Goal: Task Accomplishment & Management: Use online tool/utility

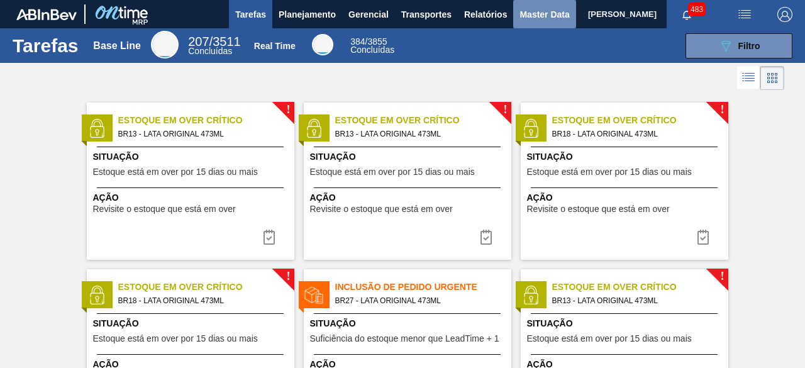
click at [527, 23] on button "Master Data" at bounding box center [544, 14] width 62 height 28
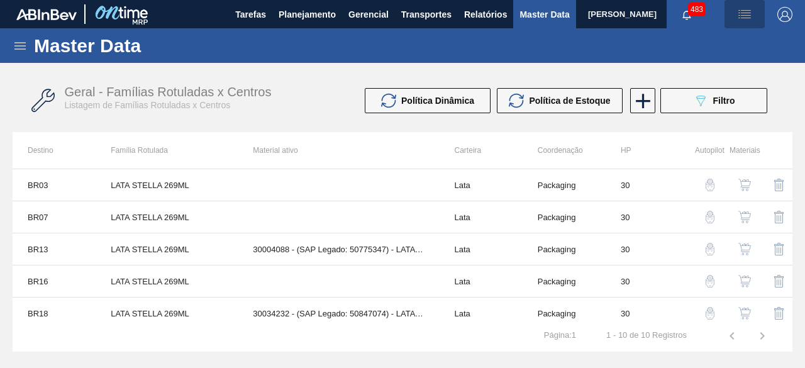
click at [744, 15] on img "button" at bounding box center [744, 14] width 15 height 15
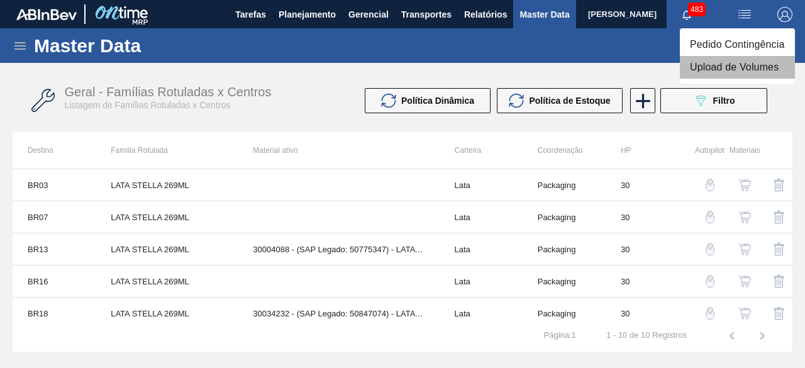
click at [736, 66] on li "Upload de Volumes" at bounding box center [737, 67] width 115 height 23
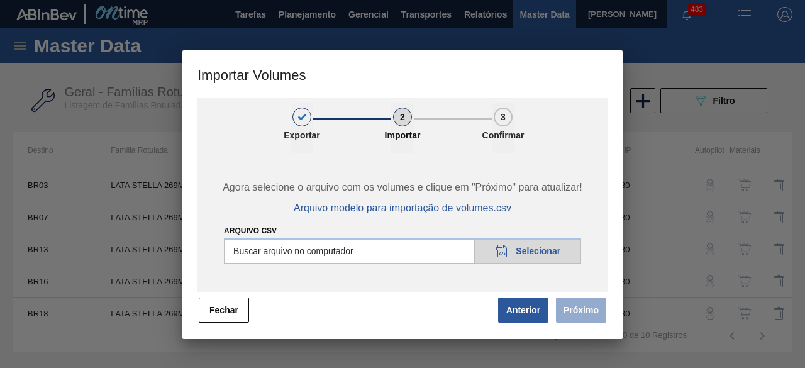
click at [545, 247] on input "Arquivo csv" at bounding box center [402, 250] width 357 height 25
type input "C:\fakepath\Subida Ball D0 + D3 01.10.csv"
click at [585, 315] on button "Próximo" at bounding box center [581, 310] width 50 height 25
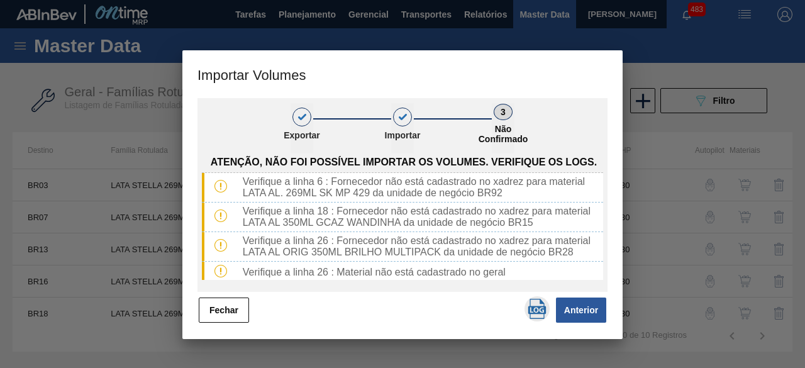
click at [535, 310] on img "button" at bounding box center [537, 309] width 20 height 20
click at [236, 303] on button "Fechar" at bounding box center [224, 310] width 50 height 25
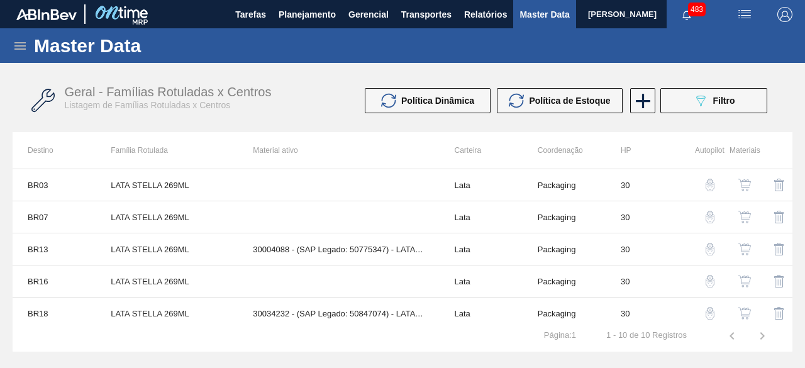
click at [24, 50] on icon at bounding box center [20, 45] width 15 height 15
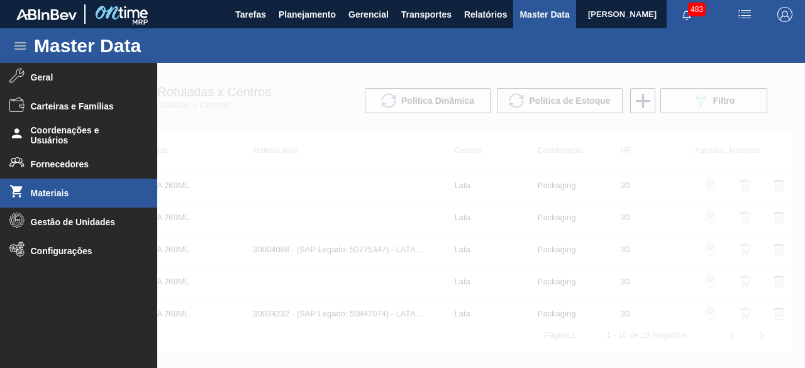
click at [81, 198] on li "Materiais" at bounding box center [78, 193] width 157 height 29
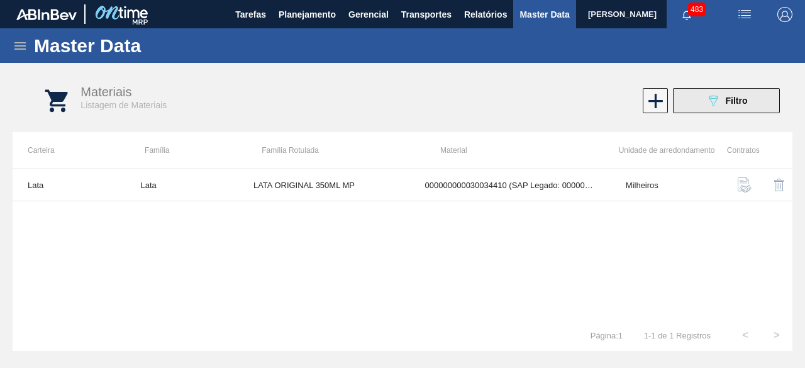
click at [730, 99] on span "Filtro" at bounding box center [737, 101] width 22 height 10
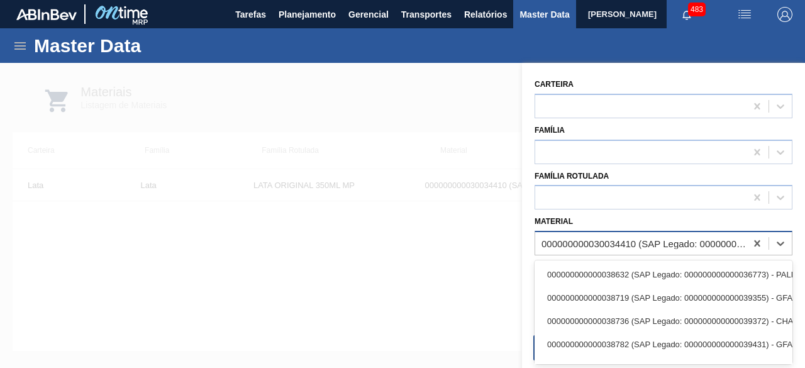
click at [619, 241] on div "000000000030034410 (SAP Legado: 000000000050850974) - LATA AL ORIG 350ML BRILHO…" at bounding box center [645, 243] width 206 height 11
paste input "30034439"
type input "30034439"
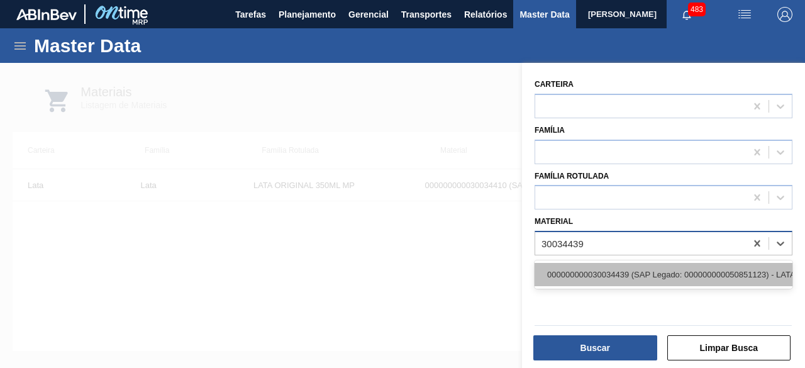
click at [619, 276] on div "000000000030034439 (SAP Legado: 000000000050851123) - LATA AL 350ML GCAZ WANDIN…" at bounding box center [664, 274] width 258 height 23
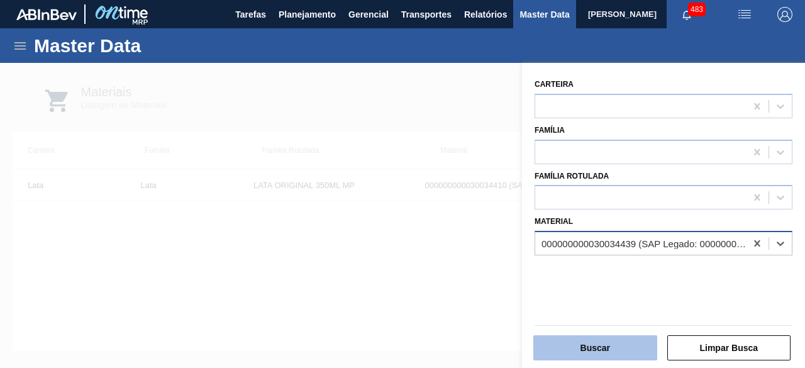
click at [627, 345] on button "Buscar" at bounding box center [596, 347] width 124 height 25
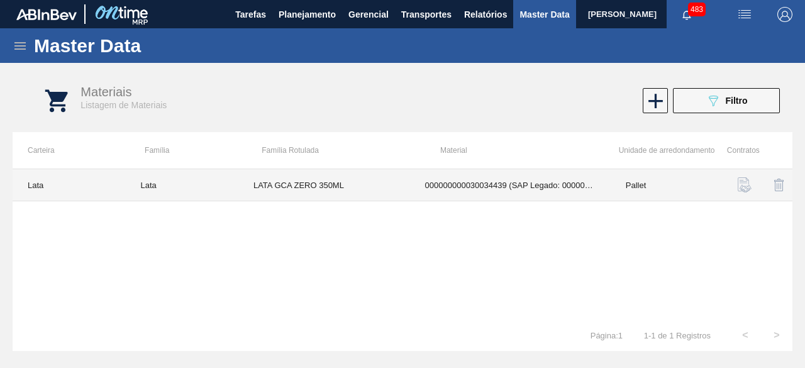
click at [292, 182] on td "LATA GCA ZERO 350ML" at bounding box center [324, 185] width 172 height 32
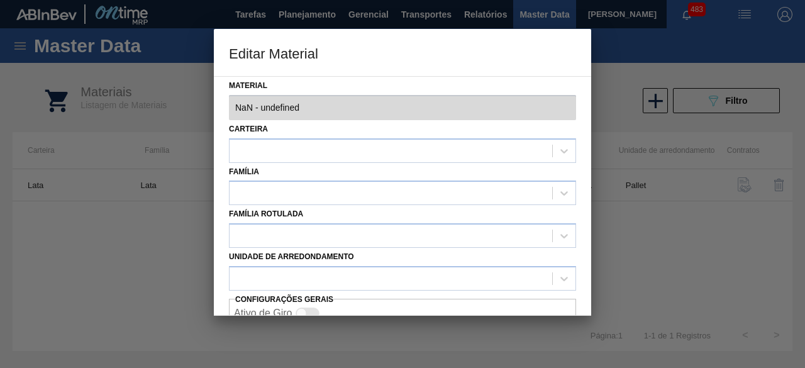
type input "30034439 - 000000000030034439 (SAP Legado: 000000000050851123) - LATA AL 350ML …"
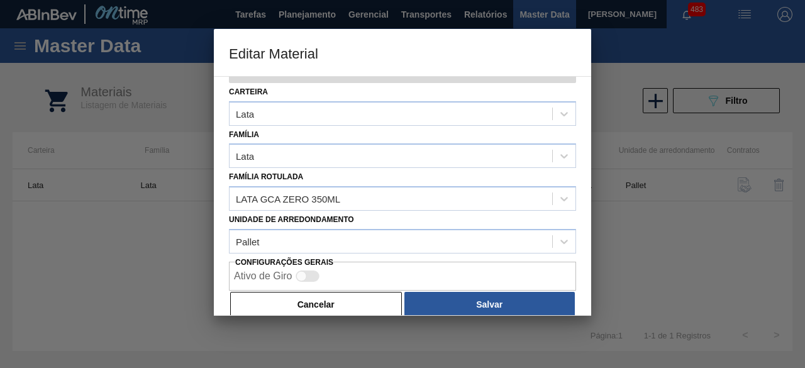
scroll to position [53, 0]
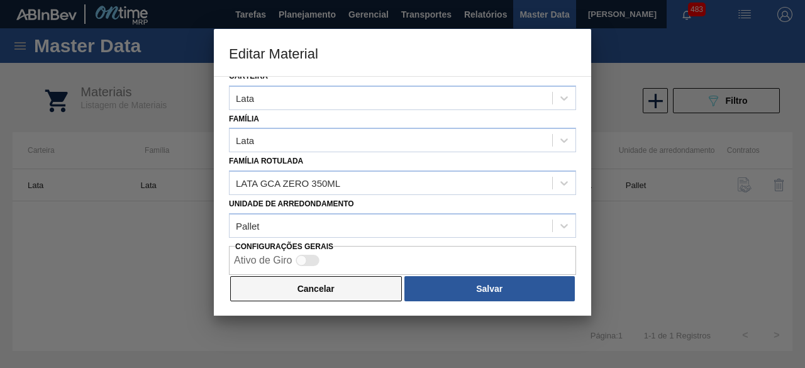
click at [326, 287] on button "Cancelar" at bounding box center [316, 288] width 172 height 25
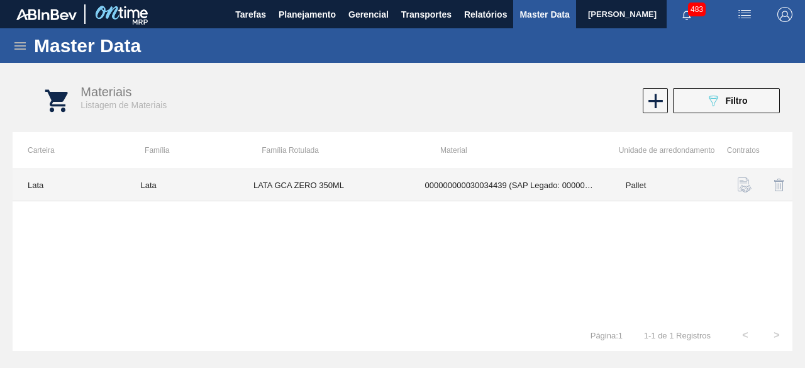
click at [454, 180] on td "000000000030034439 (SAP Legado: 000000000050851123) - LATA AL 350ML GCAZ WANDIN…" at bounding box center [510, 185] width 201 height 32
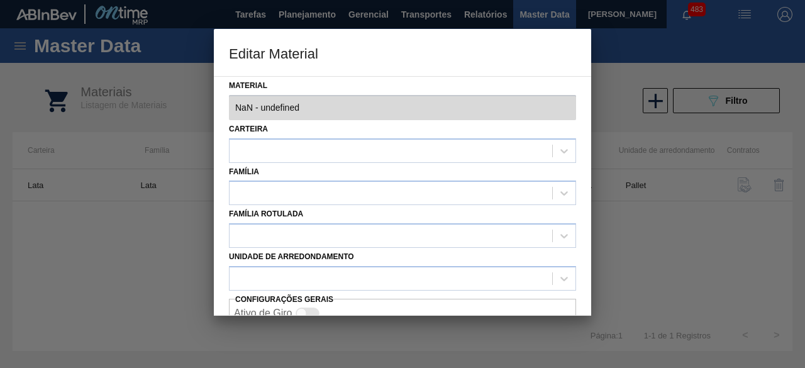
type input "30034439 - 000000000030034439 (SAP Legado: 000000000050851123) - LATA AL 350ML …"
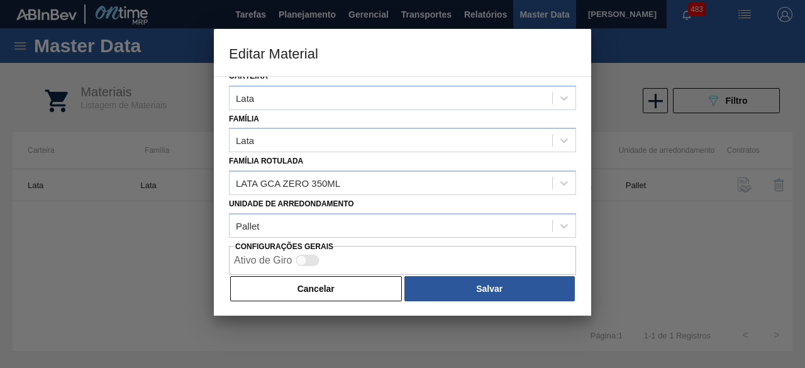
drag, startPoint x: 361, startPoint y: 291, endPoint x: 546, endPoint y: 181, distance: 215.1
click at [382, 278] on button "Cancelar" at bounding box center [316, 288] width 172 height 25
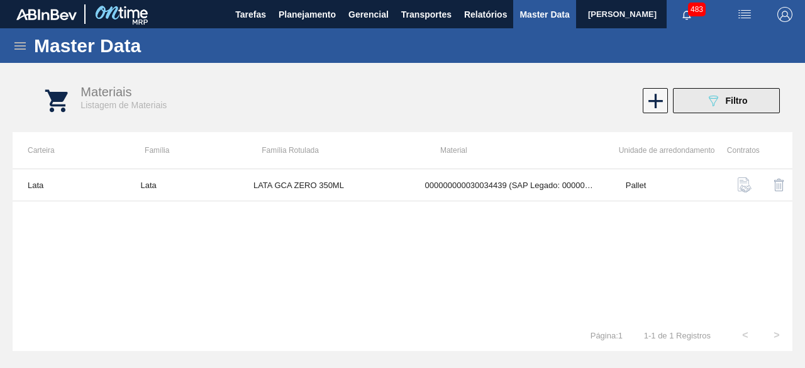
click at [692, 104] on button "089F7B8B-B2A5-4AFE-B5C0-19BA573D28AC Filtro" at bounding box center [726, 100] width 107 height 25
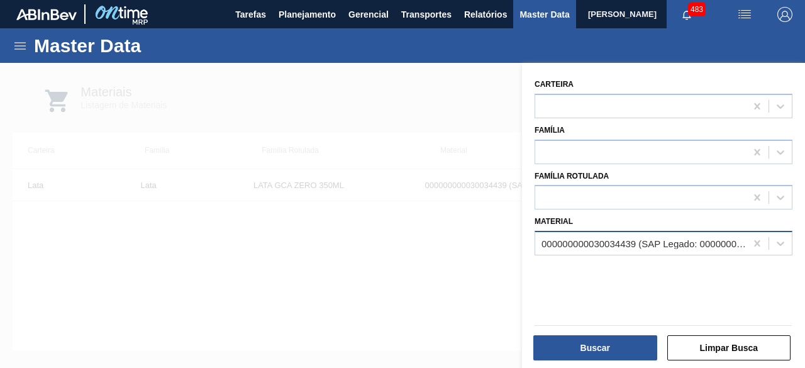
click at [659, 247] on div "000000000030034439 (SAP Legado: 000000000050851123) - LATA AL 350ML GCAZ WANDIN…" at bounding box center [645, 243] width 206 height 11
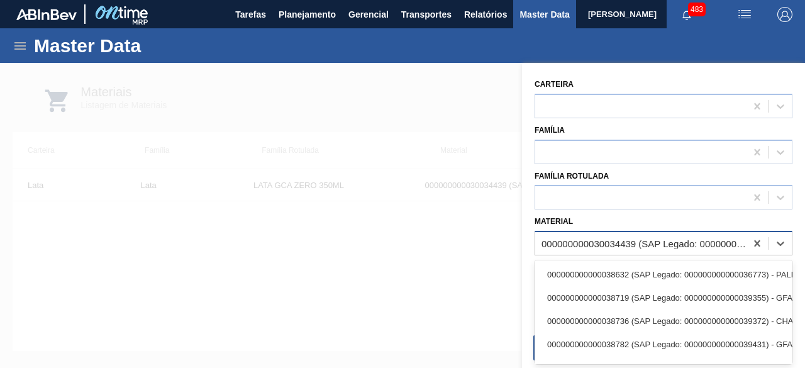
paste input "30017306"
type input "30017306"
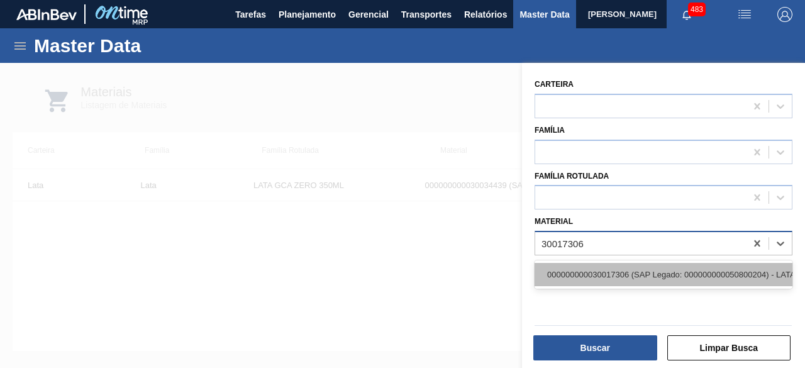
click at [646, 267] on div "000000000030017306 (SAP Legado: 000000000050800204) - LATA AL. 350ML SODA 429" at bounding box center [664, 274] width 258 height 23
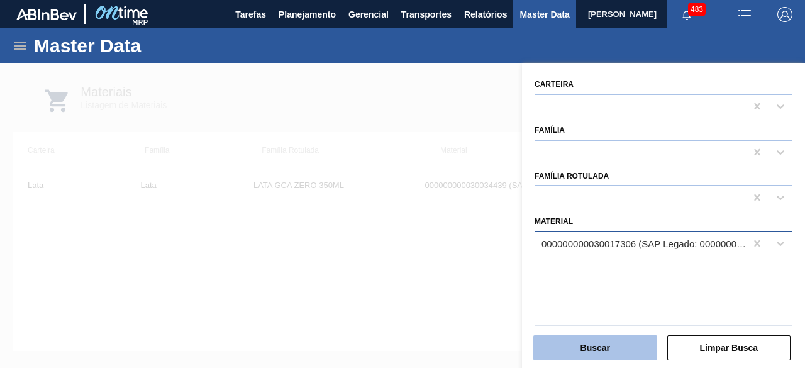
click at [612, 360] on button "Buscar" at bounding box center [596, 347] width 124 height 25
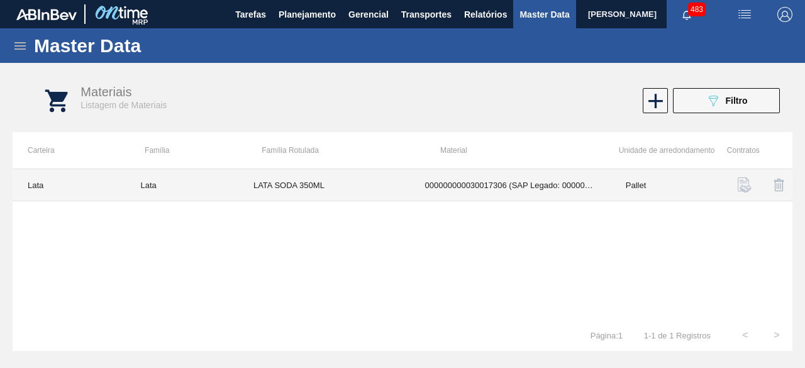
click at [281, 181] on td "LATA SODA 350ML" at bounding box center [324, 185] width 172 height 32
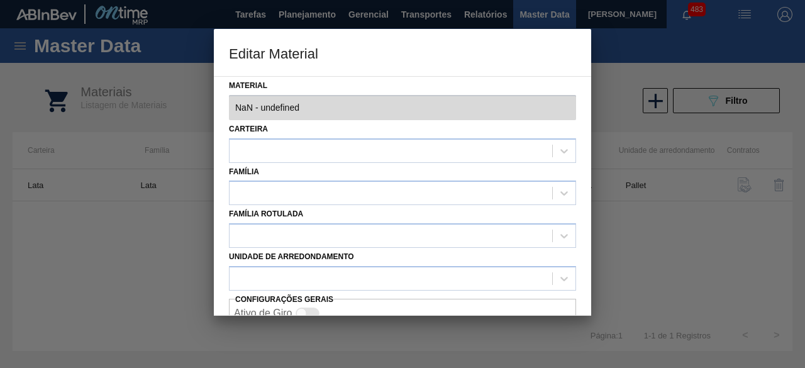
type input "30017306 - 000000000030017306 (SAP Legado: 000000000050800204) - LATA AL. 350ML…"
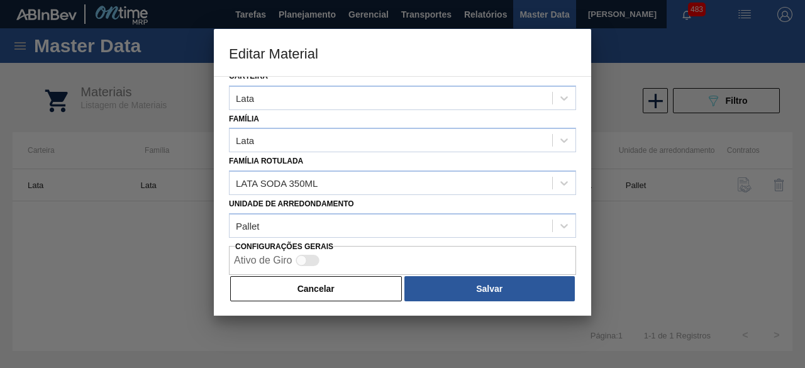
drag, startPoint x: 344, startPoint y: 290, endPoint x: 637, endPoint y: 134, distance: 332.2
click at [354, 278] on button "Cancelar" at bounding box center [316, 288] width 172 height 25
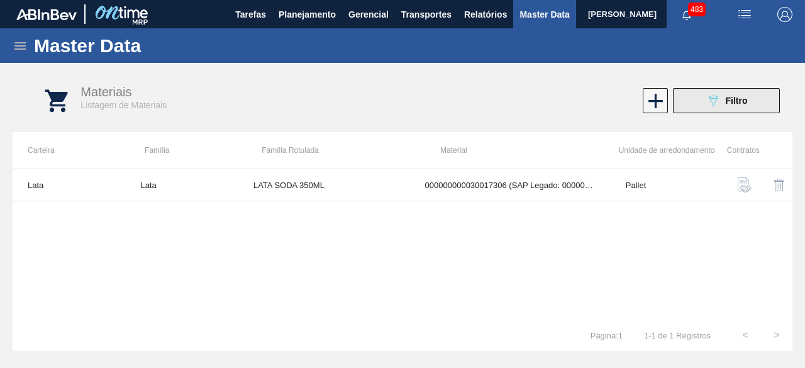
click at [706, 101] on icon "089F7B8B-B2A5-4AFE-B5C0-19BA573D28AC" at bounding box center [713, 100] width 15 height 15
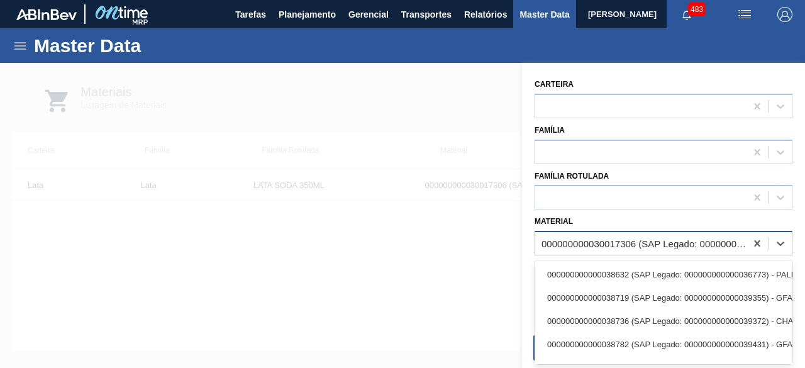
click at [686, 238] on div "000000000030017306 (SAP Legado: 000000000050800204) - LATA AL. 350ML SODA 429" at bounding box center [645, 243] width 206 height 11
paste input "30034410"
type input "30034410"
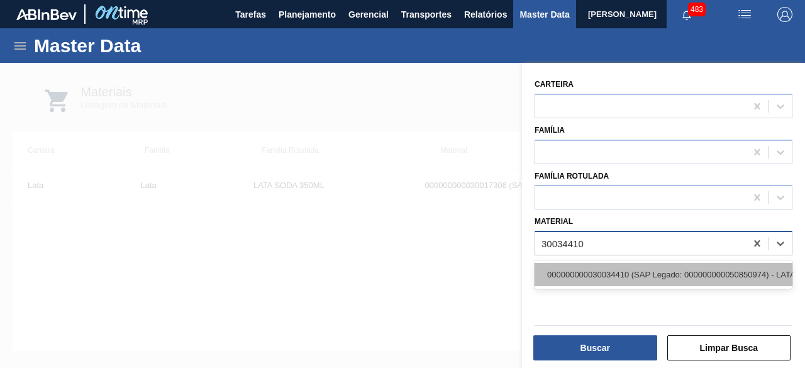
click at [664, 278] on div "000000000030034410 (SAP Legado: 000000000050850974) - LATA AL ORIG 350ML BRILHO…" at bounding box center [664, 274] width 258 height 23
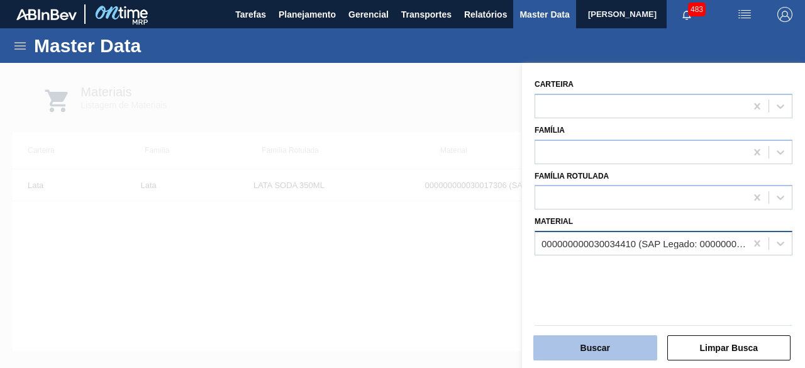
click at [637, 356] on button "Buscar" at bounding box center [596, 347] width 124 height 25
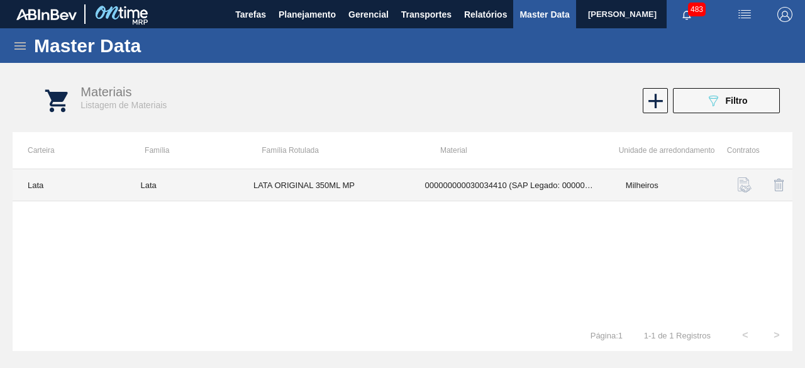
click at [396, 188] on td "LATA ORIGINAL 350ML MP" at bounding box center [324, 185] width 172 height 32
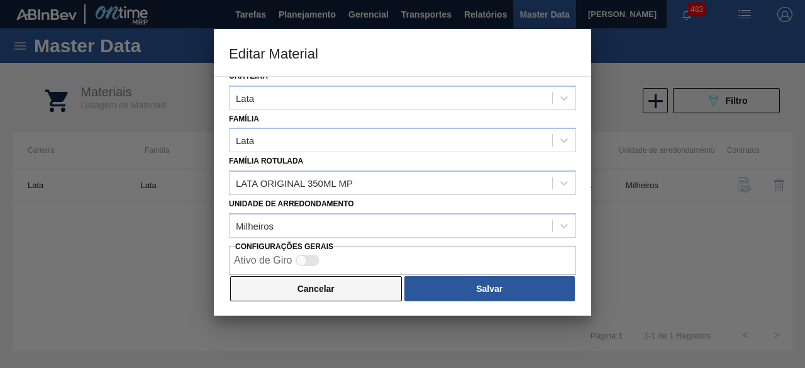
click at [379, 286] on button "Cancelar" at bounding box center [316, 288] width 172 height 25
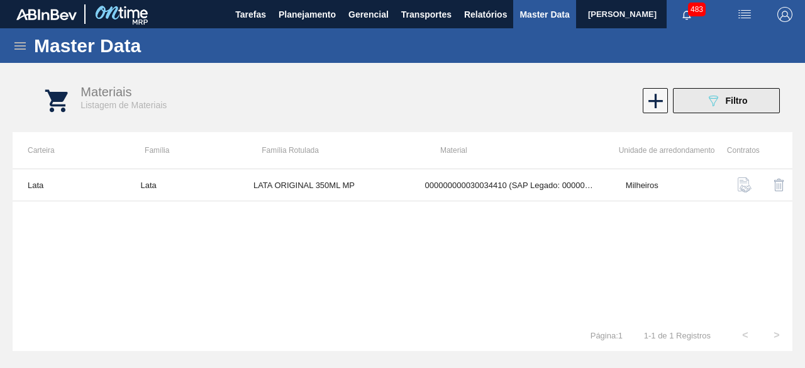
click at [696, 109] on button "089F7B8B-B2A5-4AFE-B5C0-19BA573D28AC Filtro" at bounding box center [726, 100] width 107 height 25
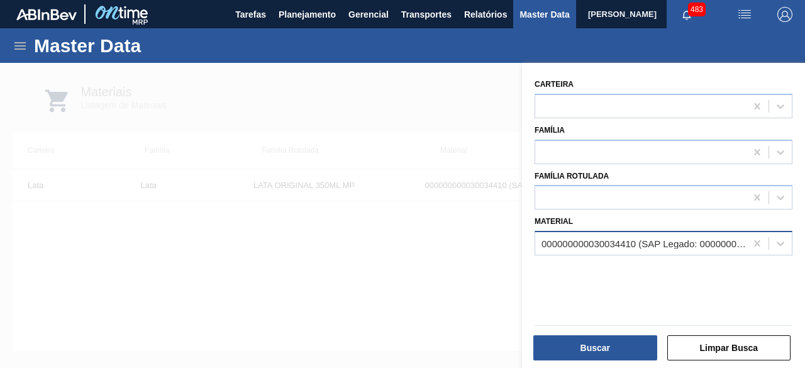
click at [628, 240] on div "000000000030034410 (SAP Legado: 000000000050850974) - LATA AL ORIG 350ML BRILHO…" at bounding box center [645, 243] width 206 height 11
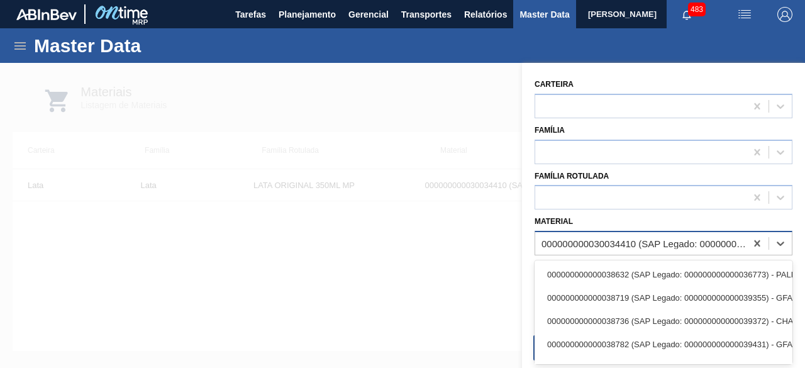
paste input "30012388"
type input "30012388"
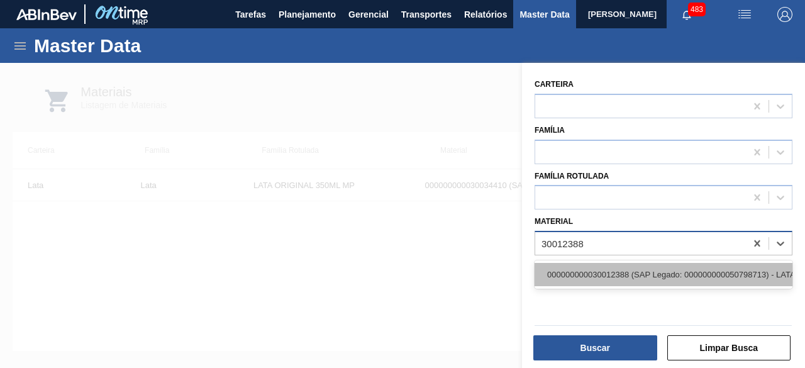
click at [623, 269] on div "000000000030012388 (SAP Legado: 000000000050798713) - LATA AL. 269ML SK MP 429" at bounding box center [664, 274] width 258 height 23
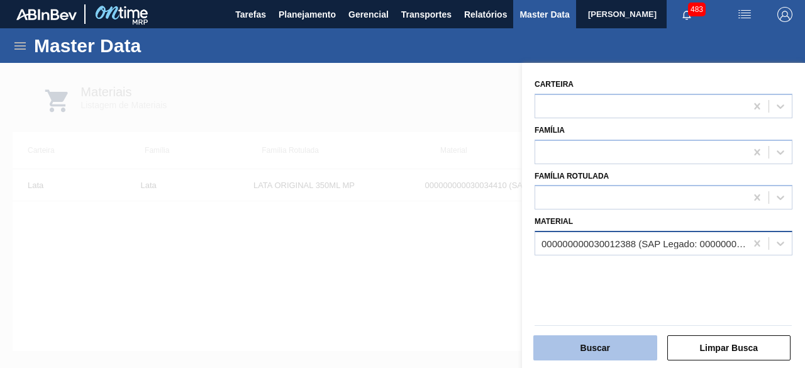
click at [614, 343] on button "Buscar" at bounding box center [596, 347] width 124 height 25
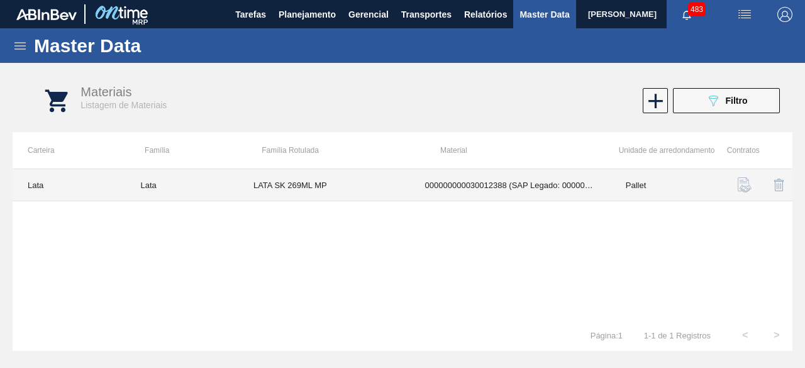
click at [351, 189] on td "LATA SK 269ML MP" at bounding box center [324, 185] width 172 height 32
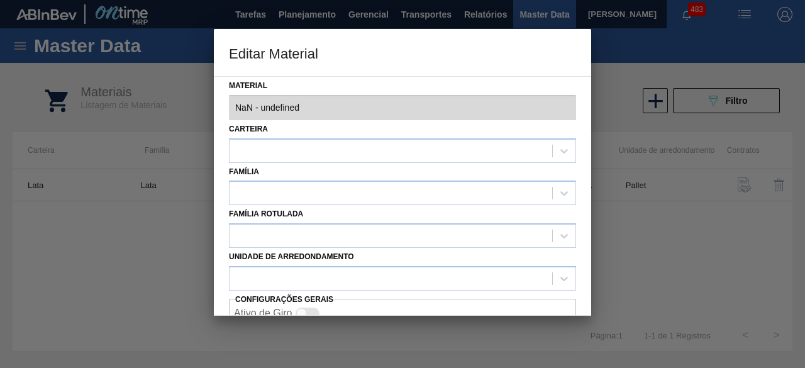
type input "30012388 - 000000000030012388 (SAP Legado: 000000000050798713) - LATA AL. 269ML…"
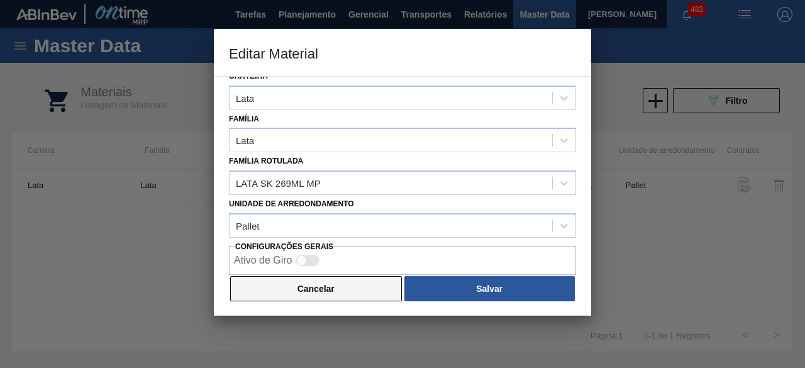
click at [357, 288] on button "Cancelar" at bounding box center [316, 288] width 172 height 25
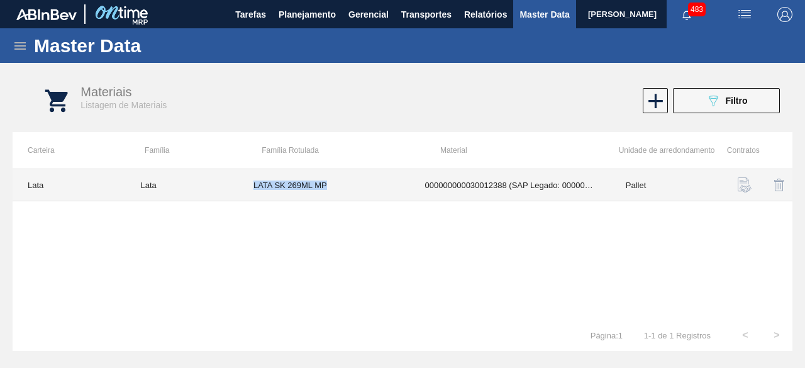
drag, startPoint x: 254, startPoint y: 186, endPoint x: 333, endPoint y: 188, distance: 78.7
click at [333, 188] on td "LATA SK 269ML MP" at bounding box center [324, 185] width 172 height 32
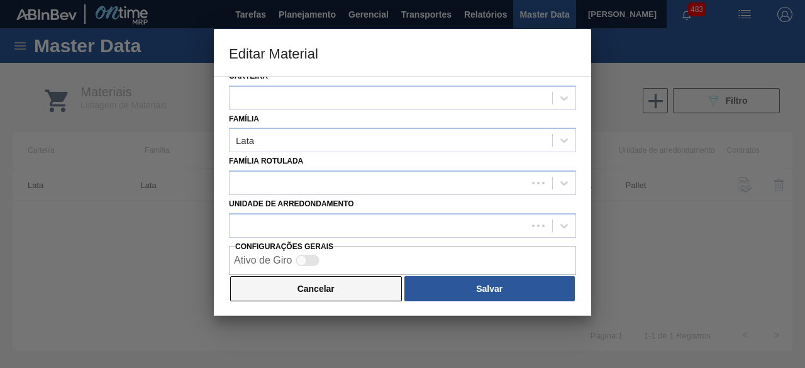
click at [328, 288] on button "Cancelar" at bounding box center [316, 288] width 172 height 25
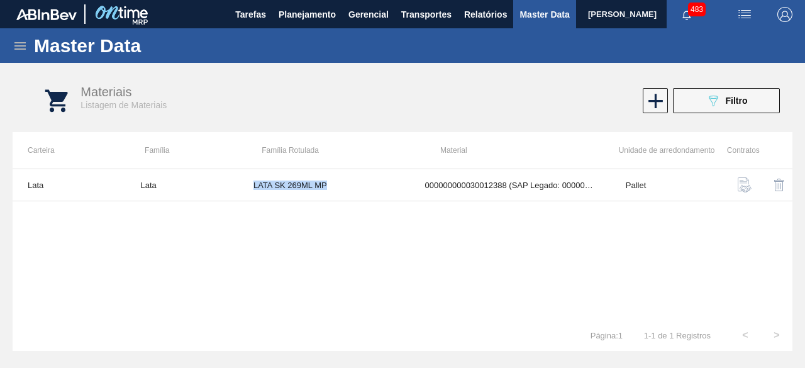
copy td "LATA SK 269ML MP"
click at [739, 14] on img "button" at bounding box center [744, 14] width 15 height 15
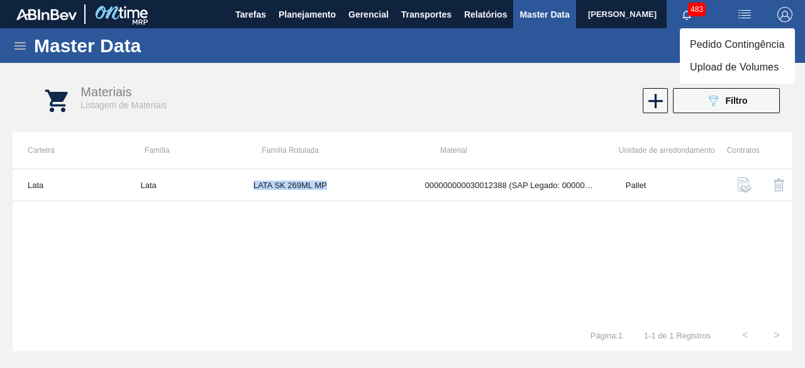
click at [701, 70] on li "Upload de Volumes" at bounding box center [737, 67] width 115 height 23
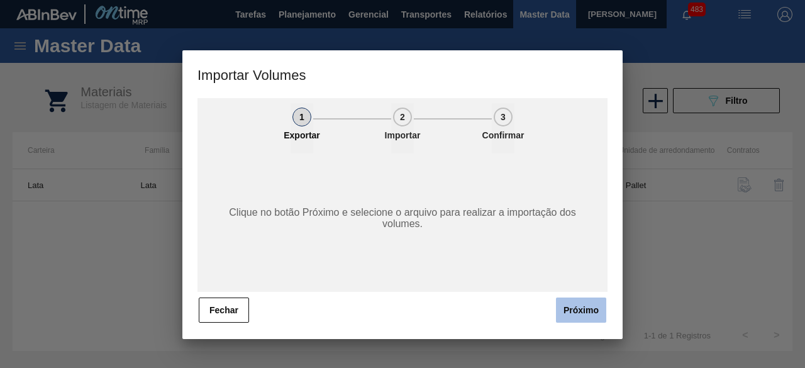
click at [600, 315] on button "Próximo" at bounding box center [581, 310] width 50 height 25
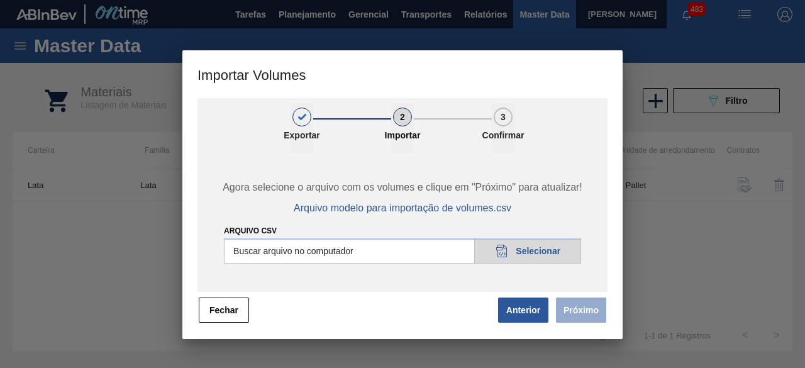
click at [540, 250] on input "Arquivo csv" at bounding box center [402, 250] width 357 height 25
type input "C:\fakepath\Subida Ball D0 + D3 01.10.csv"
click at [578, 313] on button "Próximo" at bounding box center [581, 310] width 50 height 25
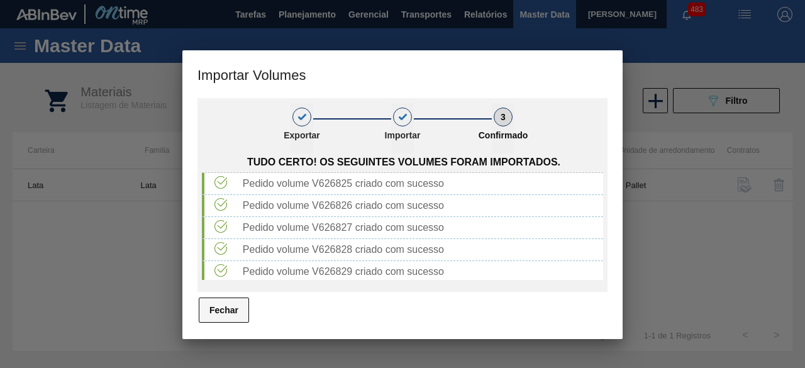
click at [216, 322] on button "Fechar" at bounding box center [224, 310] width 50 height 25
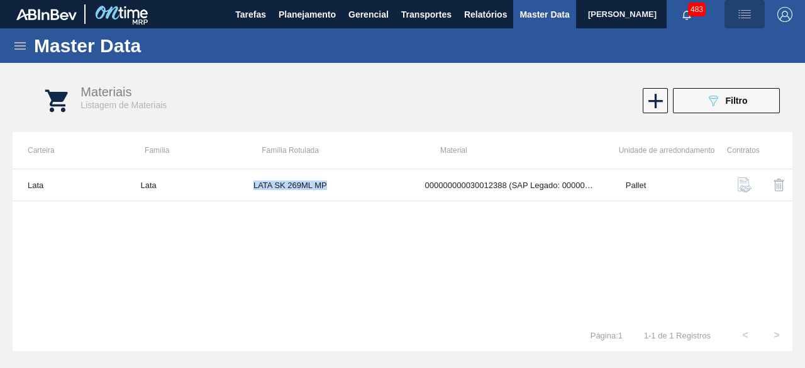
click at [746, 16] on img "button" at bounding box center [744, 14] width 15 height 15
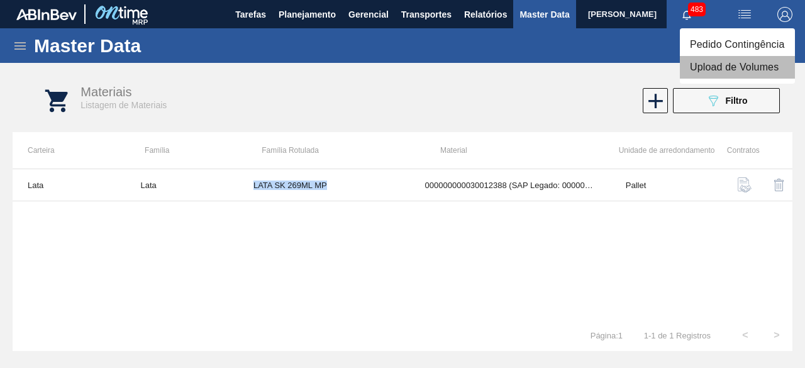
click at [707, 66] on li "Upload de Volumes" at bounding box center [737, 67] width 115 height 23
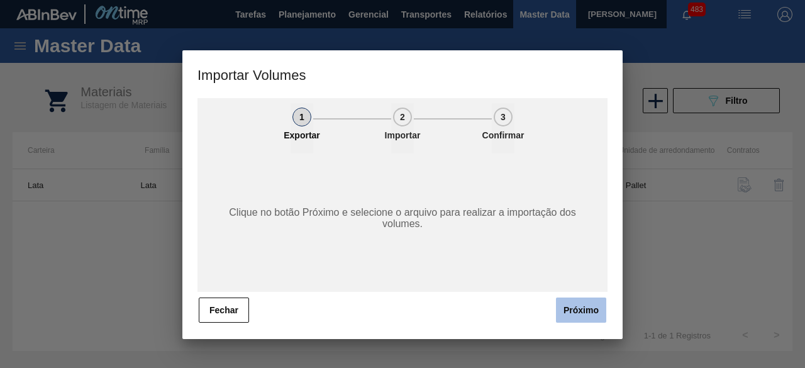
click at [586, 308] on button "Próximo" at bounding box center [581, 310] width 50 height 25
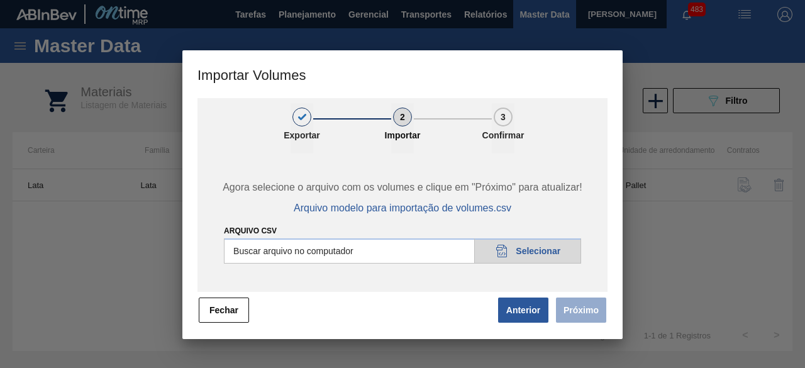
click at [566, 254] on input "Arquivo csv" at bounding box center [402, 250] width 357 height 25
type input "C:\fakepath\Subida Ball D0 + D3 01.10 2.csv"
click at [595, 312] on button "Próximo" at bounding box center [581, 310] width 50 height 25
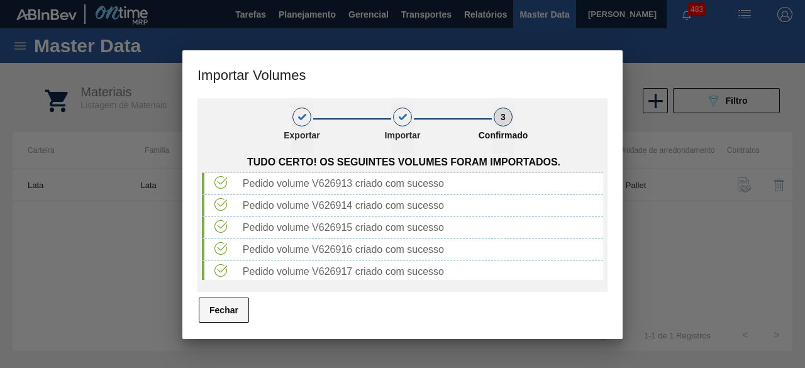
click at [215, 316] on button "Fechar" at bounding box center [224, 310] width 50 height 25
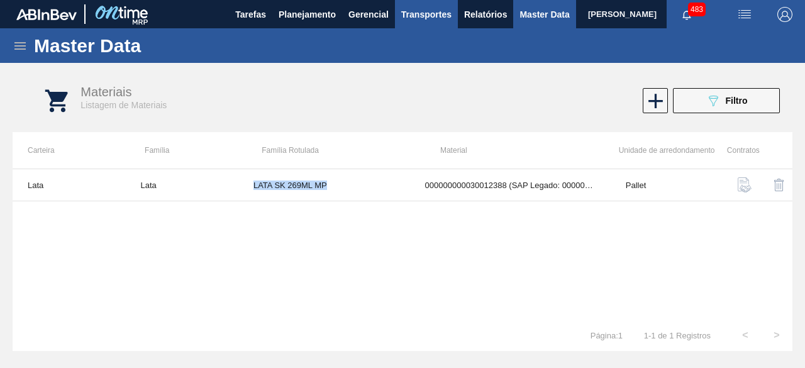
click at [429, 16] on span "Transportes" at bounding box center [426, 14] width 50 height 15
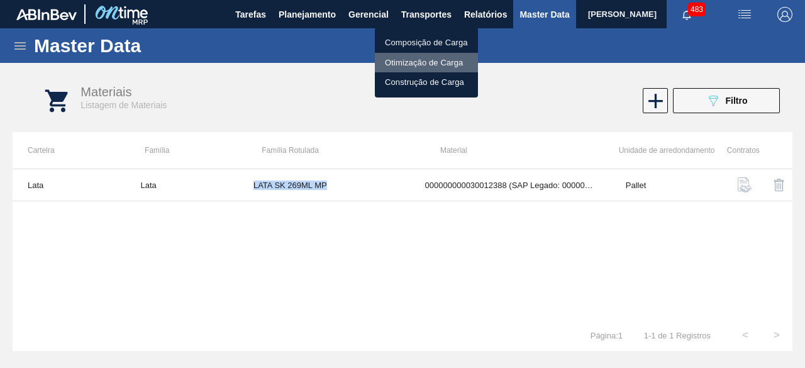
click at [419, 62] on li "Otimização de Carga" at bounding box center [426, 63] width 103 height 20
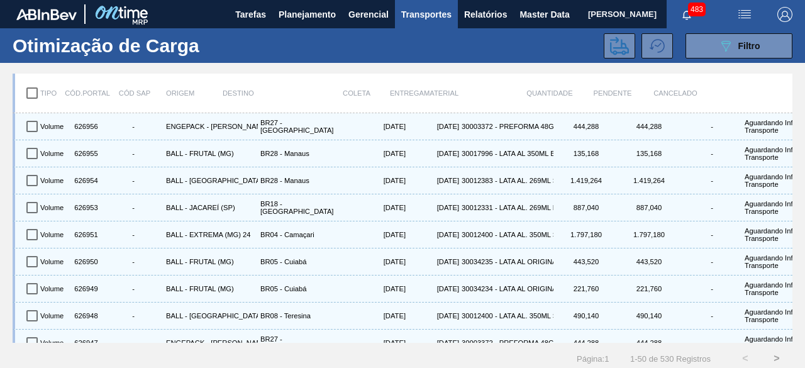
click at [746, 14] on img "button" at bounding box center [744, 14] width 15 height 15
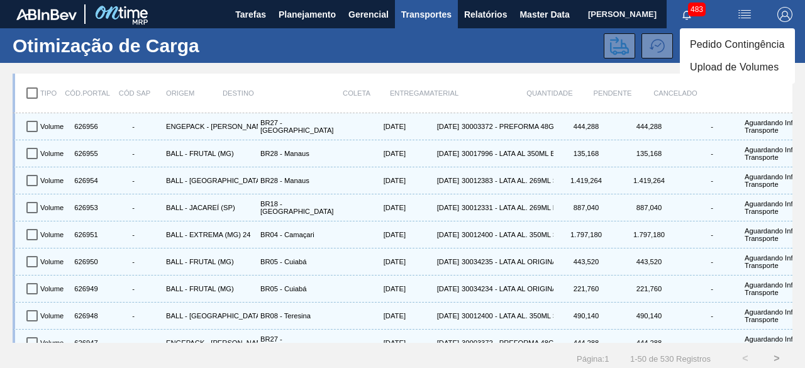
click at [706, 71] on li "Upload de Volumes" at bounding box center [737, 67] width 115 height 23
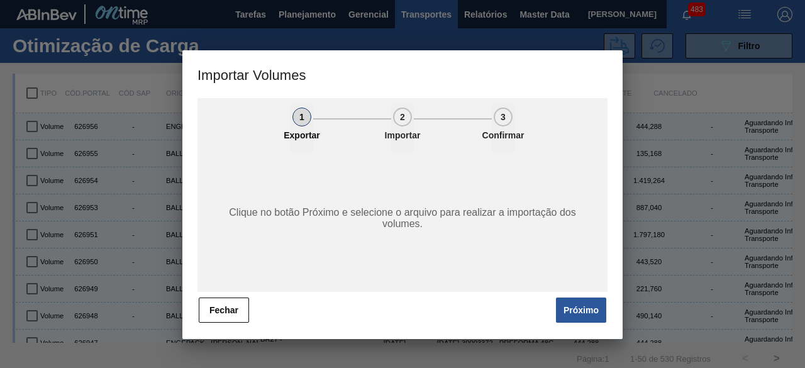
drag, startPoint x: 590, startPoint y: 310, endPoint x: 598, endPoint y: 306, distance: 9.0
click at [598, 306] on button "Próximo" at bounding box center [581, 310] width 50 height 25
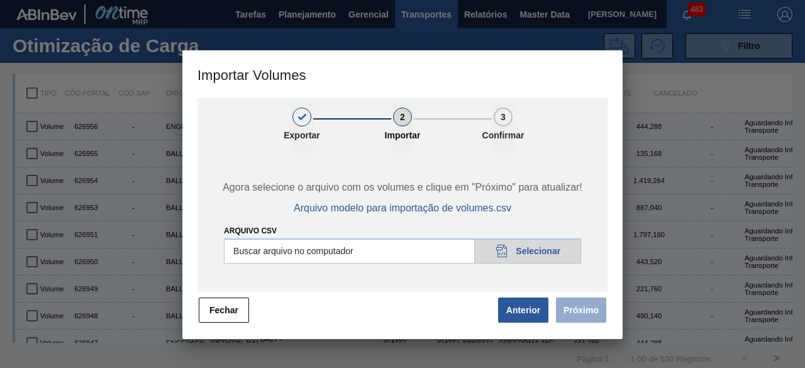
click at [539, 251] on input "Arquivo csv" at bounding box center [402, 250] width 357 height 25
type input "C:\fakepath\Subida Canpack Fort. + Itumb 01.10.csv"
click at [563, 310] on button "Próximo" at bounding box center [581, 310] width 50 height 25
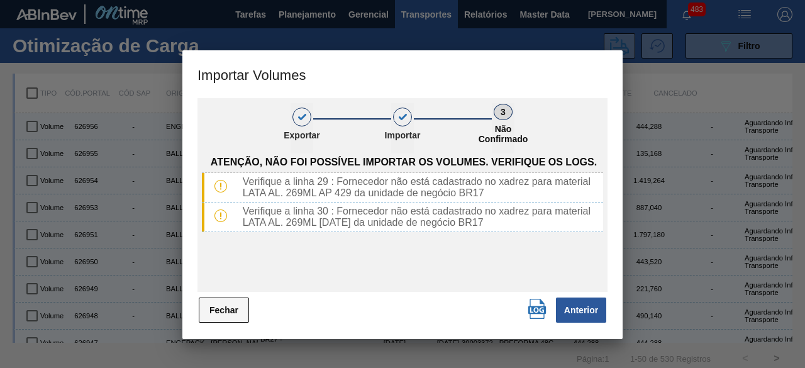
click at [225, 314] on button "Fechar" at bounding box center [224, 310] width 50 height 25
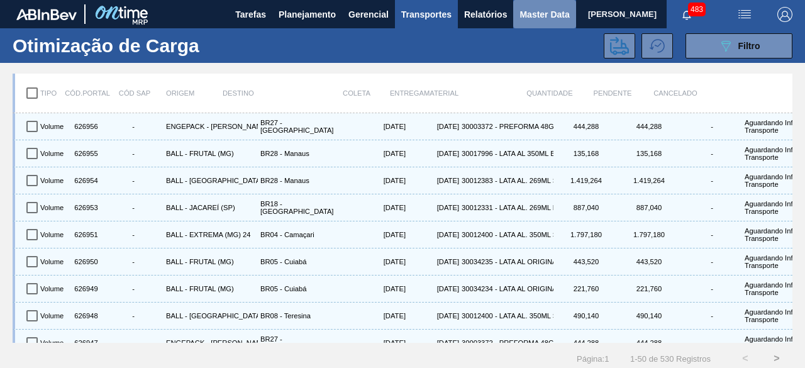
click at [527, 14] on span "Master Data" at bounding box center [545, 14] width 50 height 15
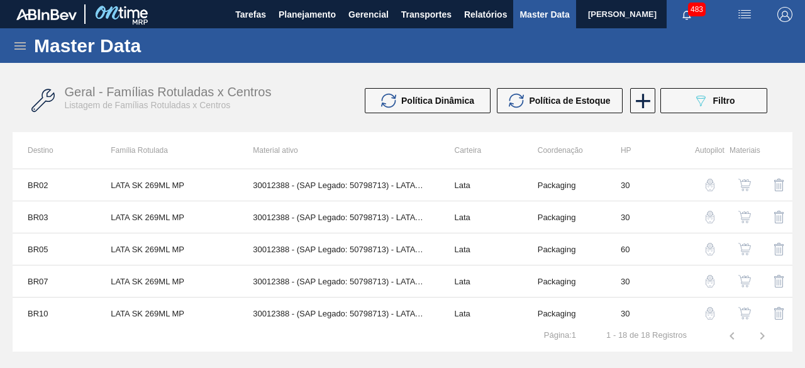
click at [19, 47] on icon at bounding box center [20, 45] width 15 height 15
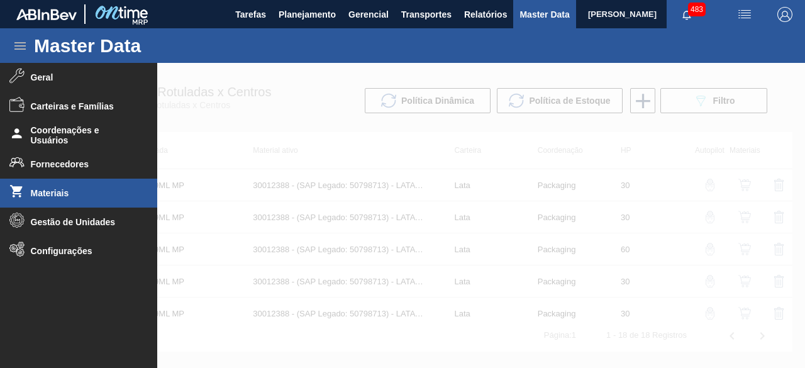
click at [89, 182] on li "Materiais" at bounding box center [78, 193] width 157 height 29
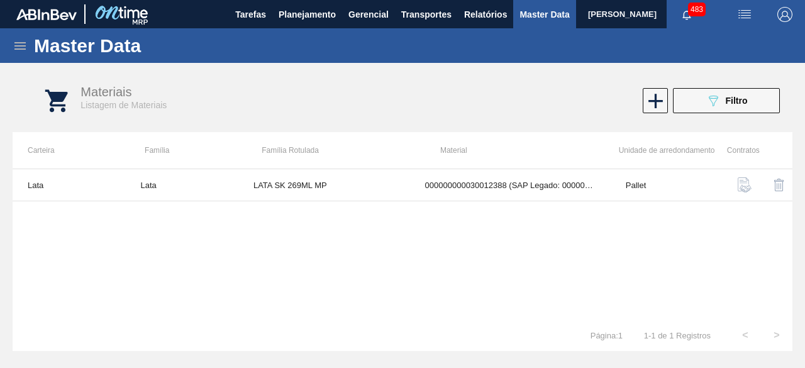
click at [710, 99] on icon at bounding box center [713, 101] width 9 height 11
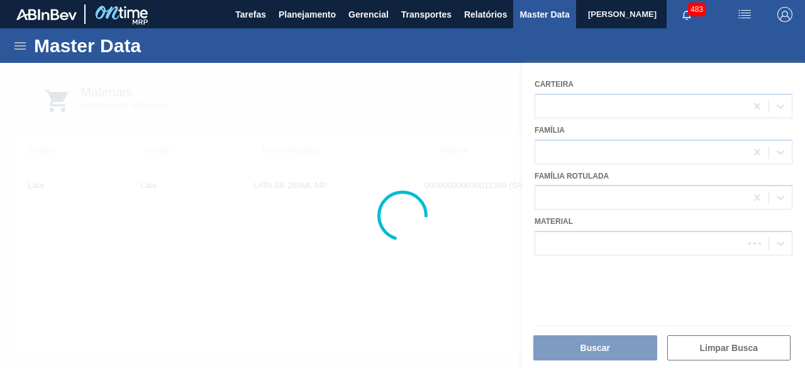
click at [647, 245] on div at bounding box center [402, 215] width 805 height 305
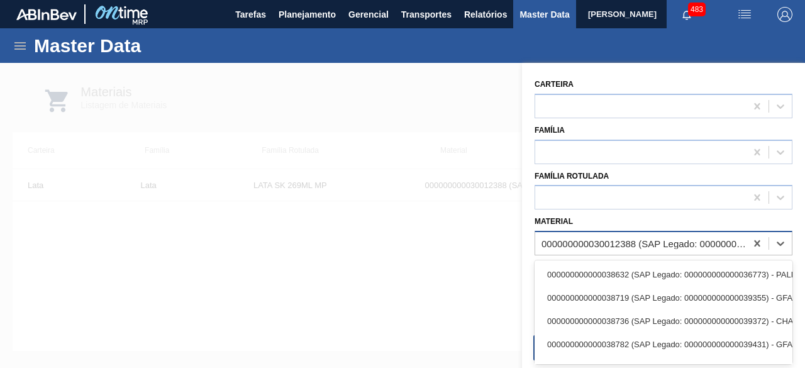
click at [647, 246] on div "000000000030012388 (SAP Legado: 000000000050798713) - LATA AL. 269ML SK MP 429" at bounding box center [645, 243] width 206 height 11
paste input "30012328"
type input "30012328"
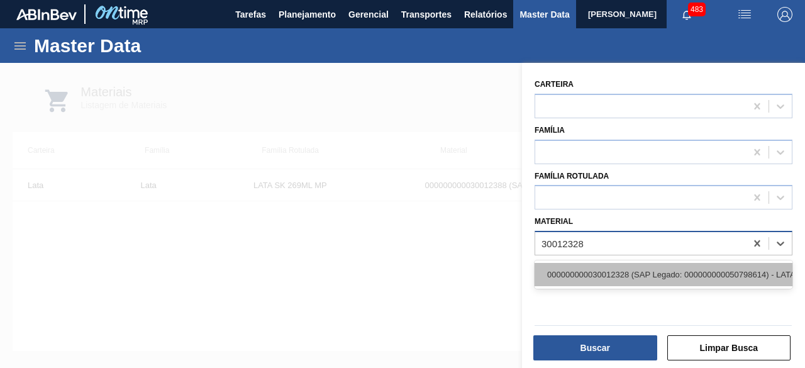
click at [629, 272] on div "000000000030012328 (SAP Legado: 000000000050798614) - LATA AL. 269ML BC 429" at bounding box center [664, 274] width 258 height 23
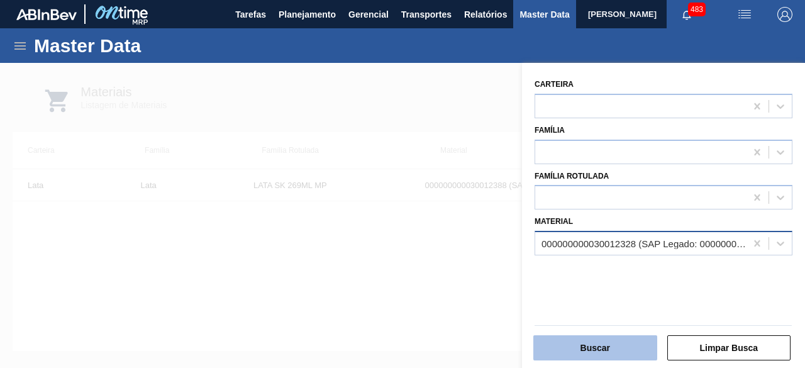
click at [637, 344] on button "Buscar" at bounding box center [596, 347] width 124 height 25
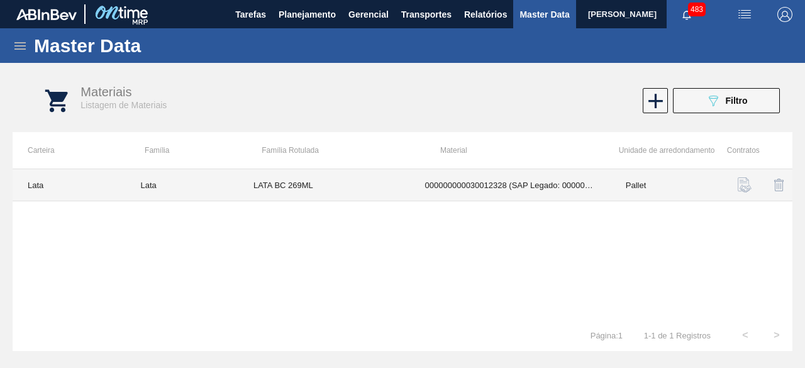
click at [396, 193] on td "LATA BC 269ML" at bounding box center [324, 185] width 172 height 32
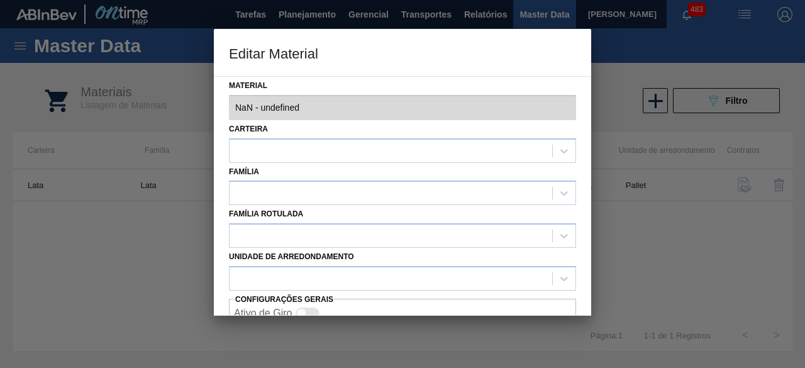
type input "30012328 - 000000000030012328 (SAP Legado: 000000000050798614) - LATA AL. 269ML…"
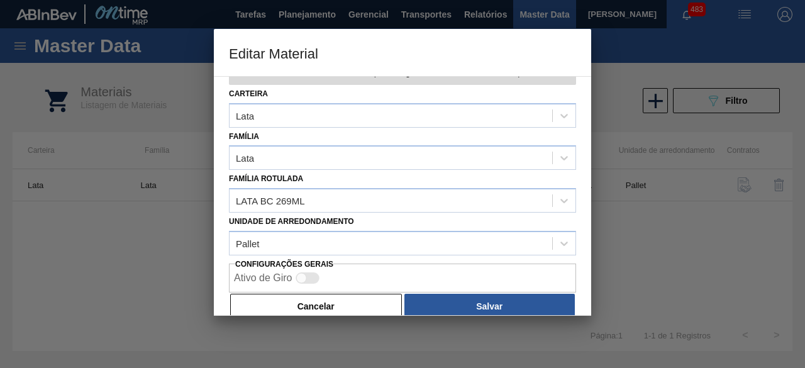
scroll to position [53, 0]
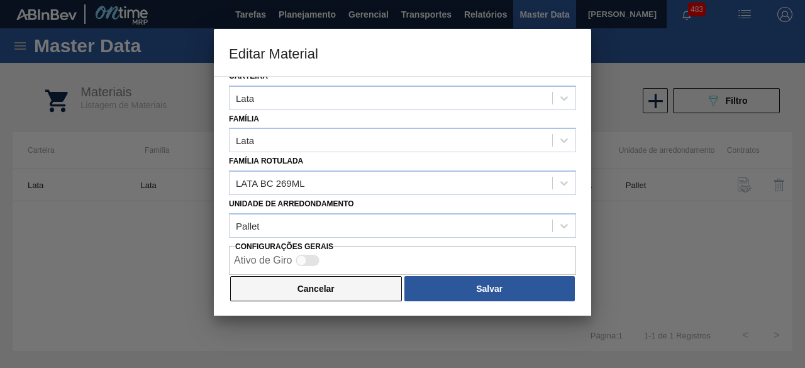
drag, startPoint x: 316, startPoint y: 292, endPoint x: 369, endPoint y: 255, distance: 64.7
click at [316, 292] on button "Cancelar" at bounding box center [316, 288] width 172 height 25
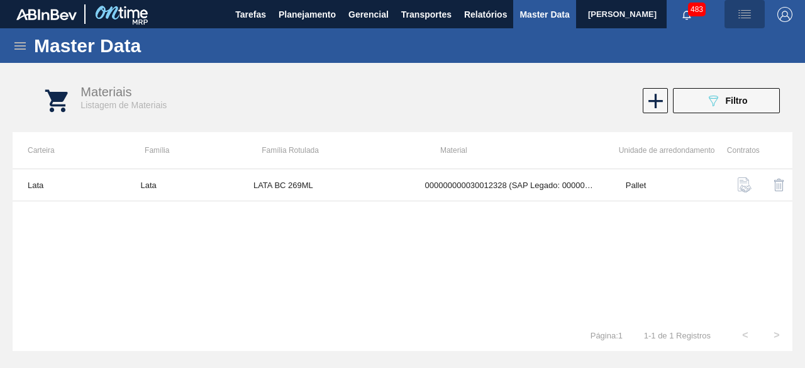
click at [741, 16] on img "button" at bounding box center [744, 14] width 15 height 15
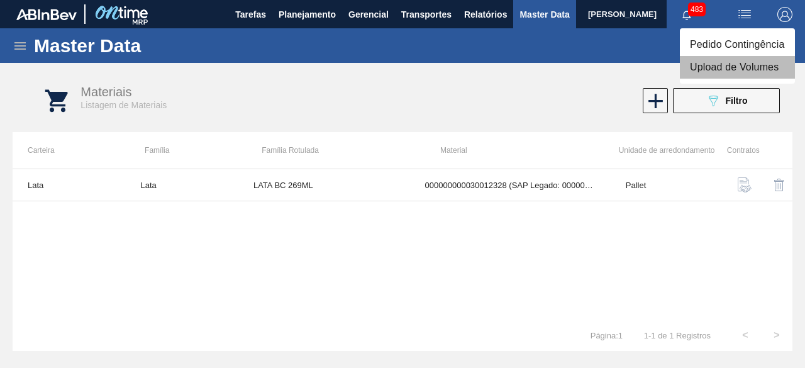
click at [711, 62] on li "Upload de Volumes" at bounding box center [737, 67] width 115 height 23
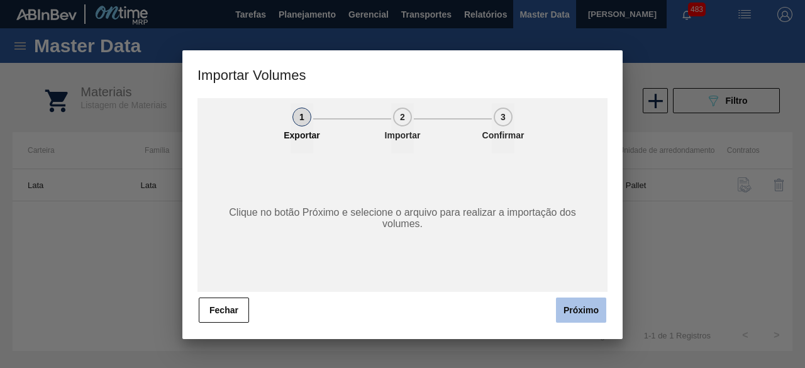
click at [593, 314] on button "Próximo" at bounding box center [581, 310] width 50 height 25
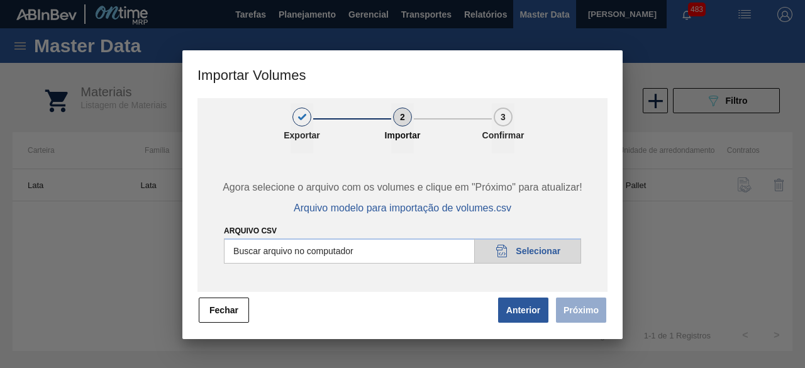
click at [557, 259] on input "Arquivo csv" at bounding box center [402, 250] width 357 height 25
type input "C:\fakepath\Subida Canpack Fort. + Itumb 01.10.csv"
click at [596, 311] on button "Próximo" at bounding box center [581, 310] width 50 height 25
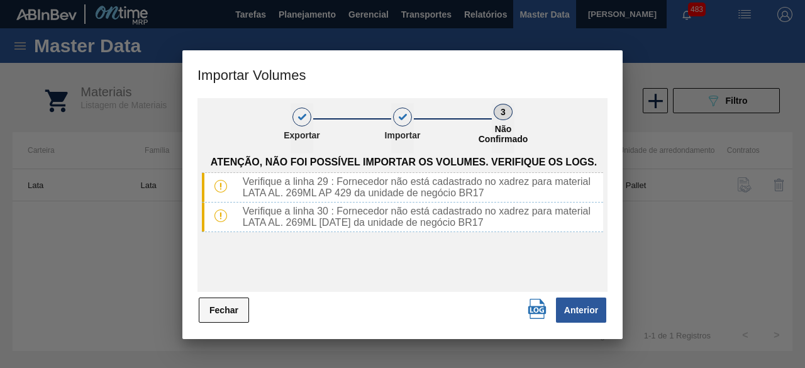
click at [235, 313] on button "Fechar" at bounding box center [224, 310] width 50 height 25
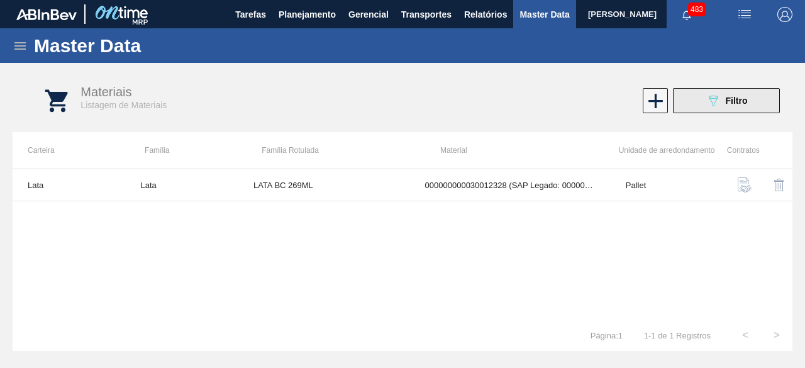
click at [708, 104] on icon "089F7B8B-B2A5-4AFE-B5C0-19BA573D28AC" at bounding box center [713, 100] width 15 height 15
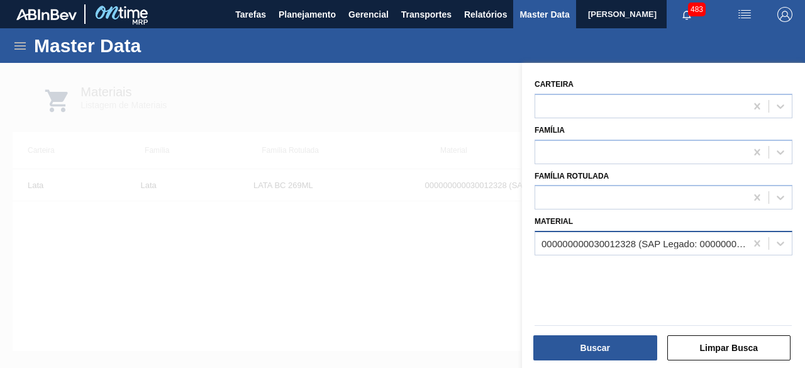
click at [636, 245] on div "000000000030012328 (SAP Legado: 000000000050798614) - LATA AL. 269ML BC 429" at bounding box center [645, 243] width 206 height 11
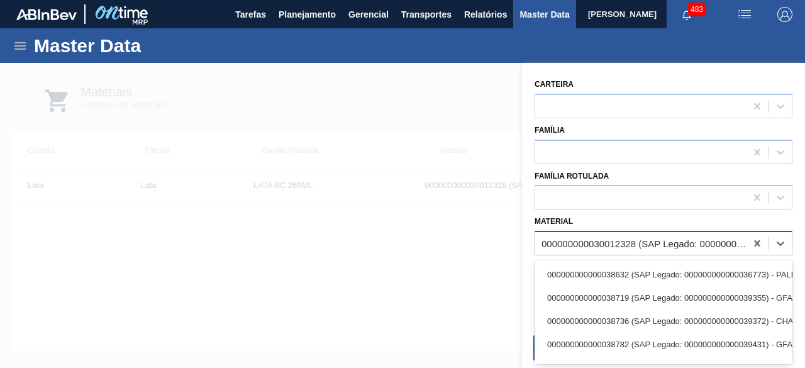
paste input "30012385"
type input "30012385"
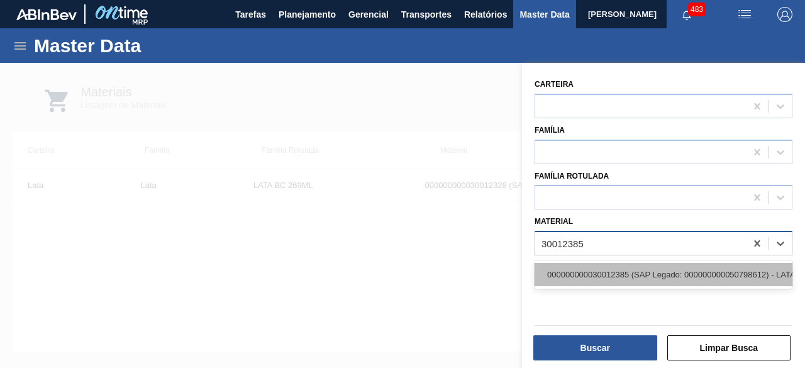
click at [622, 279] on div "000000000030012385 (SAP Legado: 000000000050798612) - LATA AL. 269ML AP 429" at bounding box center [664, 274] width 258 height 23
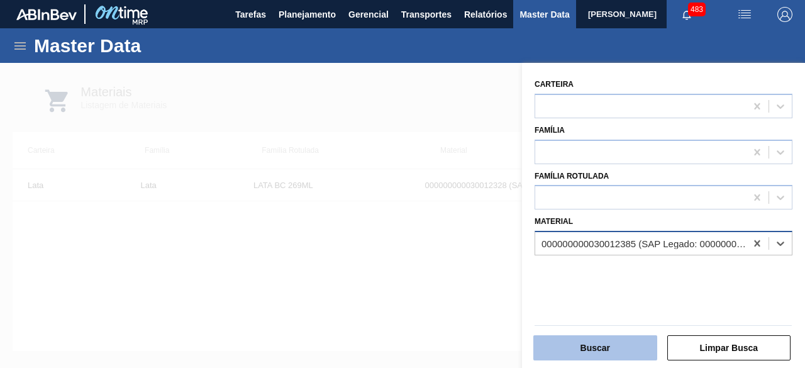
click at [627, 340] on button "Buscar" at bounding box center [596, 347] width 124 height 25
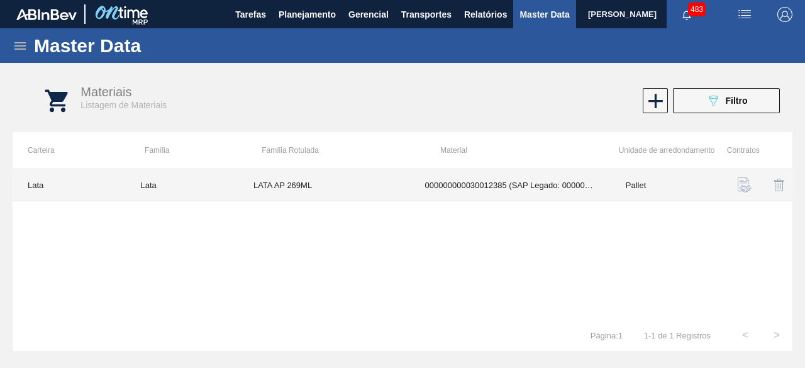
click at [296, 194] on td "LATA AP 269ML" at bounding box center [324, 185] width 172 height 32
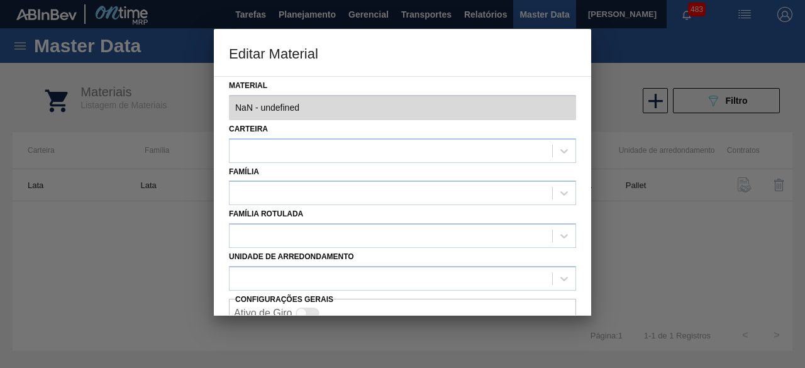
type input "30012385 - 000000000030012385 (SAP Legado: 000000000050798612) - LATA AL. 269ML…"
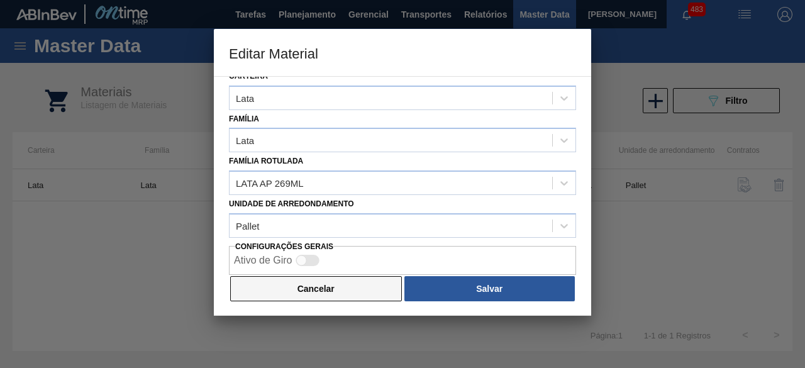
click at [359, 293] on button "Cancelar" at bounding box center [316, 288] width 172 height 25
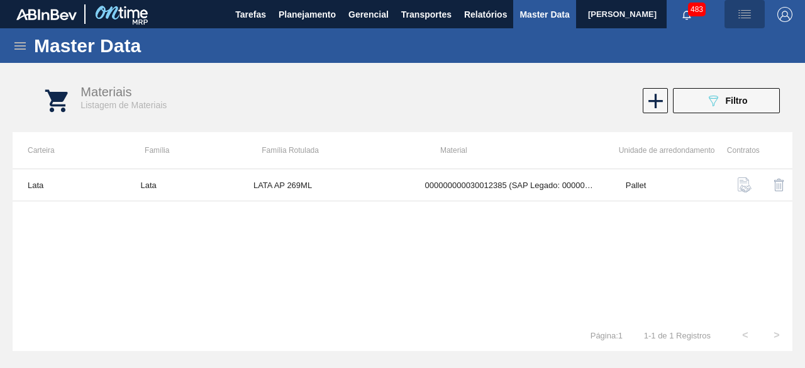
click at [749, 18] on img "button" at bounding box center [744, 14] width 15 height 15
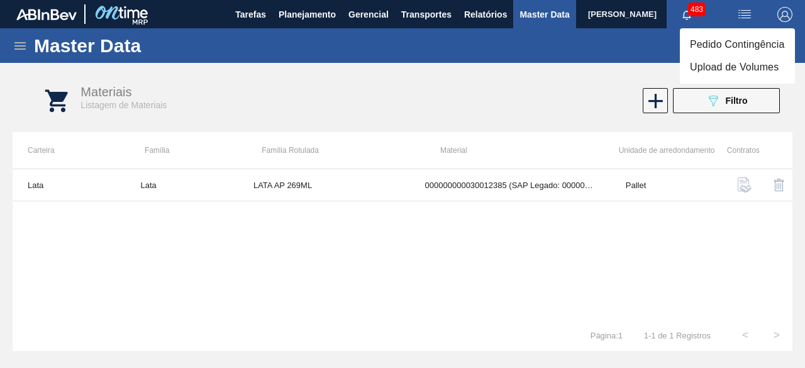
click at [753, 77] on li "Upload de Volumes" at bounding box center [737, 67] width 115 height 23
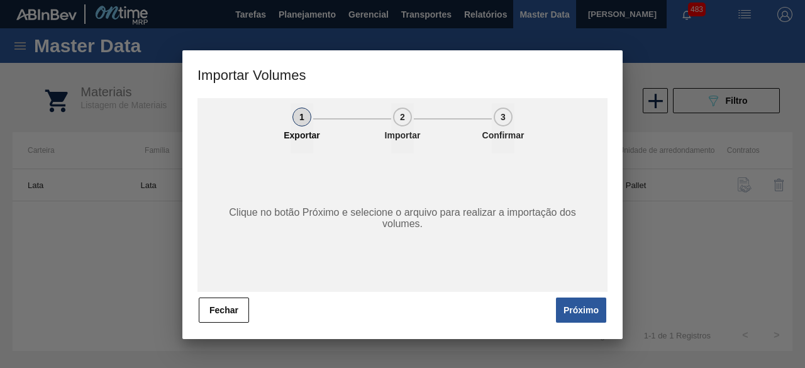
drag, startPoint x: 592, startPoint y: 312, endPoint x: 593, endPoint y: 300, distance: 12.0
click at [593, 301] on button "Próximo" at bounding box center [581, 310] width 50 height 25
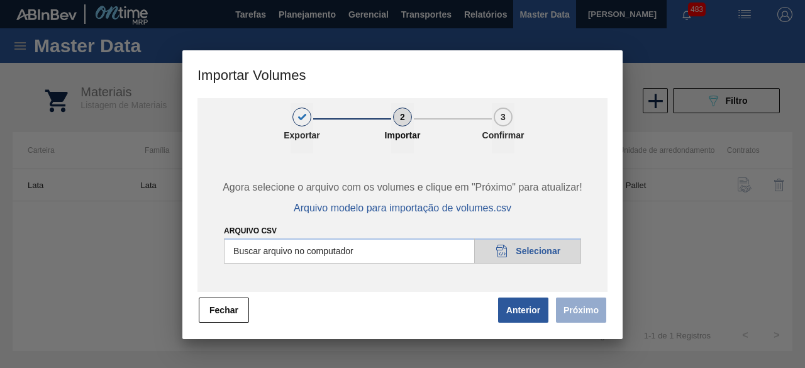
click at [548, 250] on input "Arquivo csv" at bounding box center [402, 250] width 357 height 25
type input "C:\fakepath\Subida Canpack Fort. + Itumb 01.10.csv"
click at [571, 306] on button "Próximo" at bounding box center [581, 310] width 50 height 25
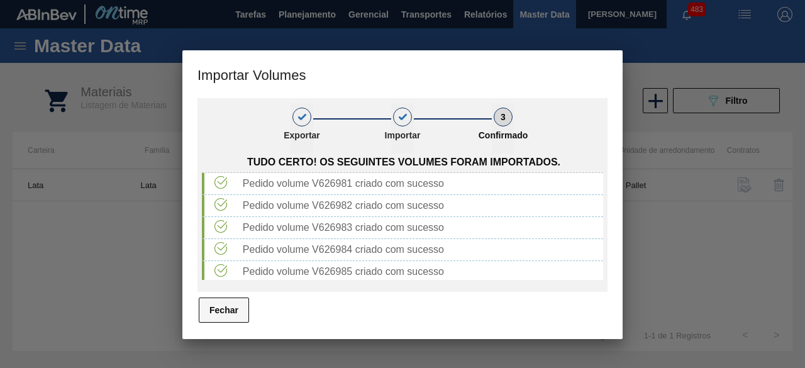
drag, startPoint x: 209, startPoint y: 310, endPoint x: 214, endPoint y: 281, distance: 30.0
click at [208, 310] on button "Fechar" at bounding box center [224, 310] width 50 height 25
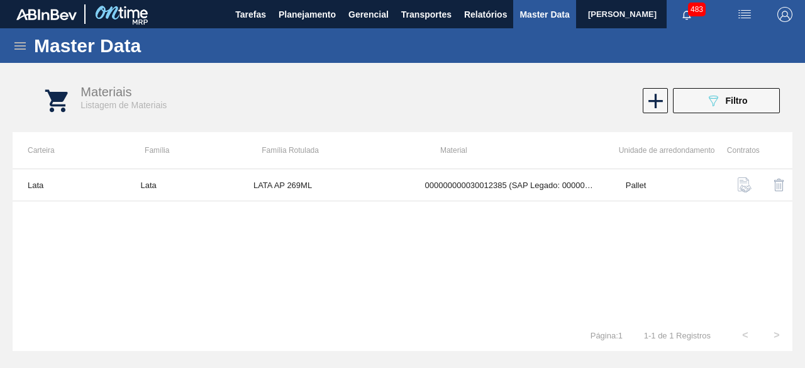
click at [749, 16] on img "button" at bounding box center [744, 14] width 15 height 15
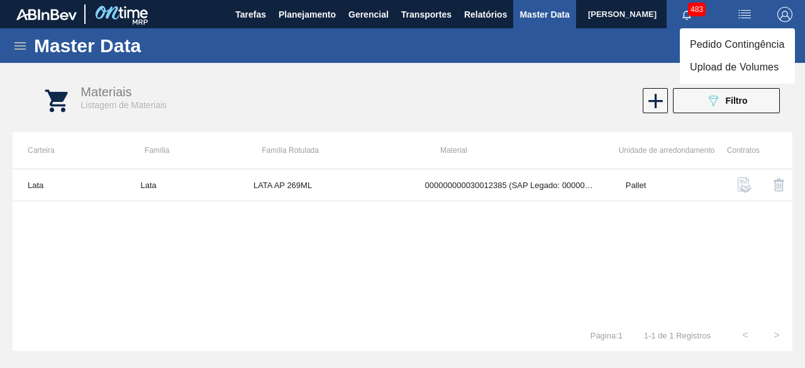
click at [360, 87] on div at bounding box center [402, 184] width 805 height 368
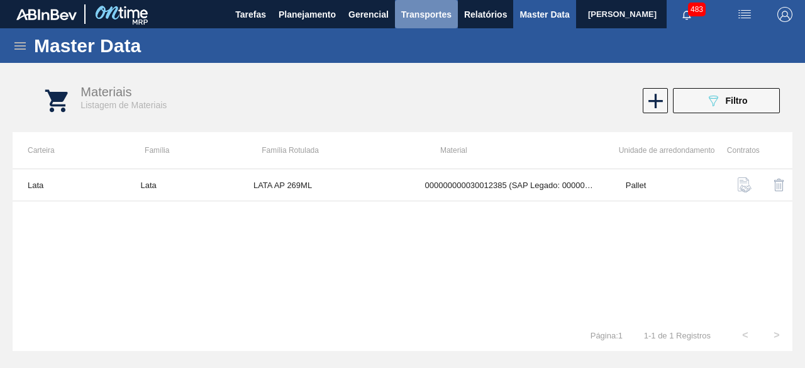
click at [431, 18] on span "Transportes" at bounding box center [426, 14] width 50 height 15
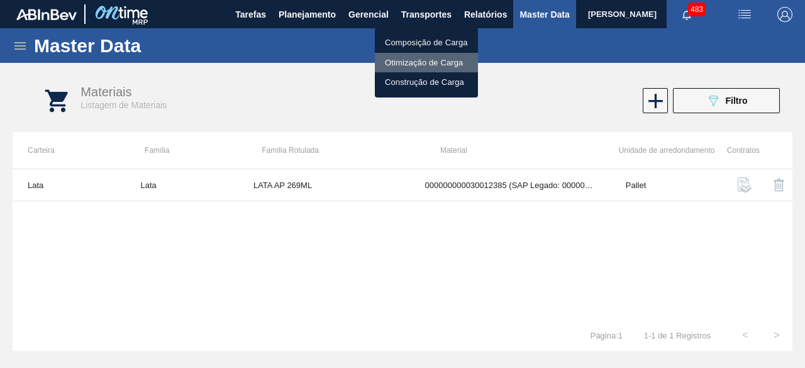
click at [400, 62] on li "Otimização de Carga" at bounding box center [426, 63] width 103 height 20
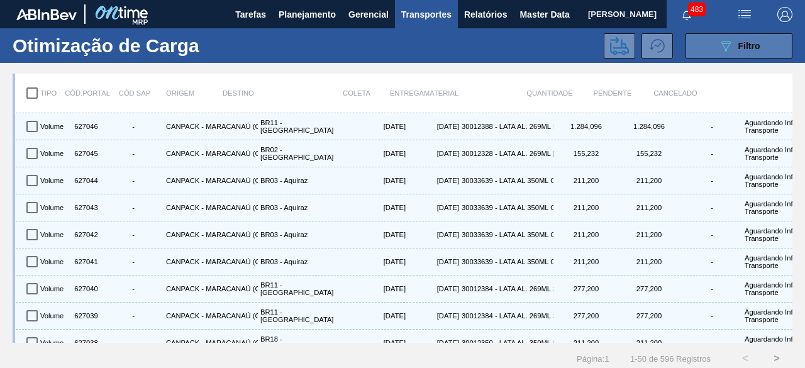
click at [714, 48] on button "089F7B8B-B2A5-4AFE-B5C0-19BA573D28AC Filtro" at bounding box center [739, 45] width 107 height 25
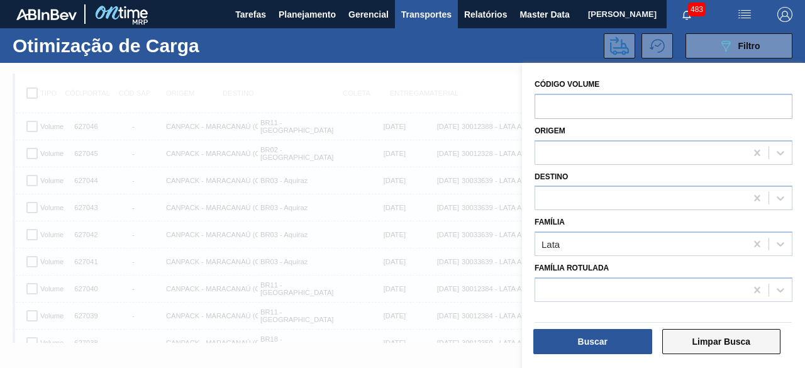
click at [750, 342] on button "Limpar Busca" at bounding box center [722, 341] width 119 height 25
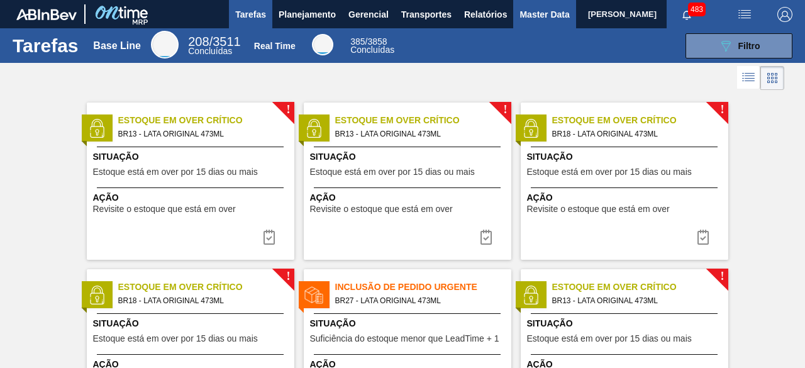
click at [534, 16] on span "Master Data" at bounding box center [545, 14] width 50 height 15
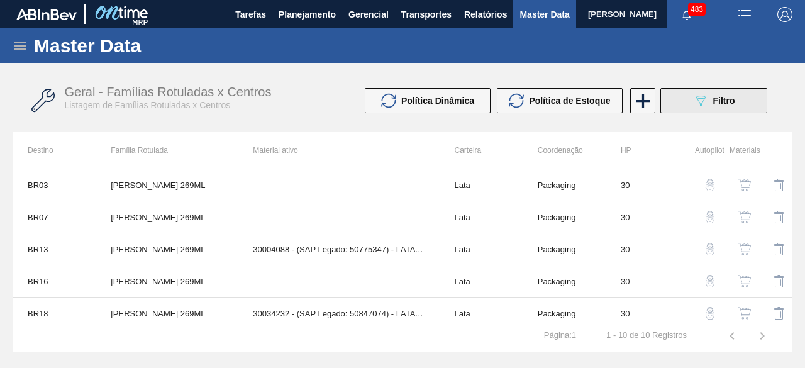
click at [702, 103] on icon "089F7B8B-B2A5-4AFE-B5C0-19BA573D28AC" at bounding box center [700, 100] width 15 height 15
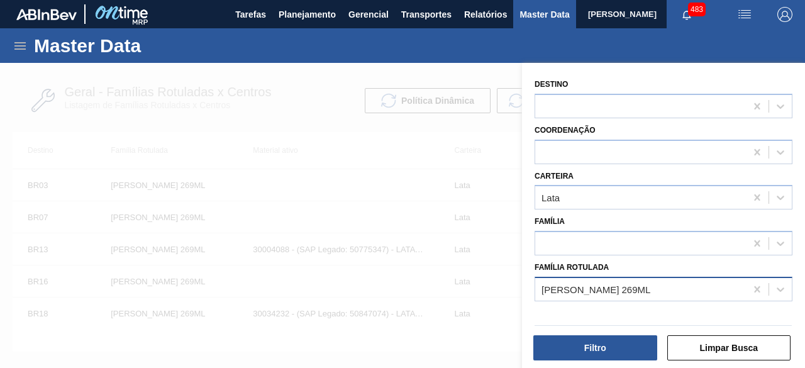
click at [642, 287] on div "LATA STELLA 269ML" at bounding box center [640, 289] width 211 height 18
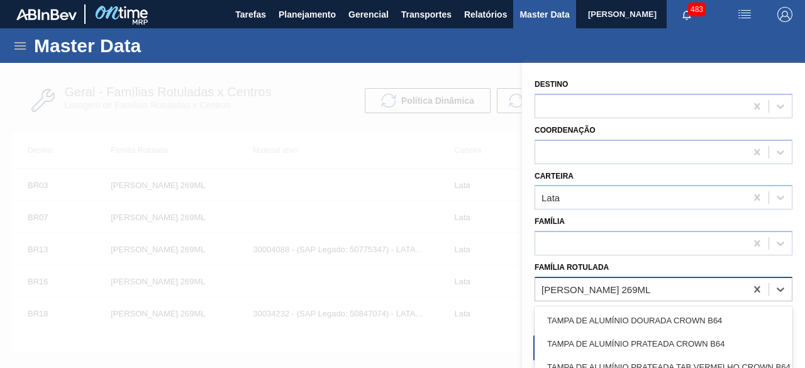
paste Rotulada "LATA SK 269ML MP"
type Rotulada "LATA SK 269ML MP"
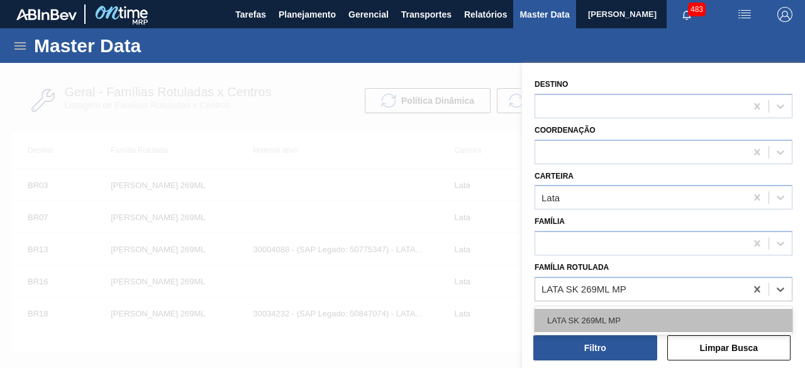
click at [625, 322] on div "LATA SK 269ML MP" at bounding box center [664, 320] width 258 height 23
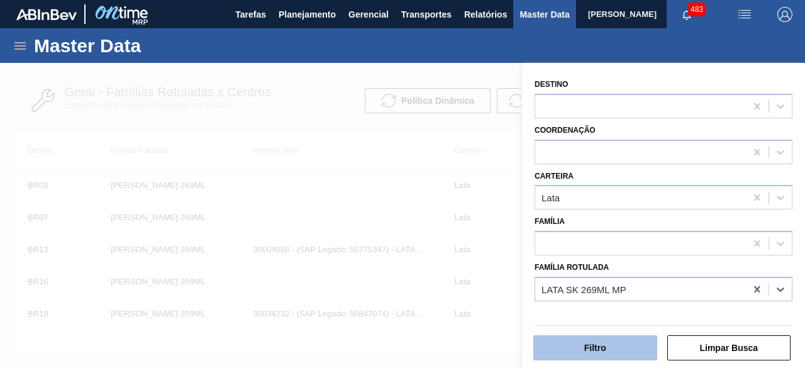
click at [622, 347] on button "Filtro" at bounding box center [596, 347] width 124 height 25
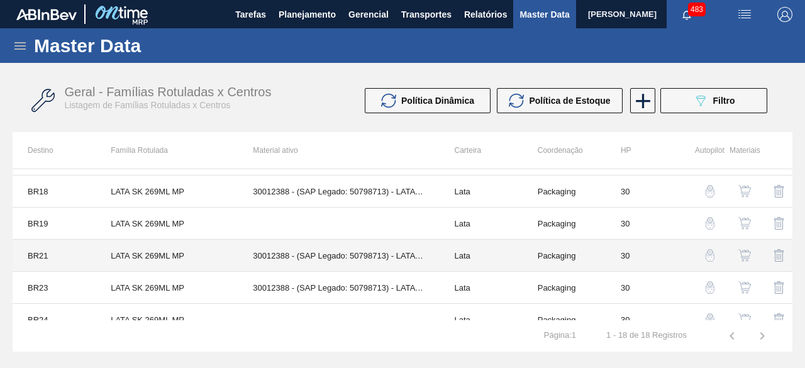
scroll to position [422, 0]
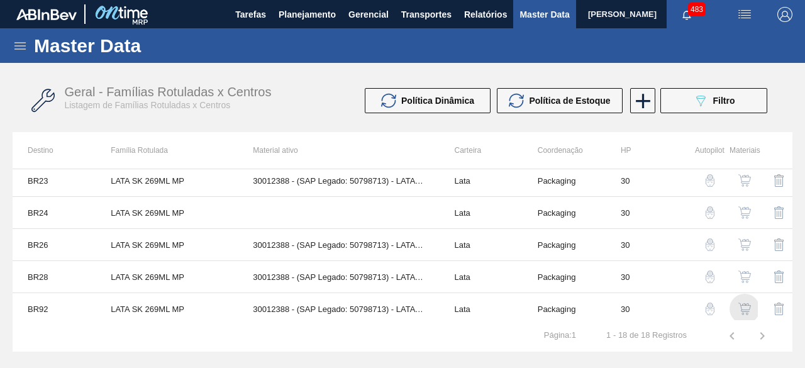
click at [750, 303] on div "button" at bounding box center [744, 309] width 15 height 13
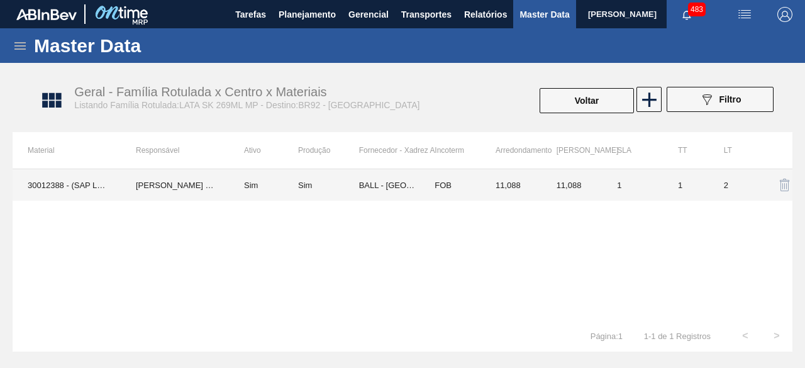
click at [108, 187] on td "30012388 - (SAP Legado: 50798713) - LATA AL. 269ML SK MP 429" at bounding box center [67, 184] width 108 height 31
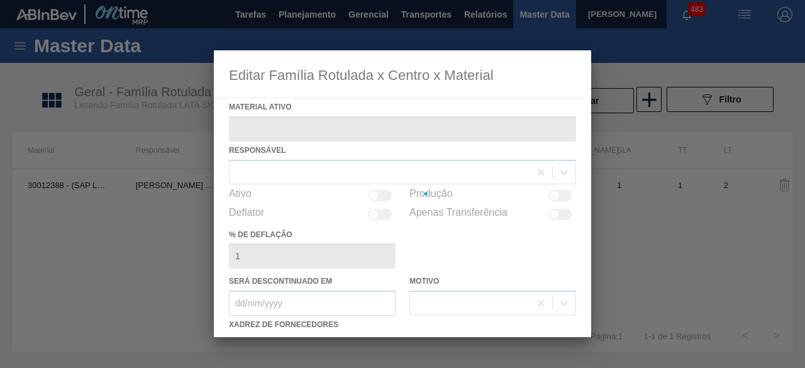
type ativo "30012388 - (SAP Legado: 50798713) - LATA AL. 269ML SK MP 429"
checkbox input "true"
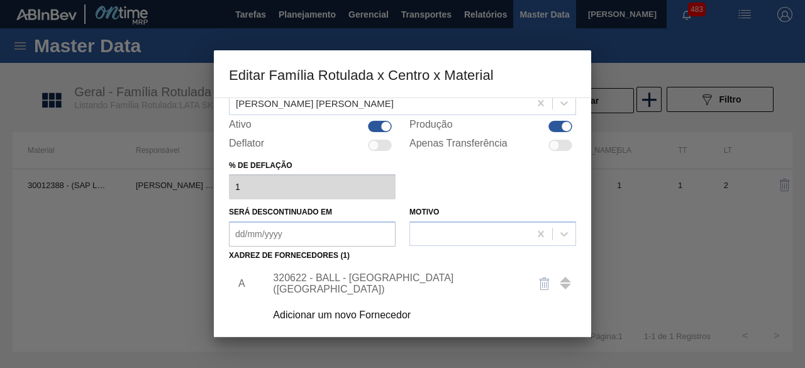
scroll to position [126, 0]
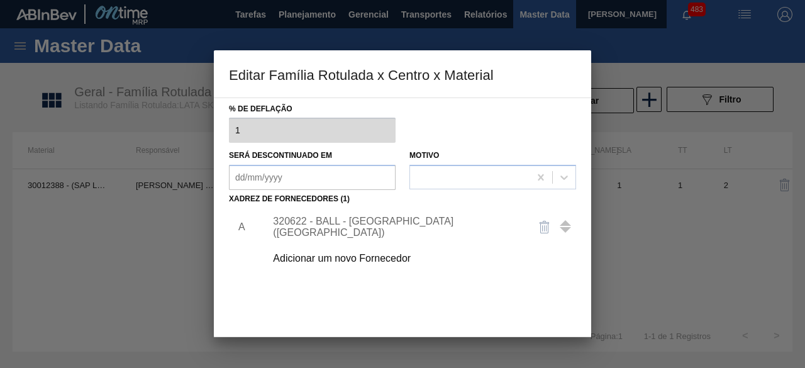
click at [380, 261] on div "Adicionar um novo Fornecedor" at bounding box center [396, 258] width 247 height 11
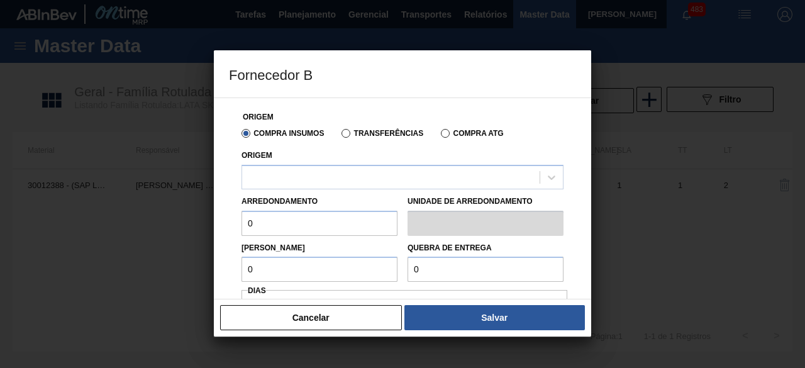
click at [378, 164] on div "Origem" at bounding box center [403, 168] width 322 height 43
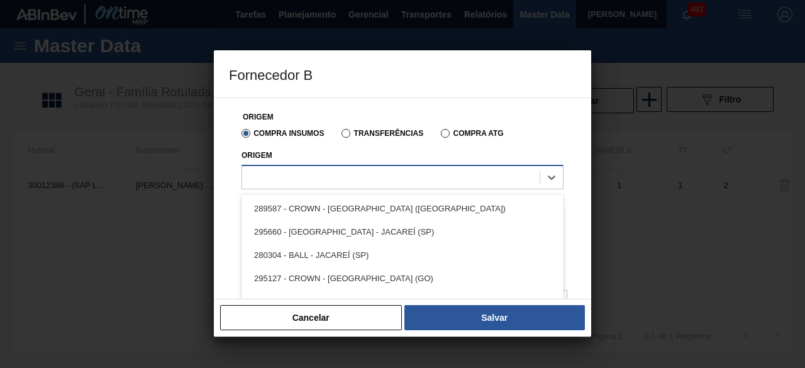
click at [380, 178] on div at bounding box center [391, 177] width 298 height 18
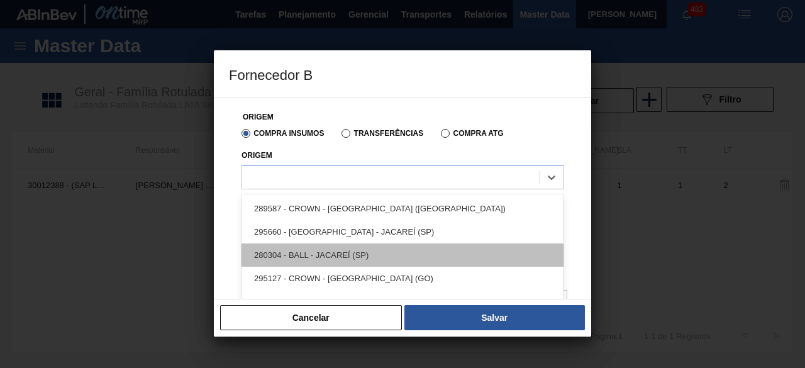
click at [362, 260] on div "280304 - BALL - JACAREÍ (SP)" at bounding box center [403, 255] width 322 height 23
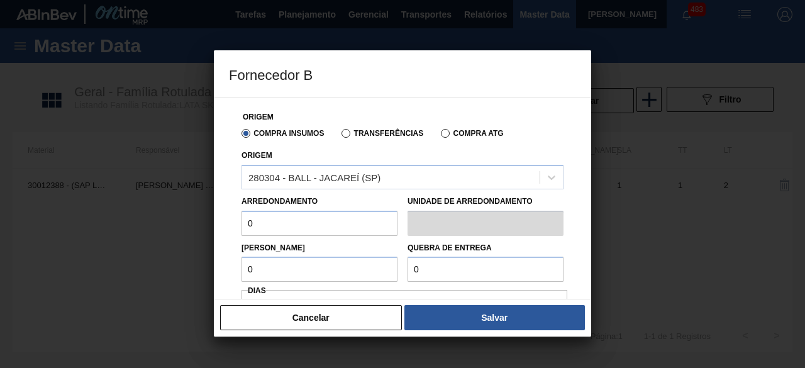
click at [350, 225] on input "0" at bounding box center [320, 223] width 156 height 25
type input "11,088"
click at [322, 268] on input "0" at bounding box center [320, 269] width 156 height 25
type input "11,088"
click at [425, 271] on input "0" at bounding box center [486, 269] width 156 height 25
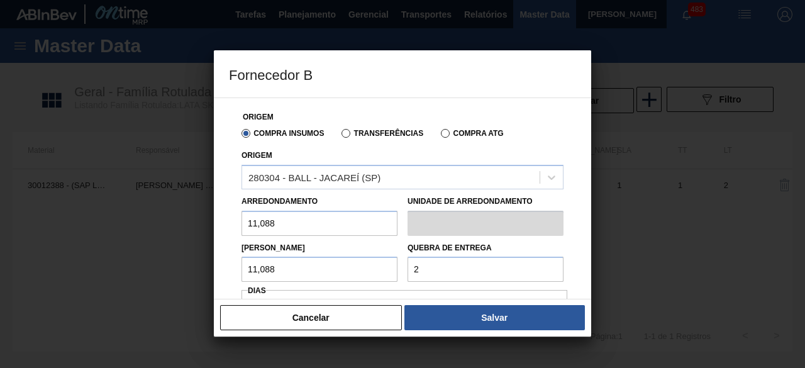
type input "277,2"
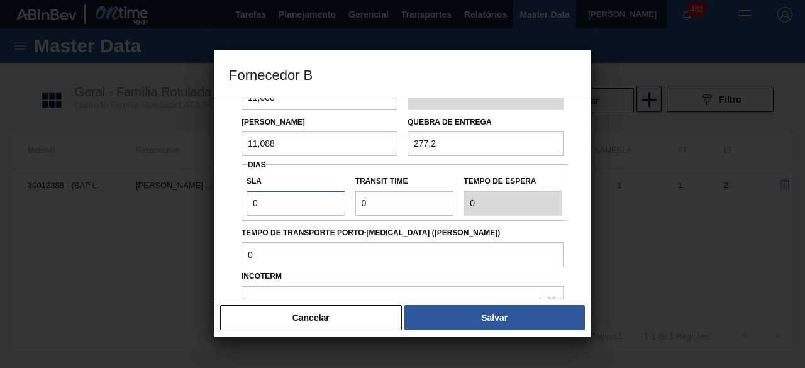
click at [310, 207] on input "0" at bounding box center [296, 203] width 99 height 25
type input "01"
type input "1"
click at [381, 206] on input "Transit Time" at bounding box center [405, 203] width 99 height 25
type input "01"
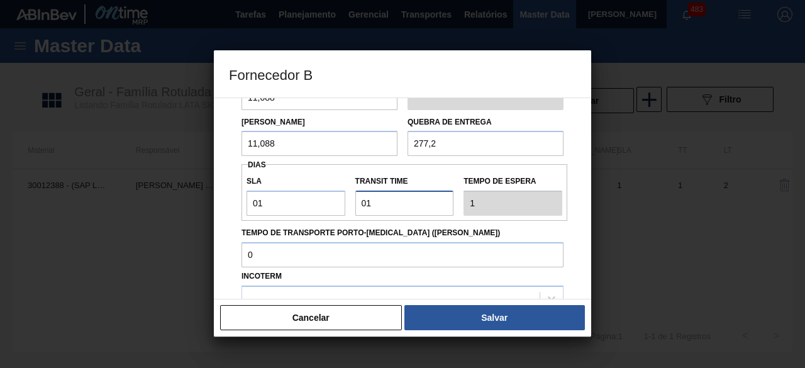
type input "2"
click at [348, 255] on input "Tempo de Transporte Porto-Doca (dias)" at bounding box center [403, 254] width 322 height 25
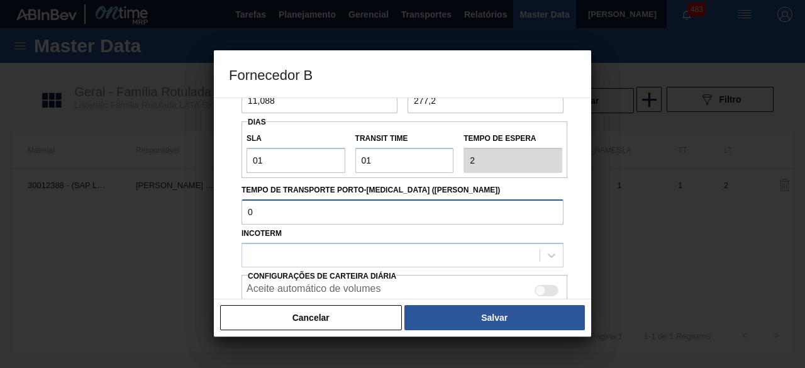
scroll to position [189, 0]
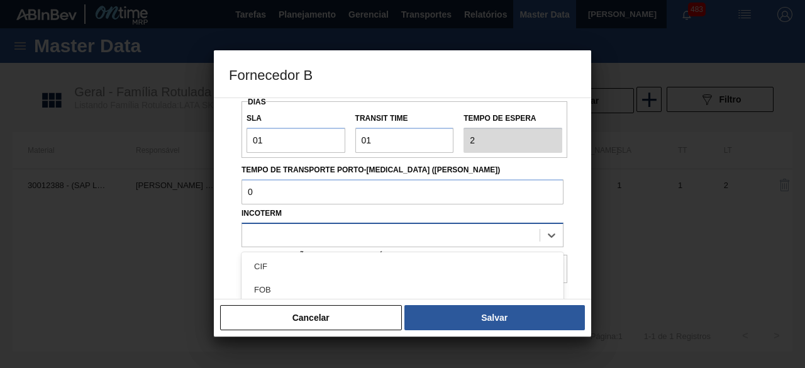
click at [380, 237] on div at bounding box center [391, 235] width 298 height 18
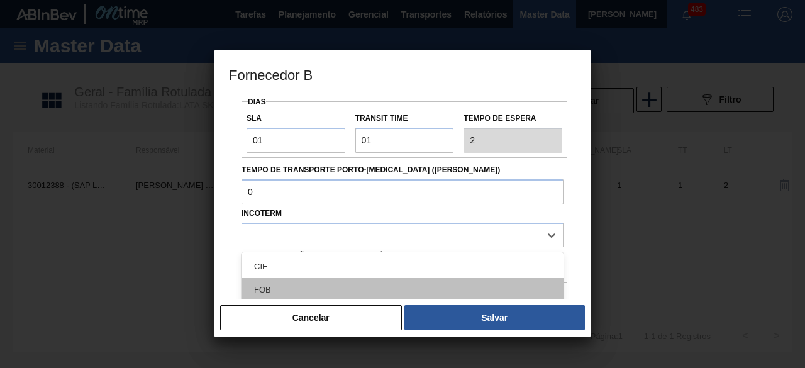
click at [356, 288] on div "FOB" at bounding box center [403, 289] width 322 height 23
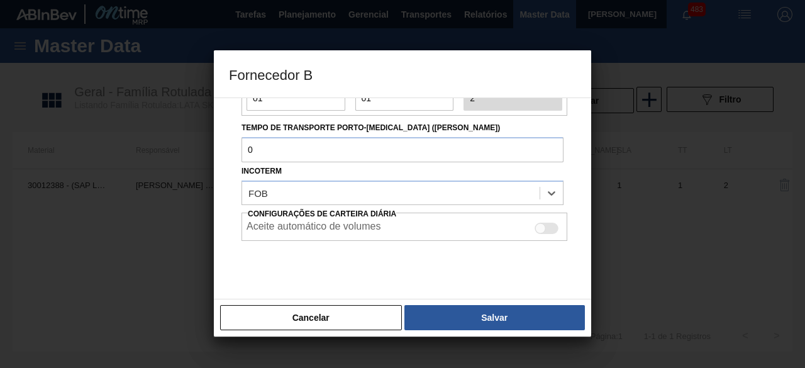
scroll to position [250, 0]
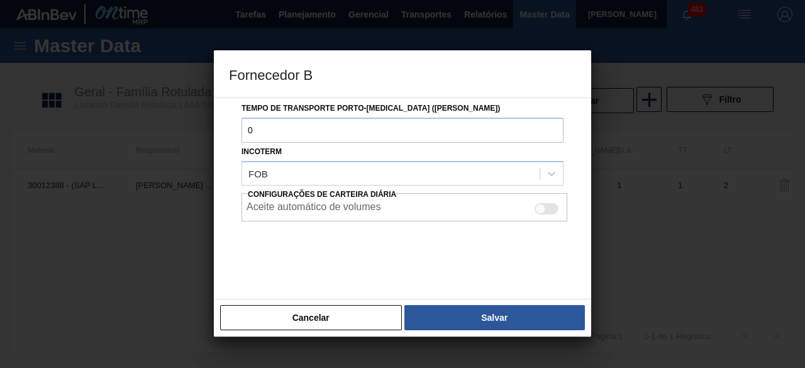
click at [547, 212] on div at bounding box center [547, 208] width 24 height 11
checkbox input "true"
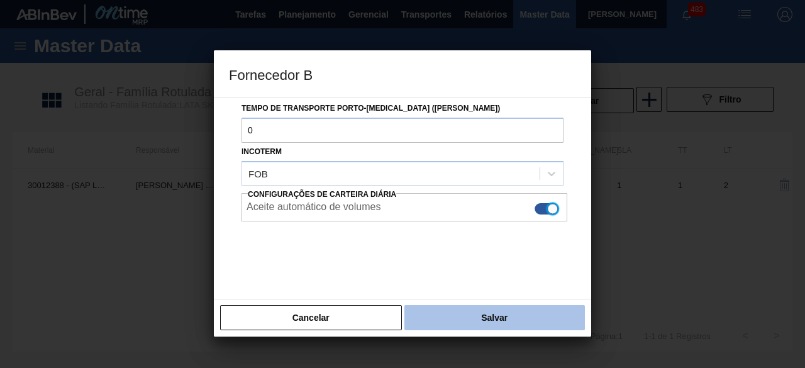
click at [546, 320] on button "Salvar" at bounding box center [495, 317] width 181 height 25
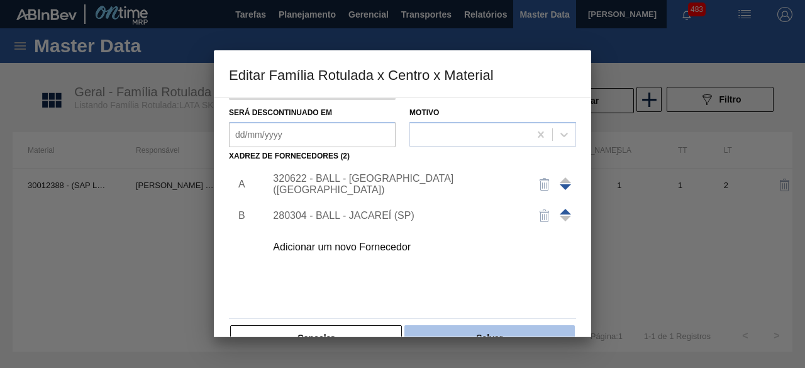
scroll to position [189, 0]
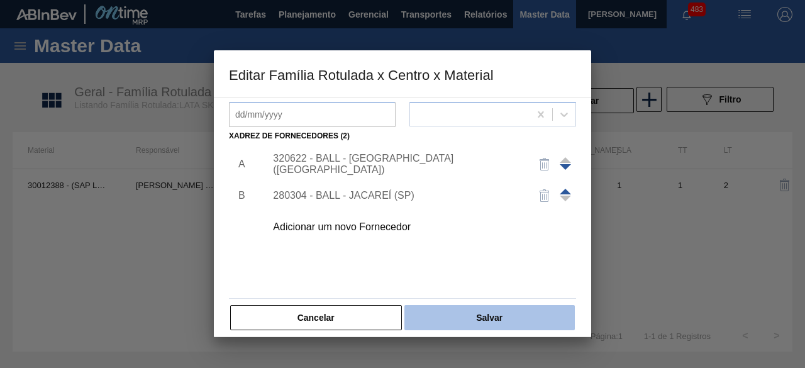
click at [527, 318] on button "Salvar" at bounding box center [490, 317] width 171 height 25
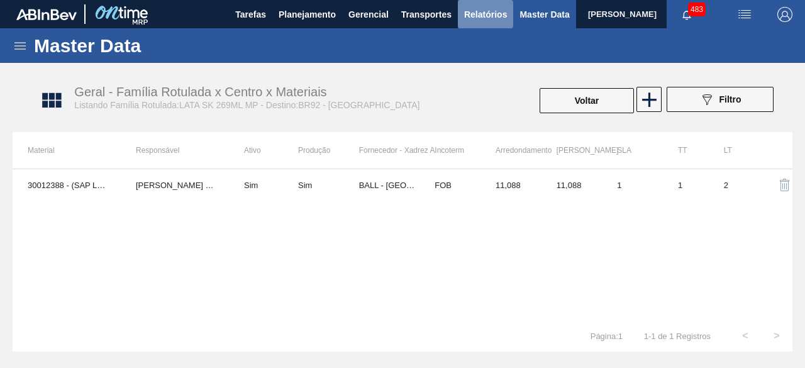
click at [488, 12] on span "Relatórios" at bounding box center [485, 14] width 43 height 15
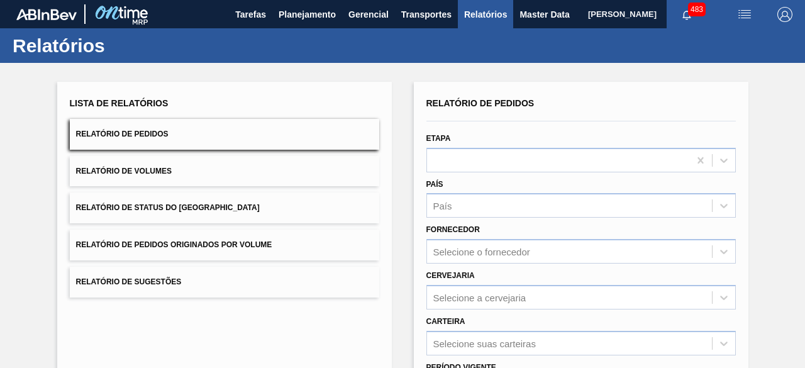
click at [204, 173] on button "Relatório de Volumes" at bounding box center [225, 171] width 310 height 31
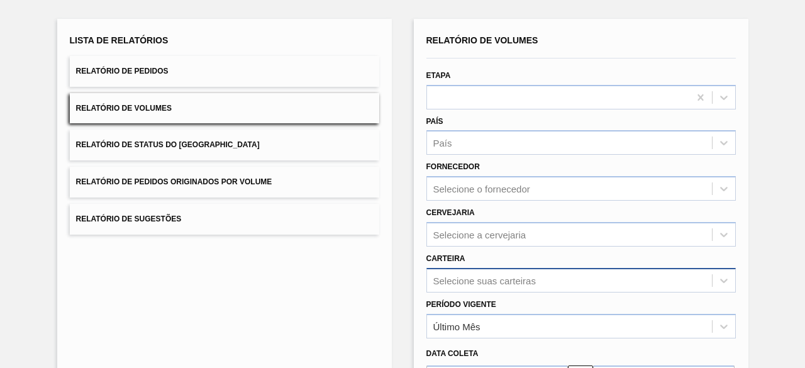
scroll to position [185, 0]
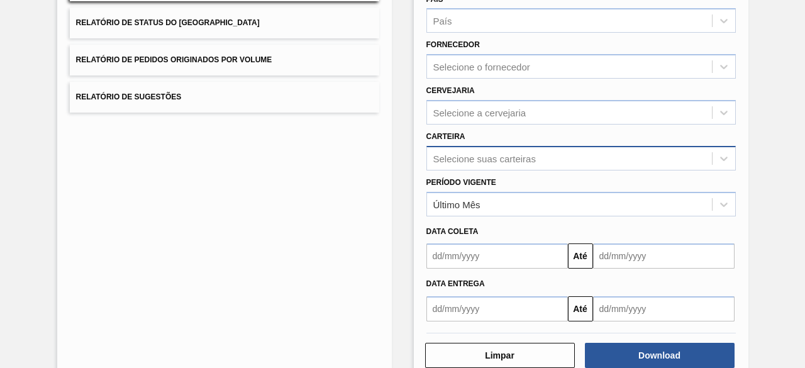
click at [468, 171] on div "Selecione suas carteiras" at bounding box center [582, 158] width 310 height 25
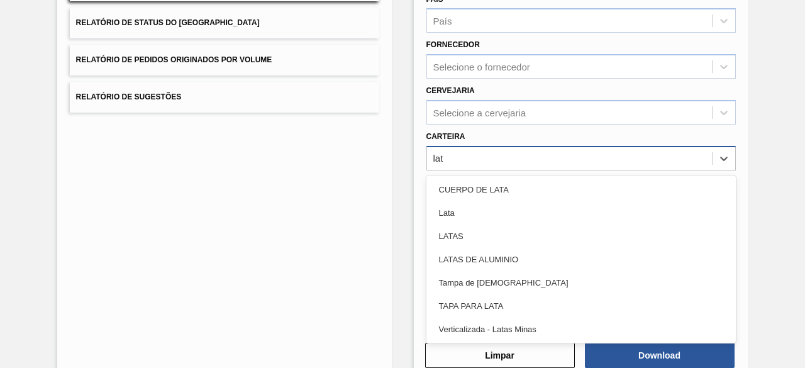
type input "lata"
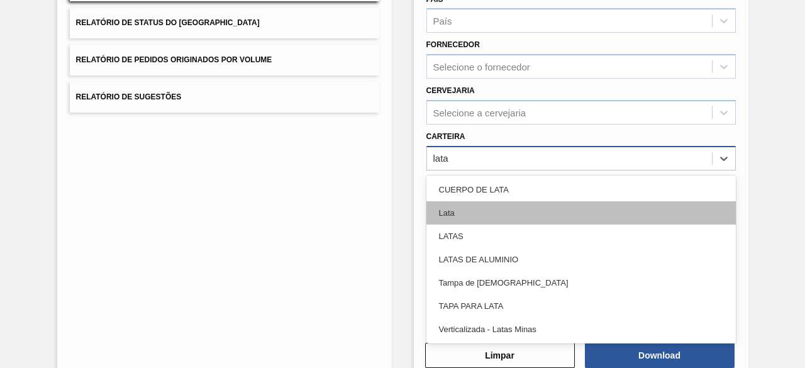
click at [474, 213] on div "Lata" at bounding box center [582, 212] width 310 height 23
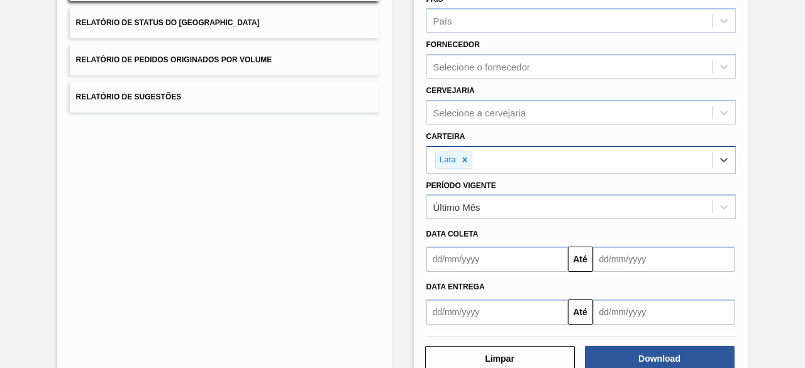
click at [510, 269] on input "text" at bounding box center [498, 259] width 142 height 25
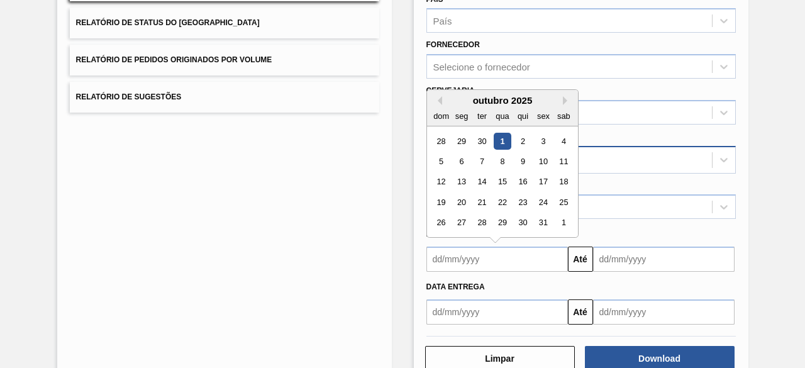
click at [503, 142] on div "1" at bounding box center [502, 141] width 17 height 17
type input "[DATE]"
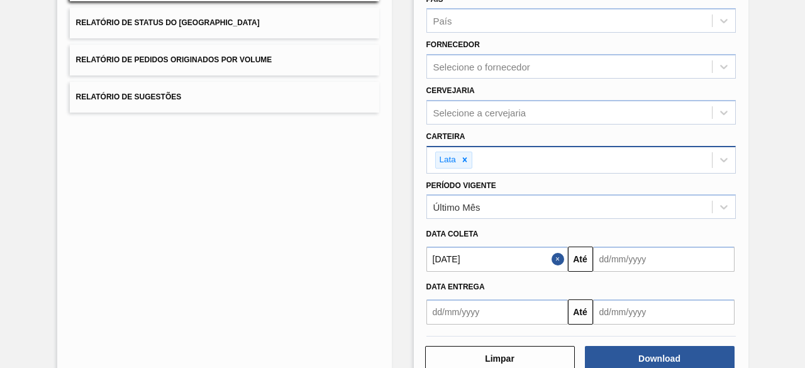
click at [654, 261] on input "text" at bounding box center [664, 259] width 142 height 25
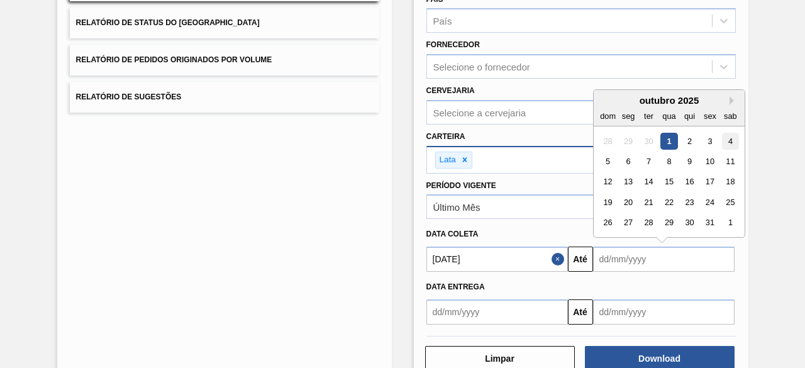
click at [731, 137] on div "4" at bounding box center [730, 141] width 17 height 17
type input "04/10/2025"
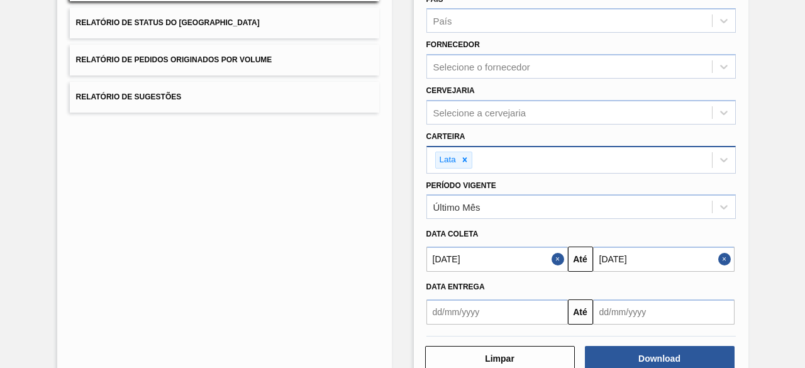
scroll to position [59, 0]
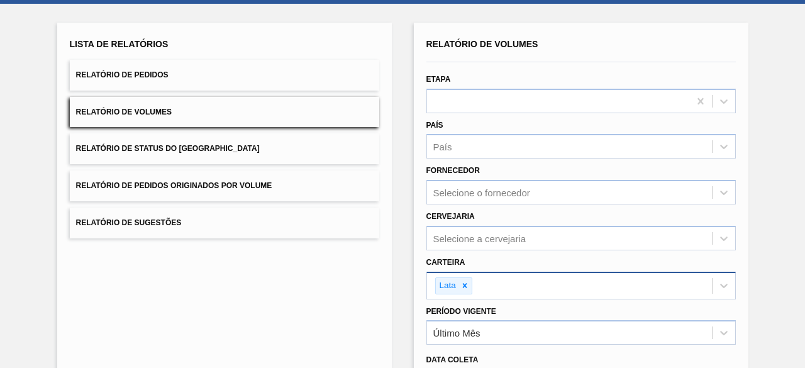
click at [183, 70] on button "Relatório de Pedidos" at bounding box center [225, 75] width 310 height 31
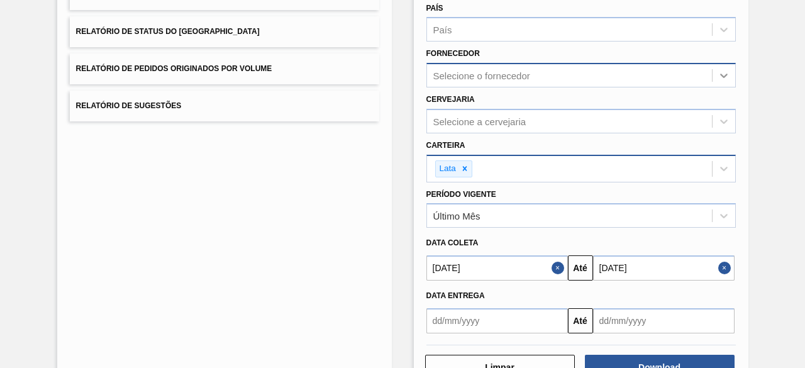
scroll to position [216, 0]
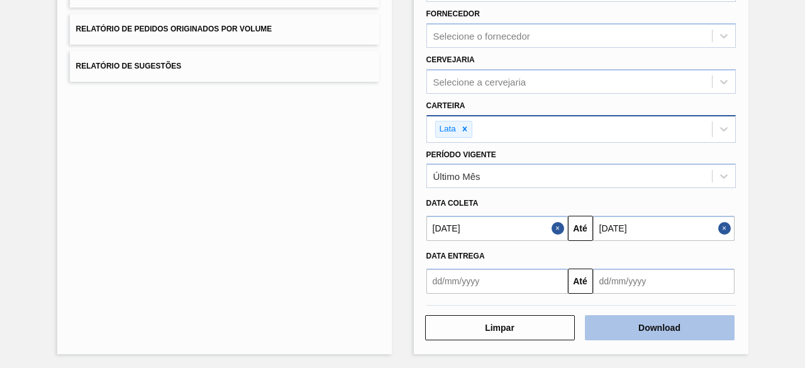
click at [625, 323] on button "Download" at bounding box center [660, 327] width 150 height 25
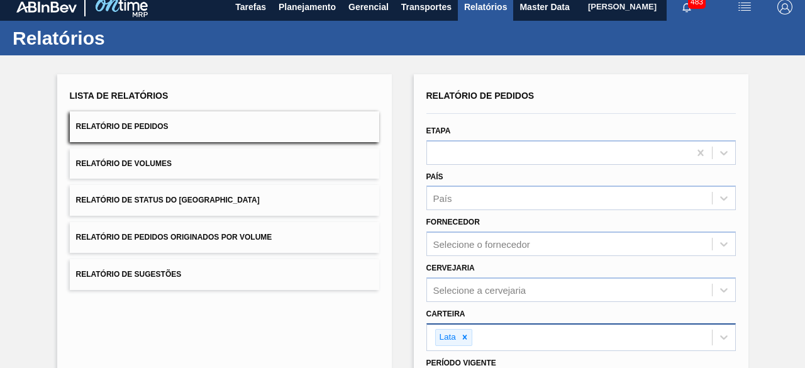
scroll to position [0, 0]
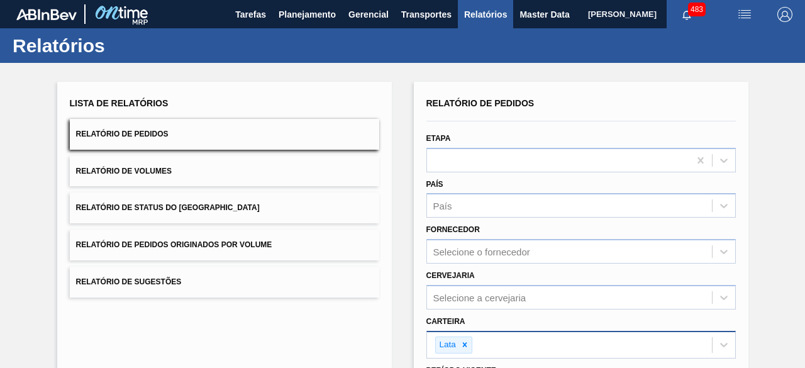
click at [171, 167] on span "Relatório de Volumes" at bounding box center [124, 171] width 96 height 9
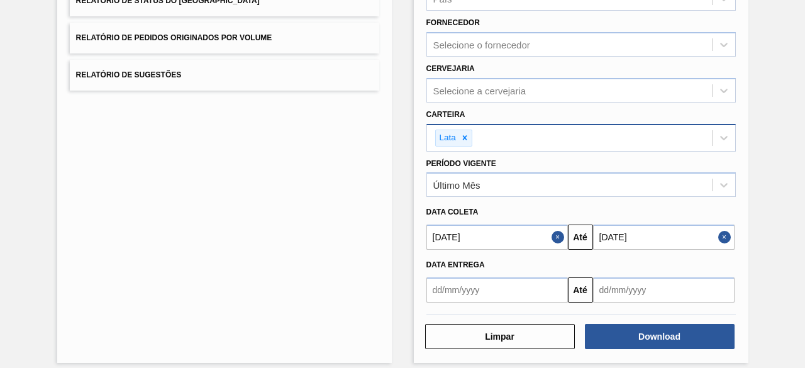
scroll to position [216, 0]
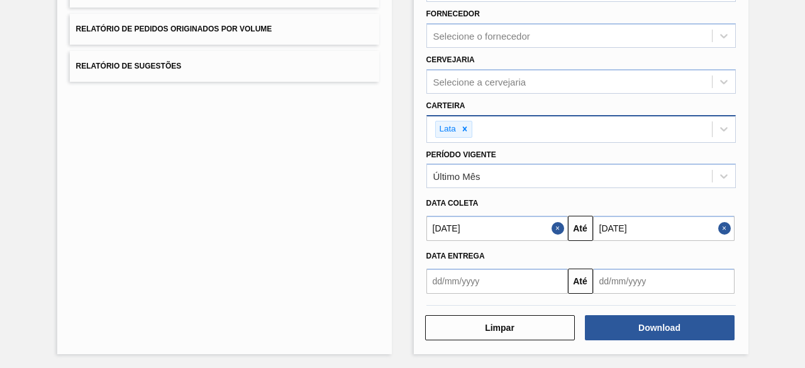
click at [329, 235] on div "Lista de Relatórios Relatório de Pedidos Relatório de Volumes Relatório de Stat…" at bounding box center [224, 110] width 335 height 488
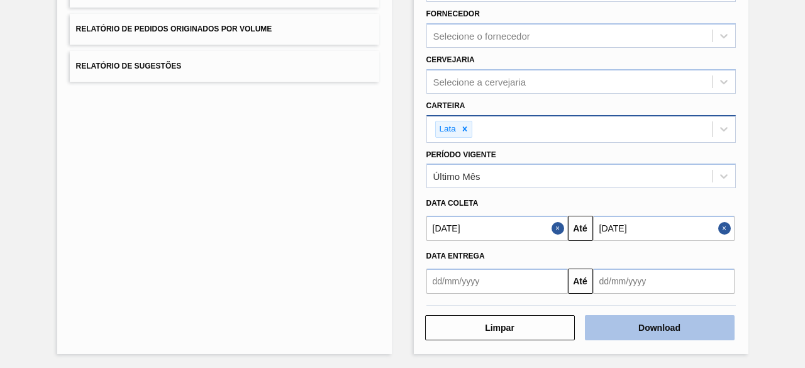
click at [651, 332] on button "Download" at bounding box center [660, 327] width 150 height 25
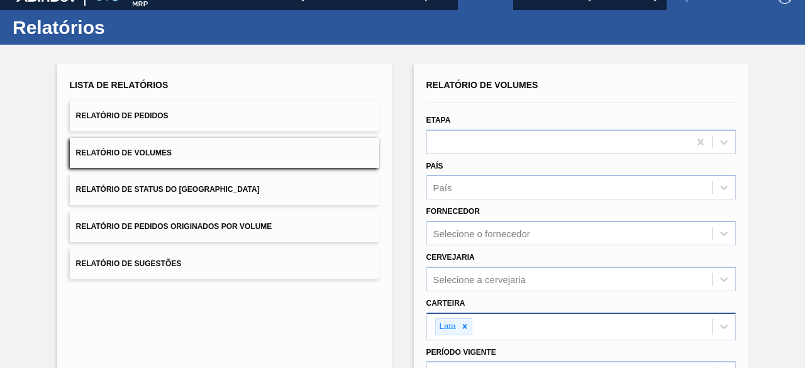
scroll to position [0, 0]
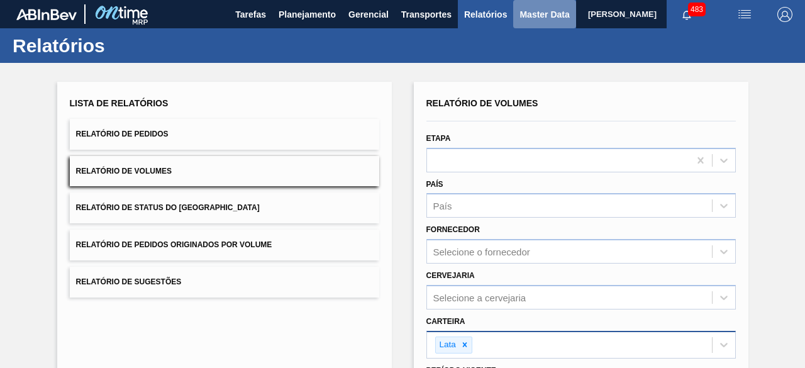
click at [537, 12] on span "Master Data" at bounding box center [545, 14] width 50 height 15
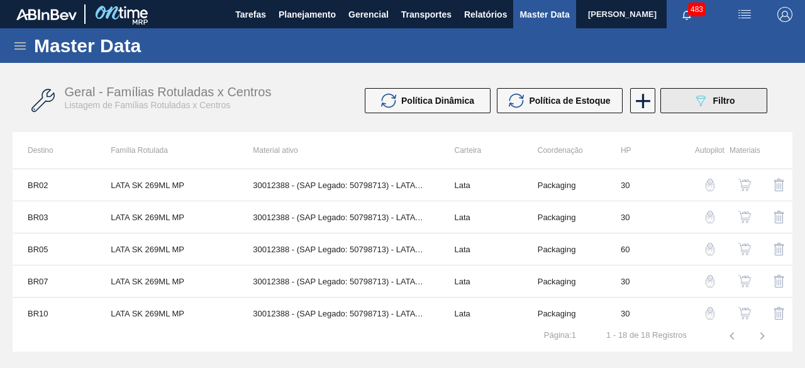
click at [703, 99] on icon "089F7B8B-B2A5-4AFE-B5C0-19BA573D28AC" at bounding box center [700, 100] width 15 height 15
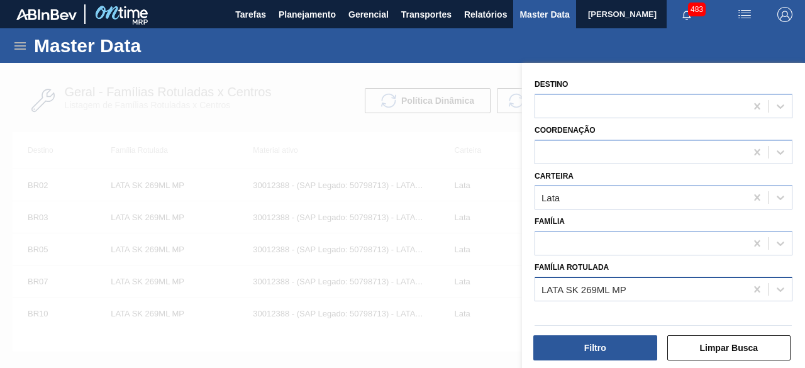
click at [566, 290] on div "LATA SK 269ML MP" at bounding box center [584, 289] width 85 height 11
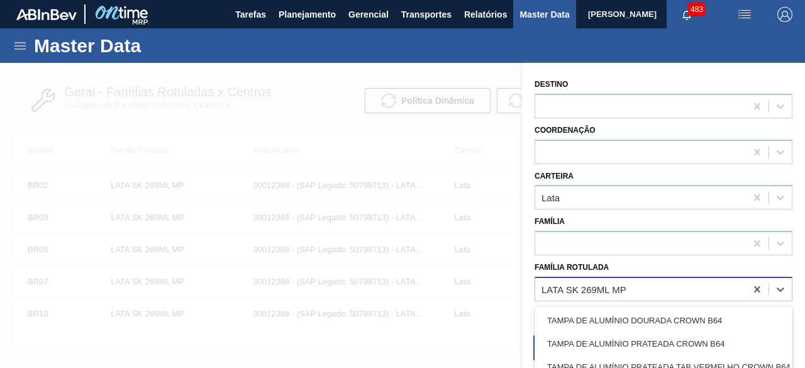
paste Rotulada "LATA ORIGINAL 350ML MP"
type Rotulada "LATA ORIGINAL 350ML MP"
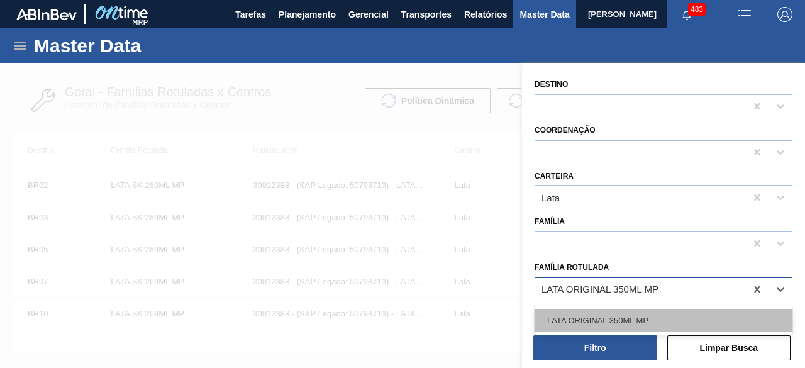
click at [583, 316] on div "LATA ORIGINAL 350ML MP" at bounding box center [664, 320] width 258 height 23
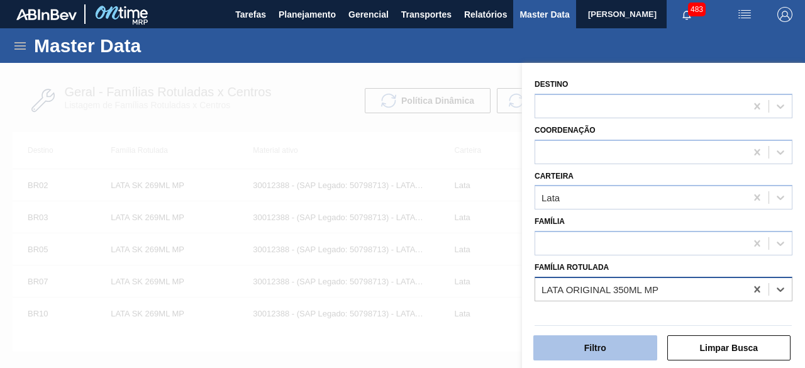
click at [597, 347] on button "Filtro" at bounding box center [596, 347] width 124 height 25
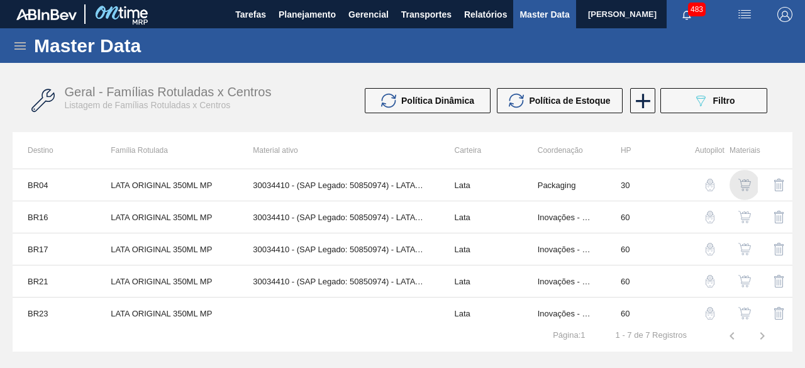
click at [744, 181] on img "button" at bounding box center [745, 185] width 13 height 13
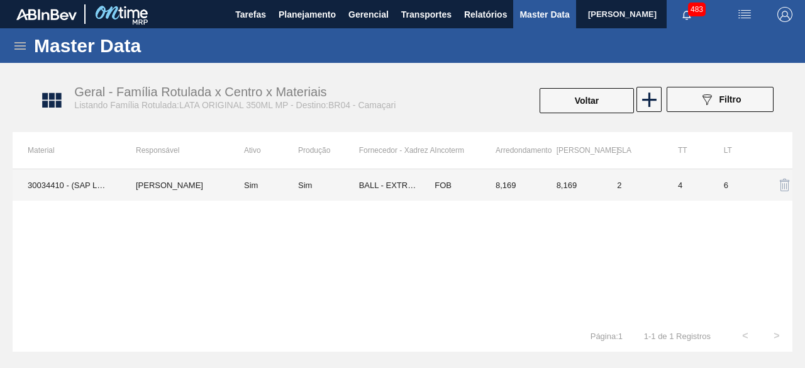
click at [162, 182] on td "MARILIA RIBEIRO BALARDIN" at bounding box center [175, 184] width 108 height 31
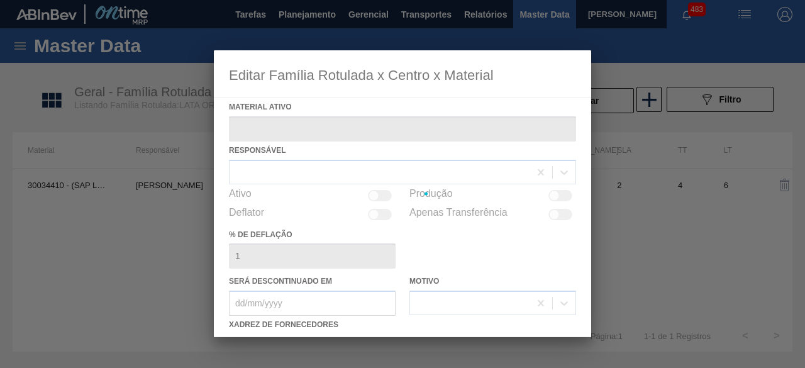
type ativo "30034410 - (SAP Legado: 50850974) - LATA AL ORIG 350ML BRILHO MULTIPACK"
checkbox input "true"
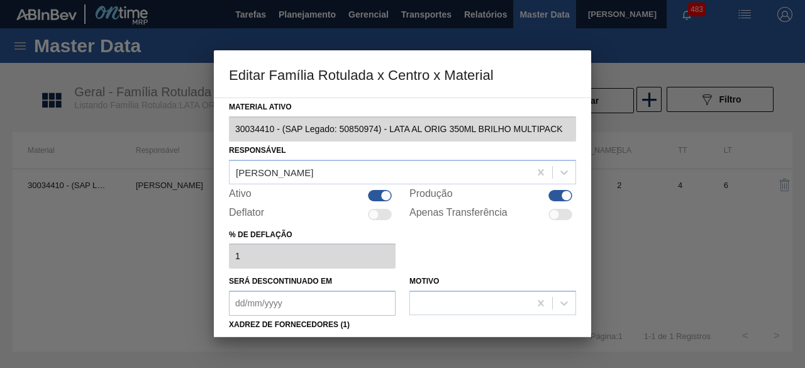
scroll to position [126, 0]
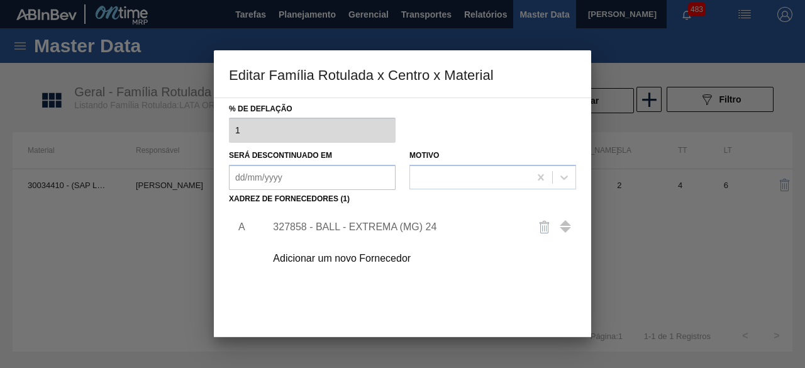
click at [427, 227] on div "327858 - BALL - EXTREMA (MG) 24" at bounding box center [396, 226] width 247 height 11
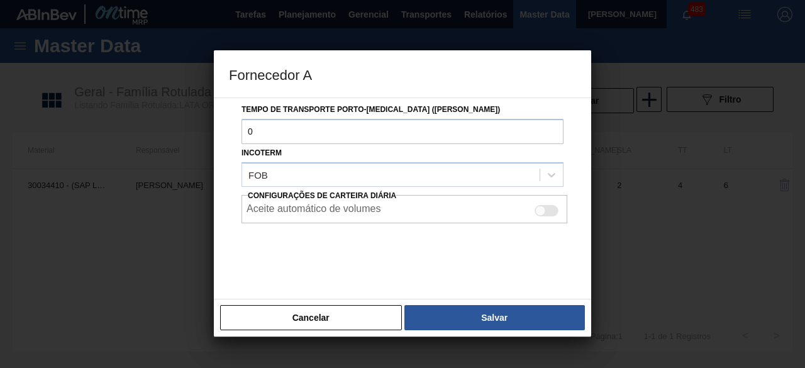
scroll to position [211, 0]
click at [542, 207] on div at bounding box center [540, 209] width 11 height 11
checkbox input "true"
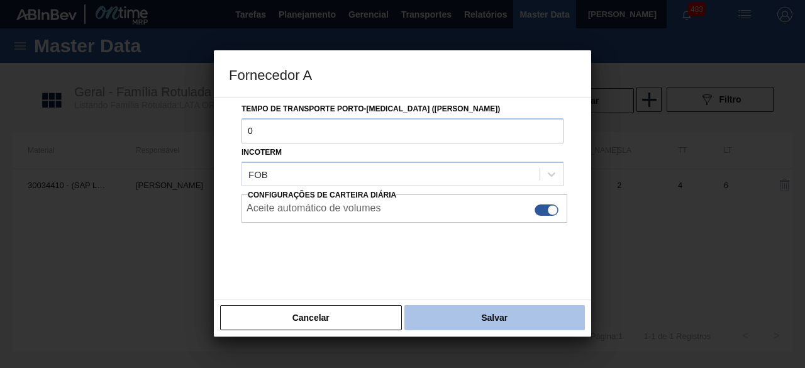
click at [520, 320] on button "Salvar" at bounding box center [495, 317] width 181 height 25
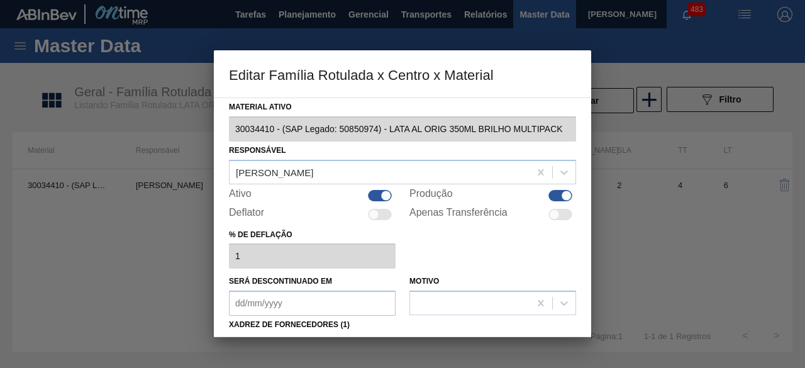
scroll to position [126, 0]
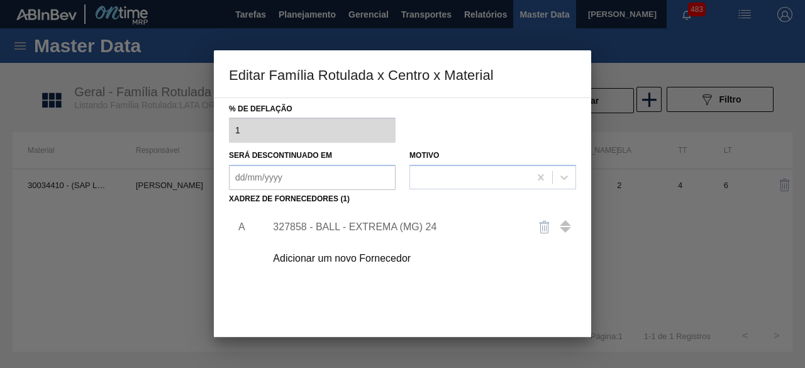
click at [422, 225] on div "327858 - BALL - EXTREMA (MG) 24" at bounding box center [396, 226] width 247 height 11
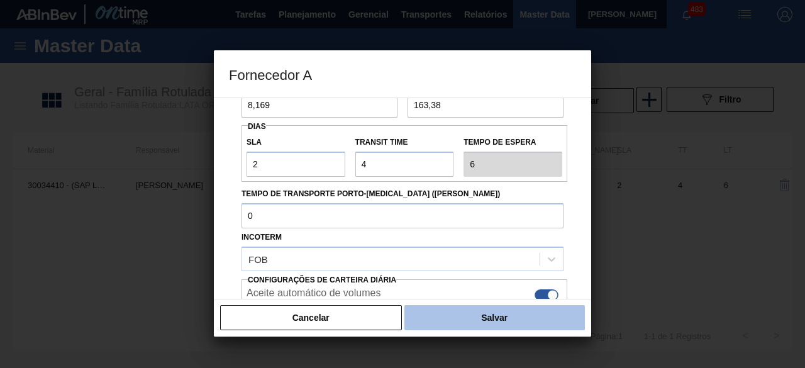
click at [506, 325] on button "Salvar" at bounding box center [495, 317] width 181 height 25
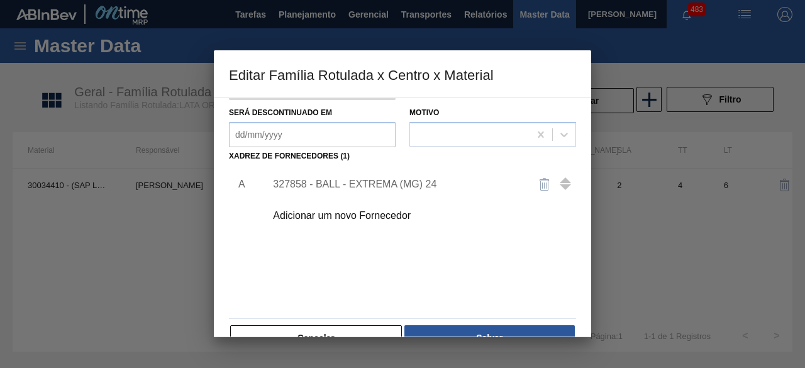
scroll to position [189, 0]
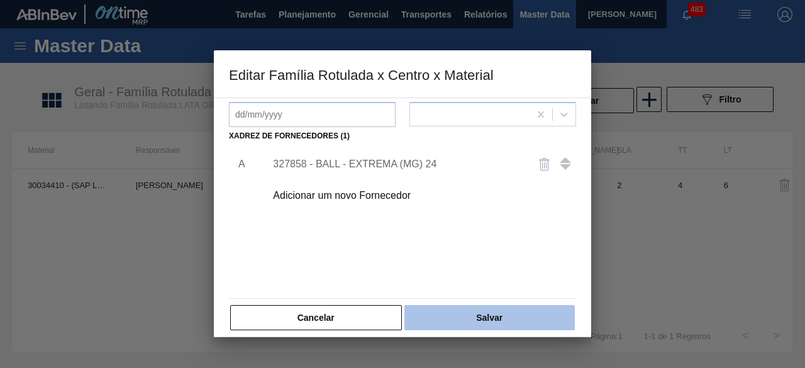
click at [517, 322] on button "Salvar" at bounding box center [490, 317] width 171 height 25
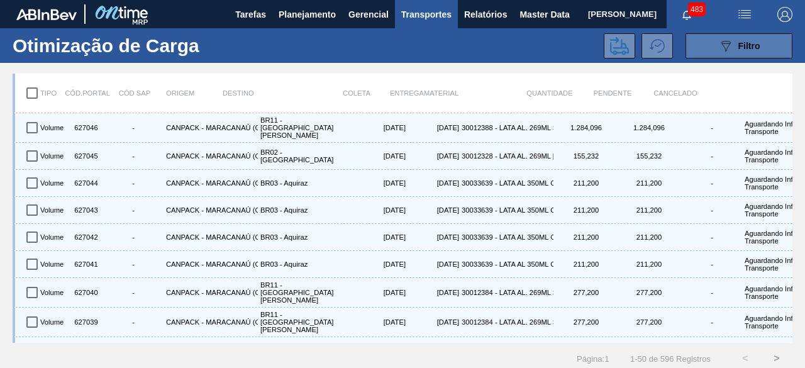
click at [707, 48] on button "089F7B8B-B2A5-4AFE-B5C0-19BA573D28AC Filtro" at bounding box center [739, 45] width 107 height 25
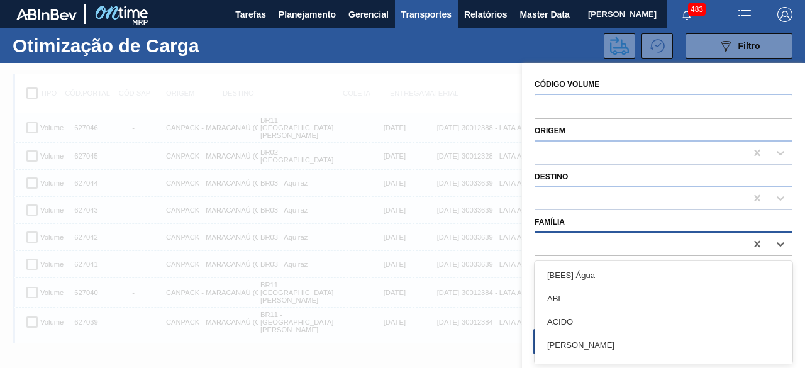
scroll to position [16, 0]
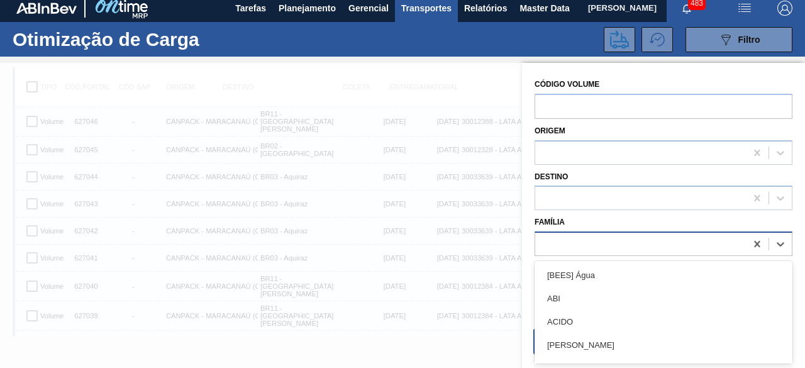
click at [612, 238] on div at bounding box center [640, 244] width 211 height 18
type input "lata"
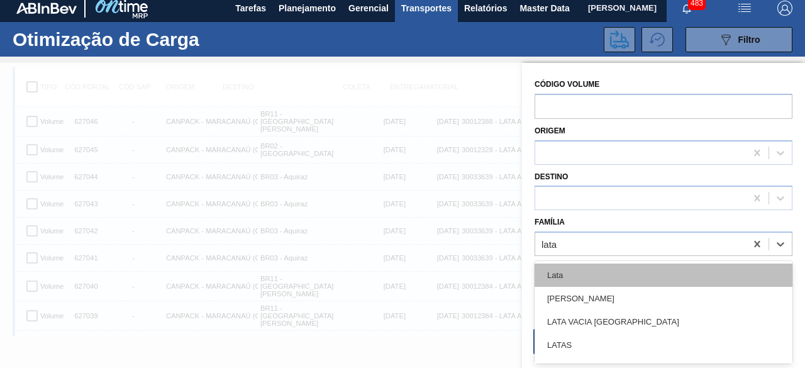
click at [595, 267] on div "Lata" at bounding box center [664, 275] width 258 height 23
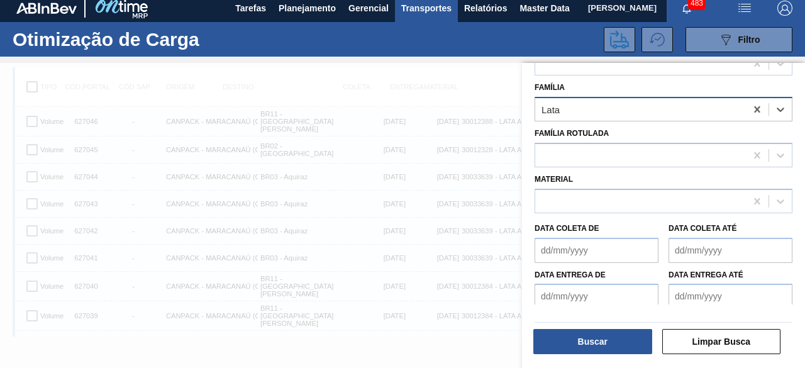
scroll to position [139, 0]
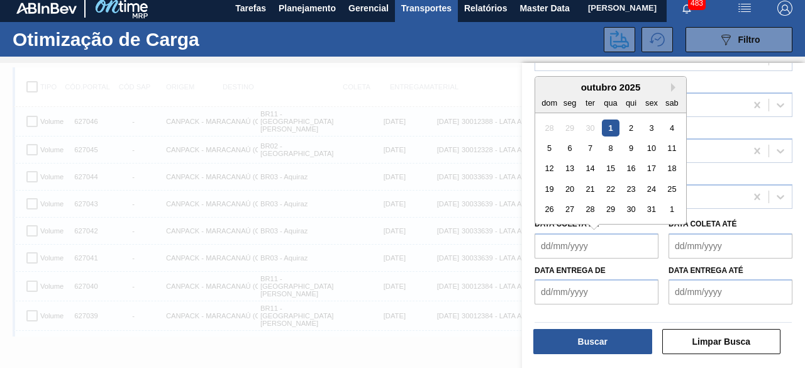
click at [602, 252] on de "Data coleta de" at bounding box center [597, 245] width 124 height 25
click at [612, 132] on div "1" at bounding box center [610, 127] width 17 height 17
type de "[DATE]"
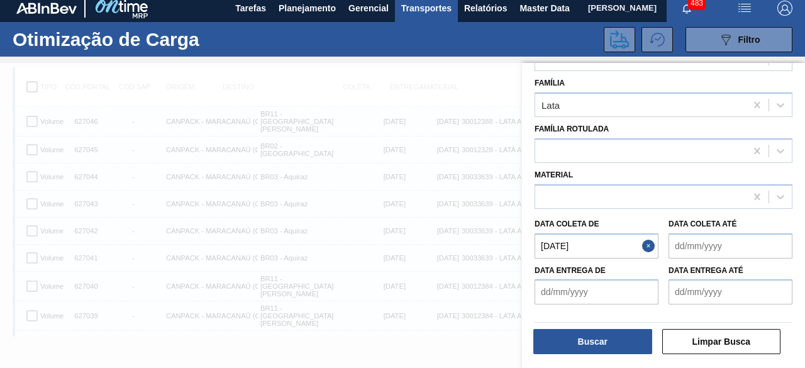
click at [703, 246] on até "Data coleta até" at bounding box center [731, 245] width 124 height 25
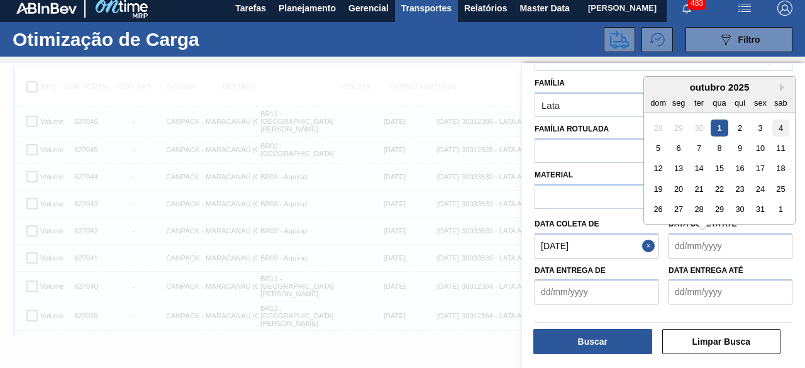
click at [781, 127] on div "4" at bounding box center [781, 127] width 17 height 17
type até "04/10/2025"
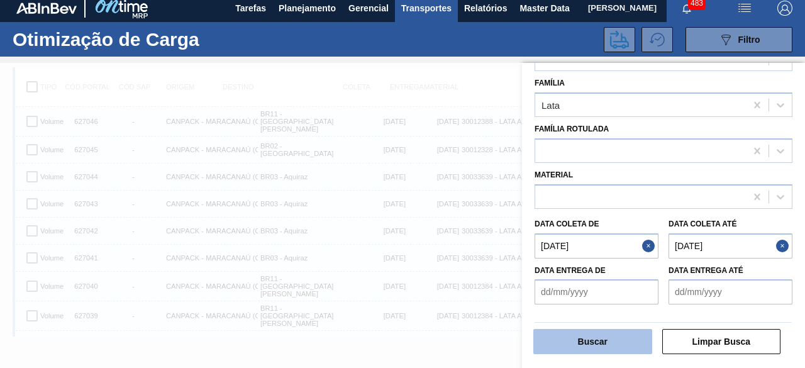
click at [603, 345] on button "Buscar" at bounding box center [593, 341] width 119 height 25
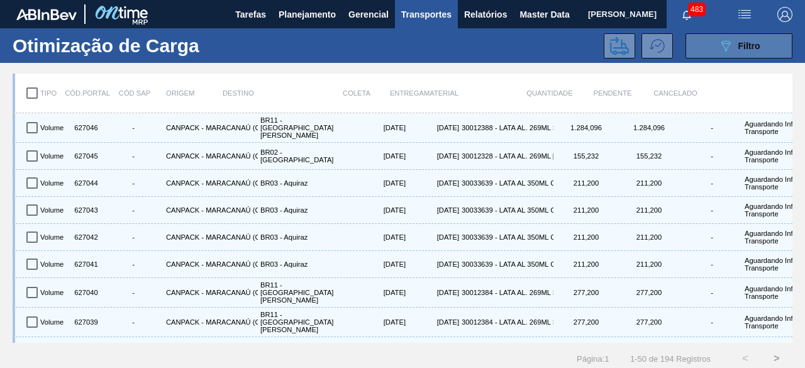
click at [742, 49] on span "Filtro" at bounding box center [750, 46] width 22 height 10
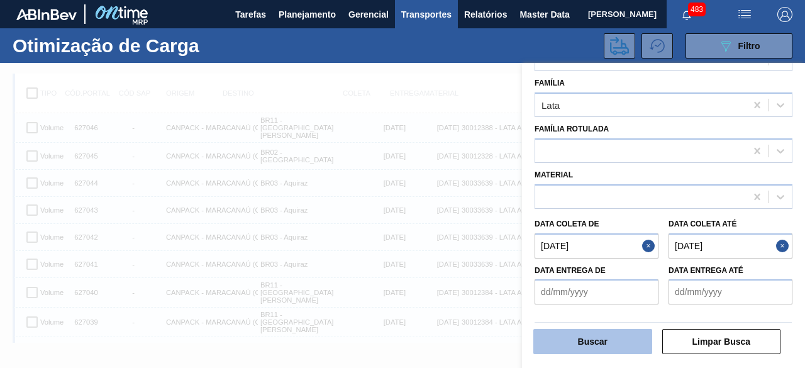
click at [598, 343] on button "Buscar" at bounding box center [593, 341] width 119 height 25
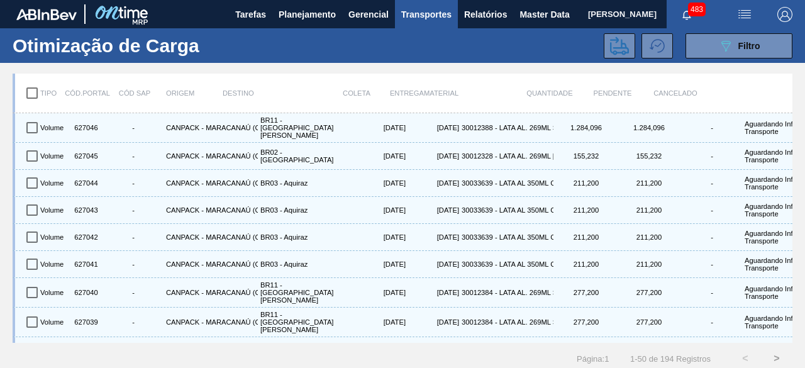
click at [32, 89] on input "checkbox" at bounding box center [32, 93] width 26 height 26
checkbox input "true"
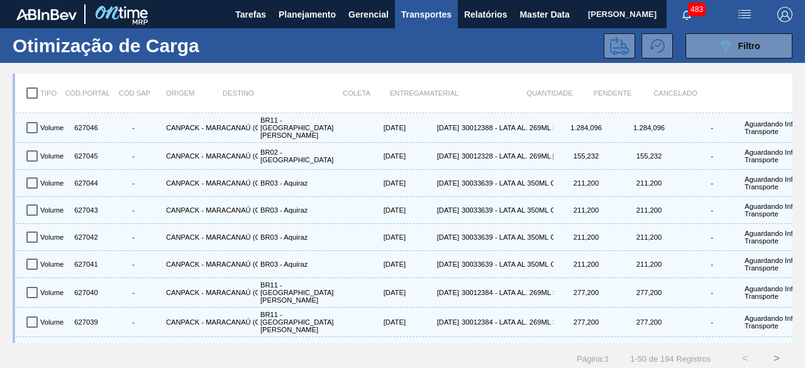
checkbox input "true"
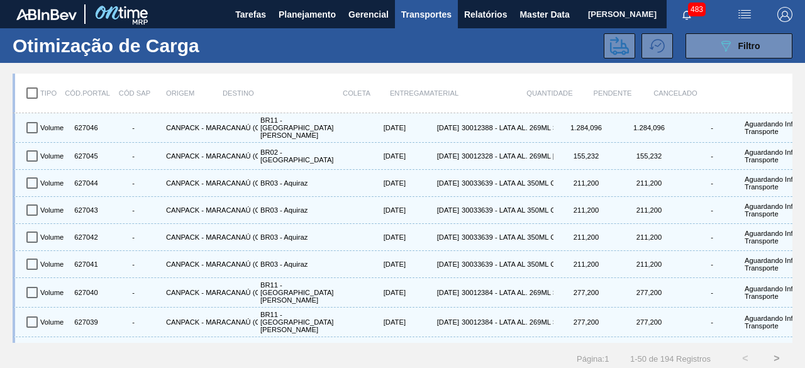
checkbox input "true"
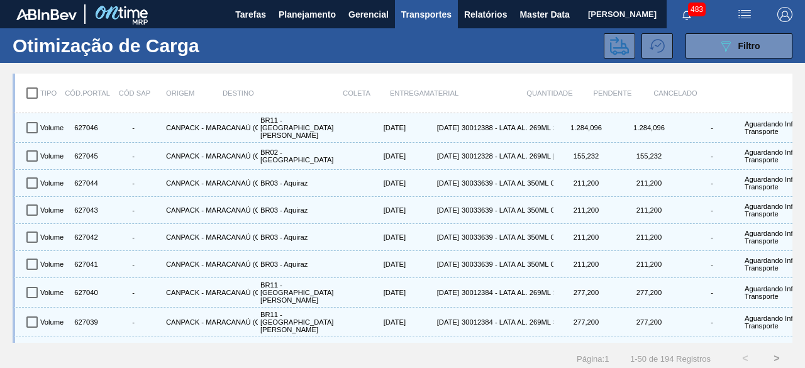
checkbox input "true"
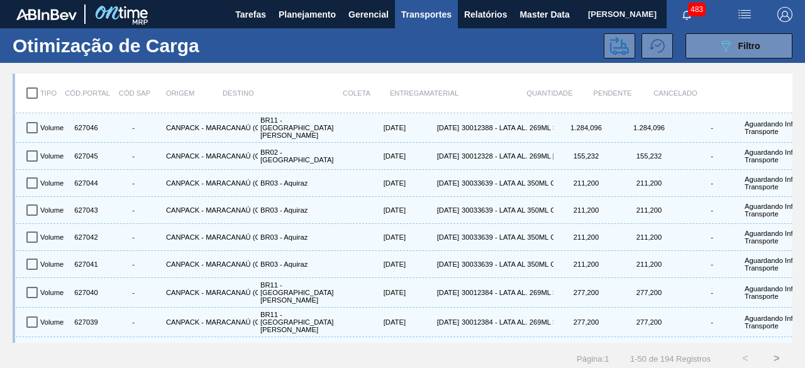
checkbox input "true"
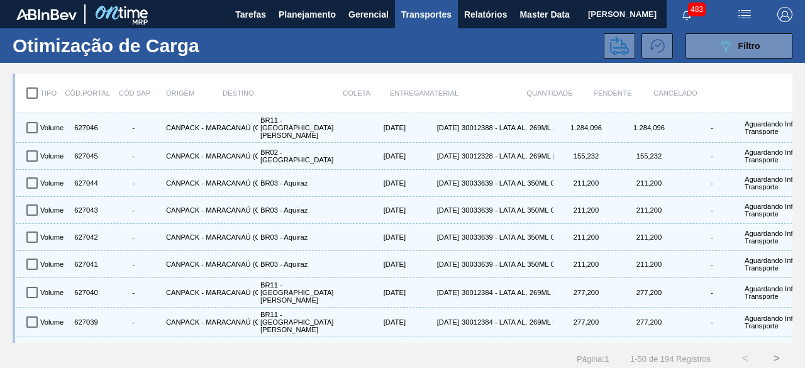
checkbox input "true"
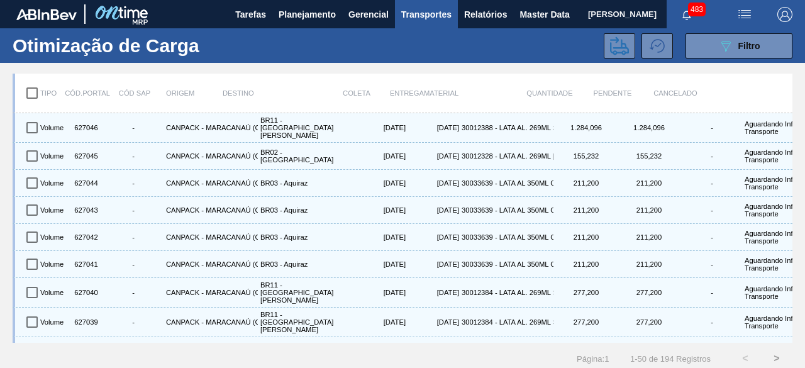
checkbox input "true"
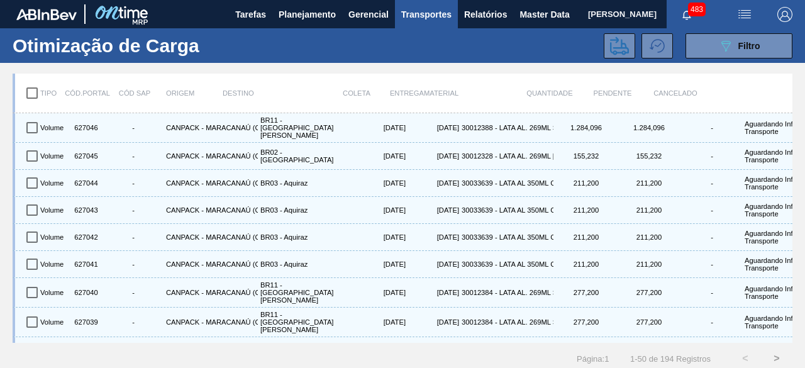
checkbox input "true"
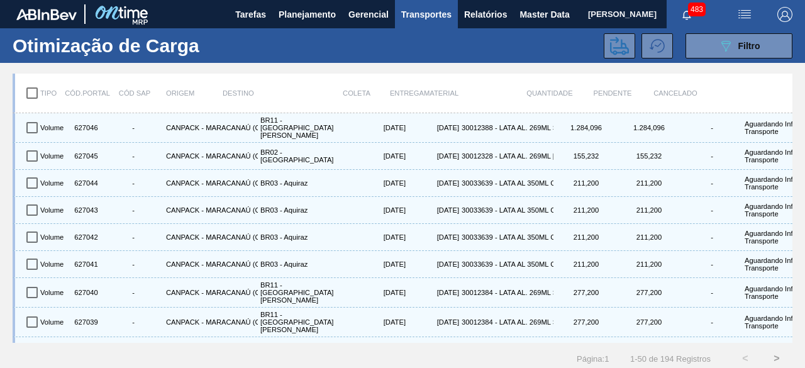
checkbox input "true"
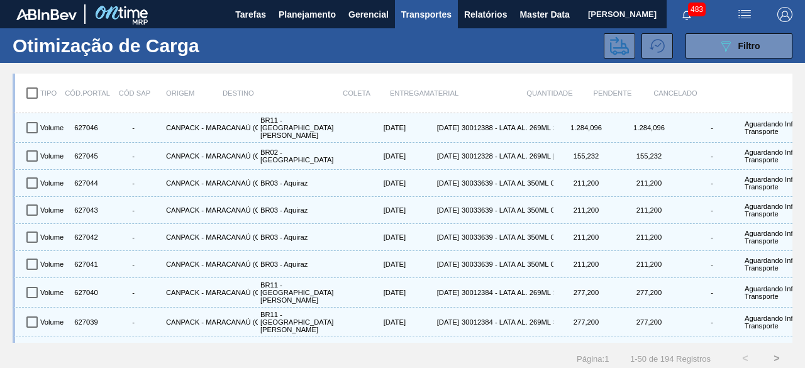
checkbox input "true"
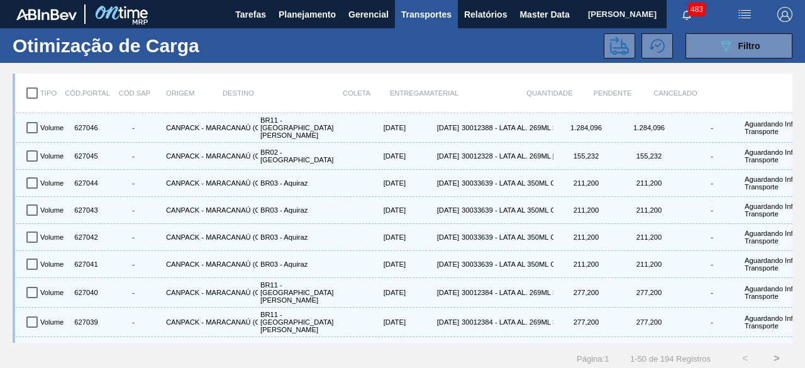
checkbox input "true"
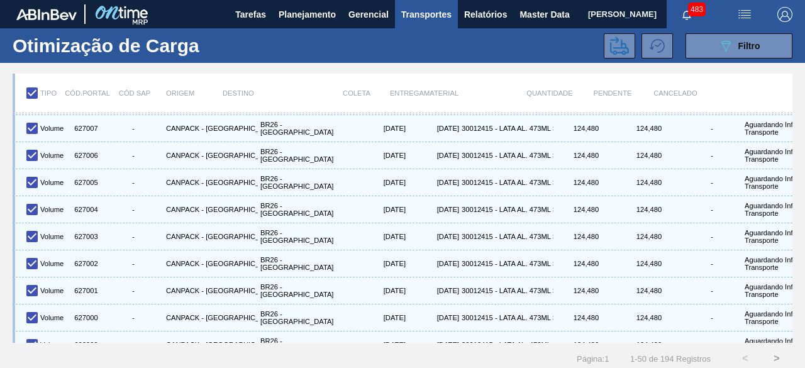
scroll to position [1121, 0]
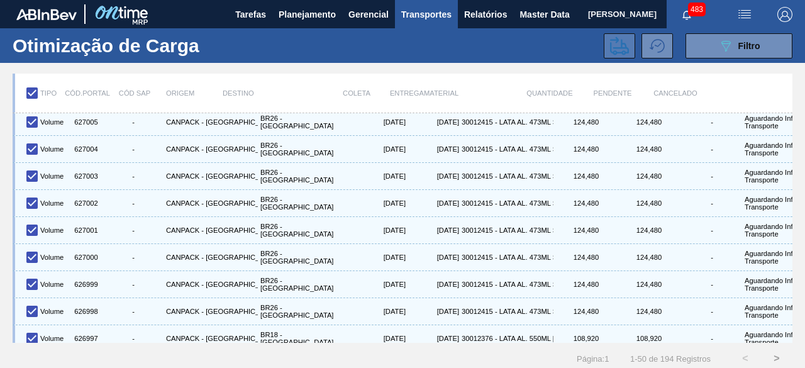
click at [615, 48] on icon at bounding box center [619, 45] width 19 height 18
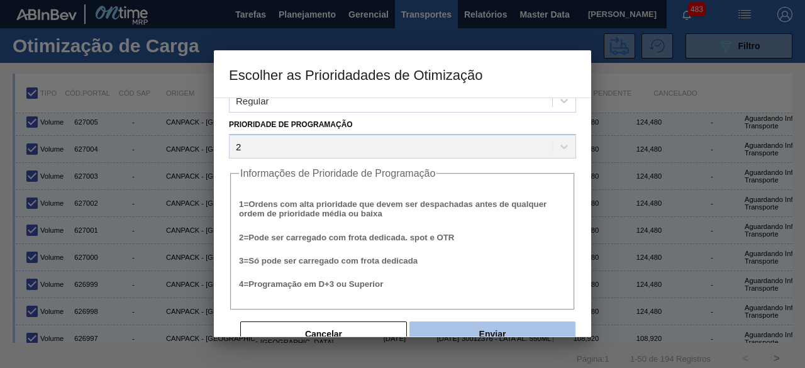
scroll to position [48, 0]
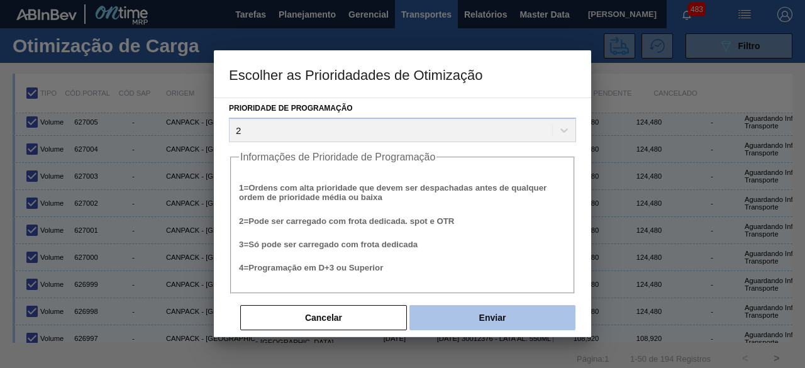
click at [503, 320] on button "Enviar" at bounding box center [493, 317] width 166 height 25
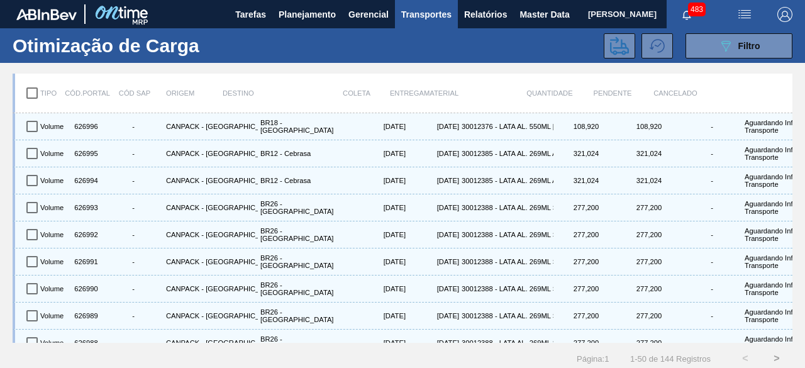
click at [34, 96] on input "checkbox" at bounding box center [32, 93] width 26 height 26
checkbox input "true"
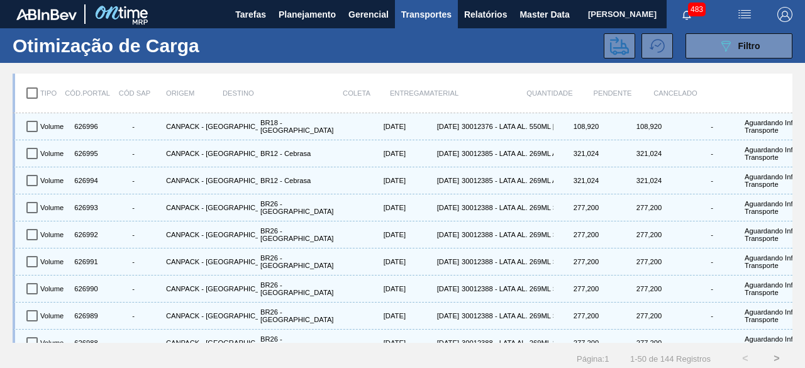
checkbox input "true"
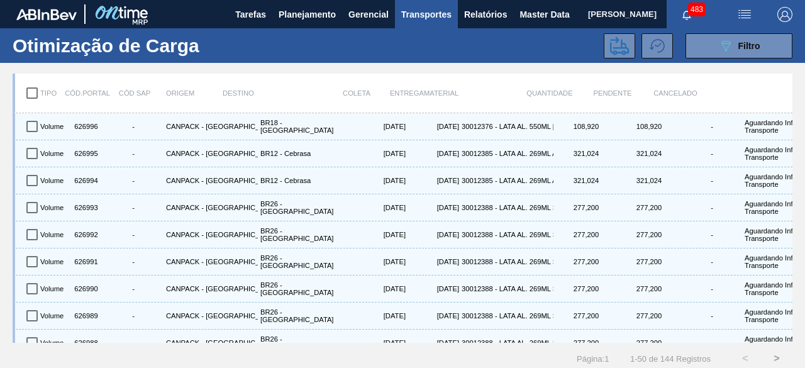
checkbox input "true"
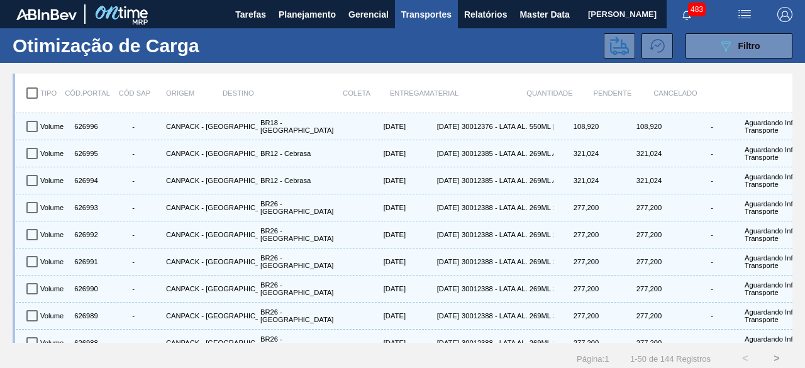
checkbox input "true"
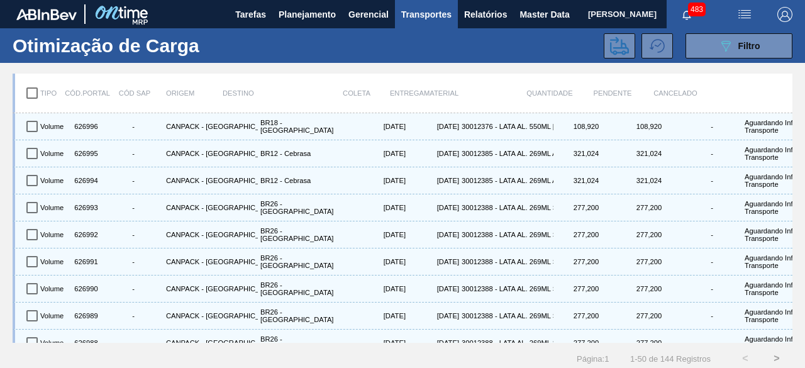
checkbox input "true"
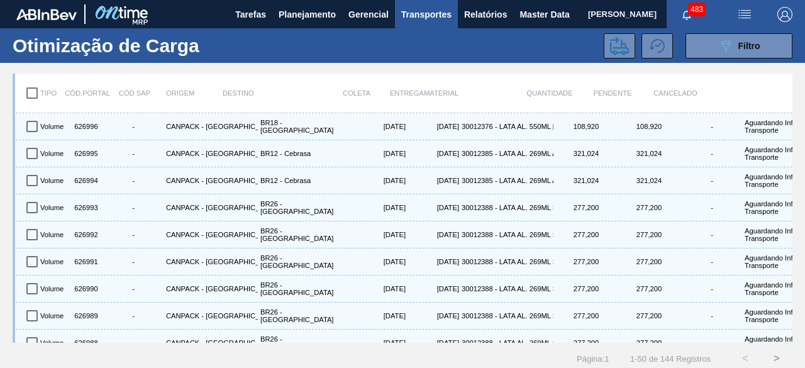
checkbox input "true"
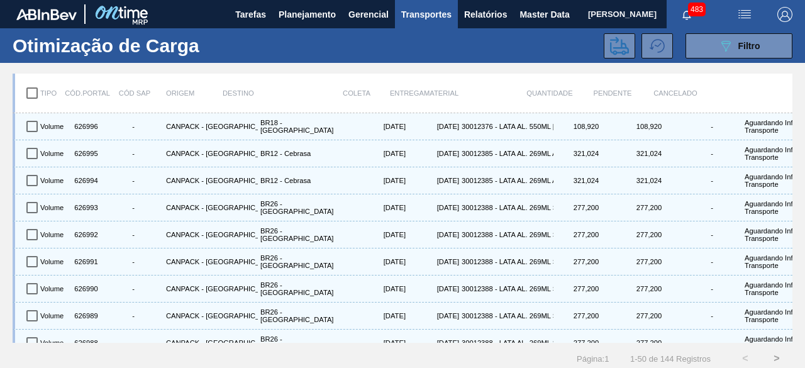
checkbox input "true"
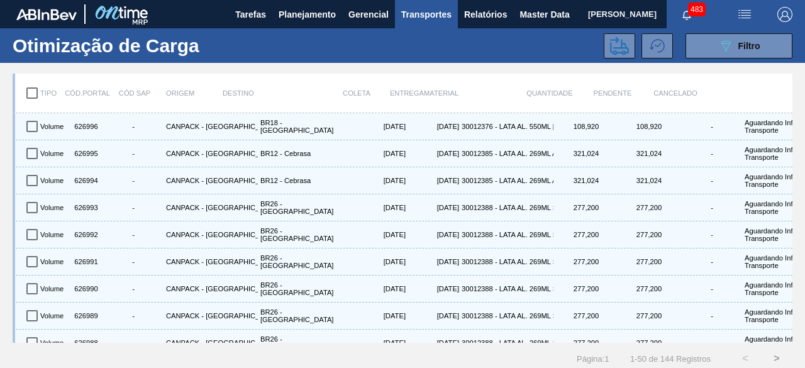
checkbox input "true"
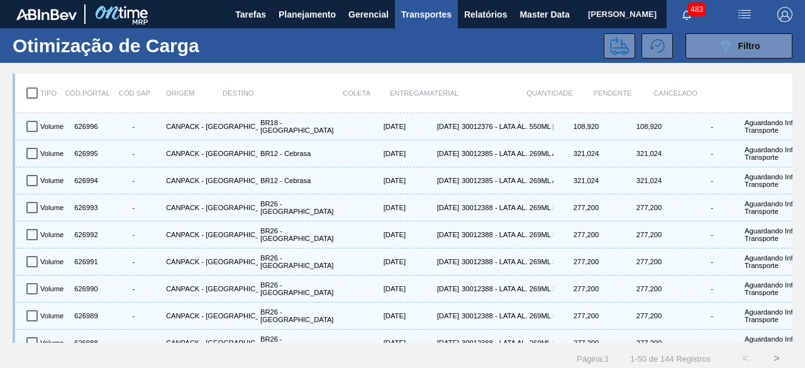
checkbox input "true"
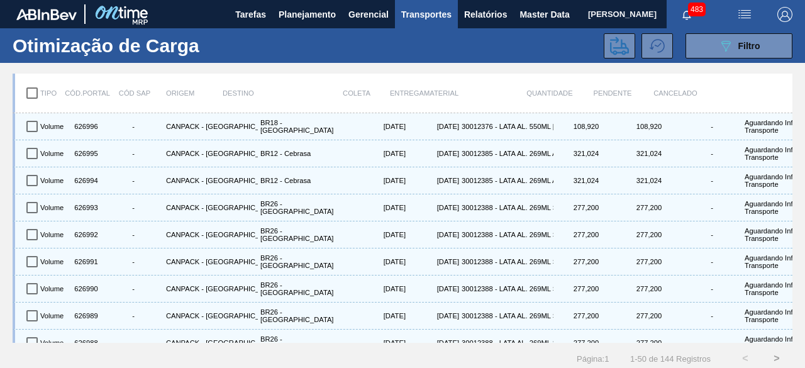
checkbox input "true"
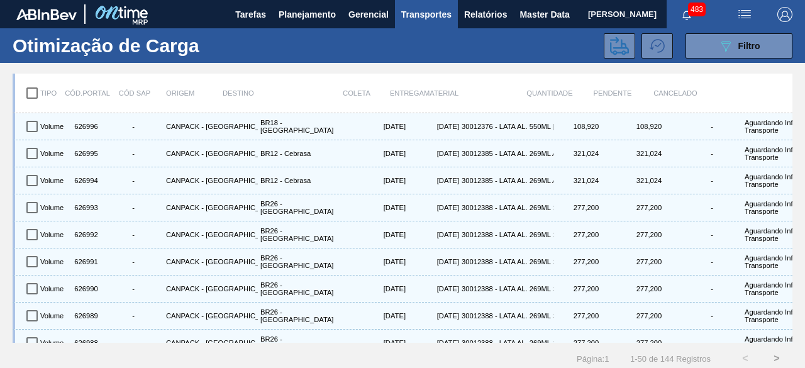
checkbox input "true"
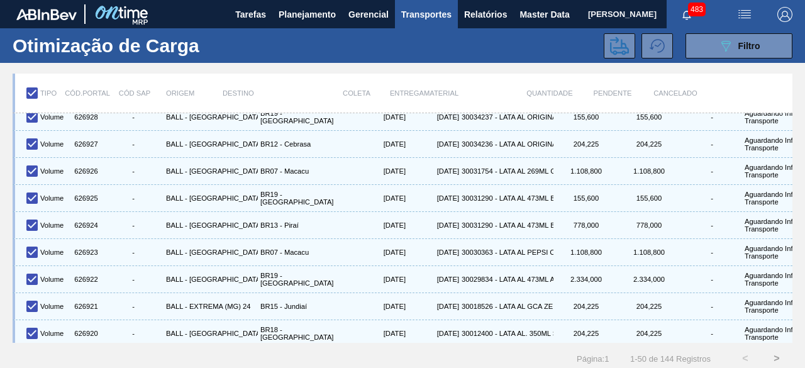
scroll to position [1121, 0]
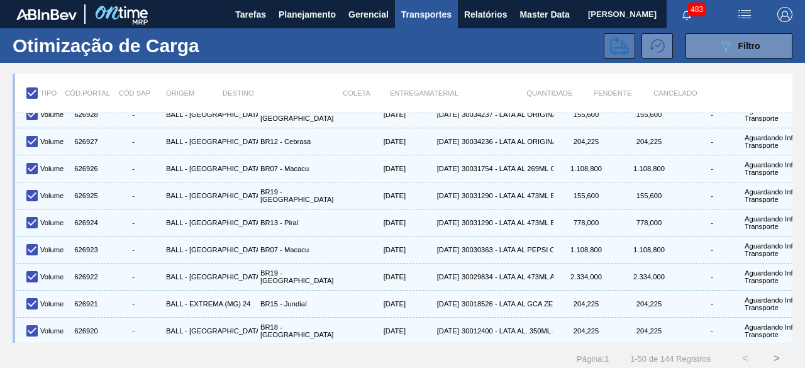
click at [621, 53] on icon at bounding box center [619, 45] width 19 height 18
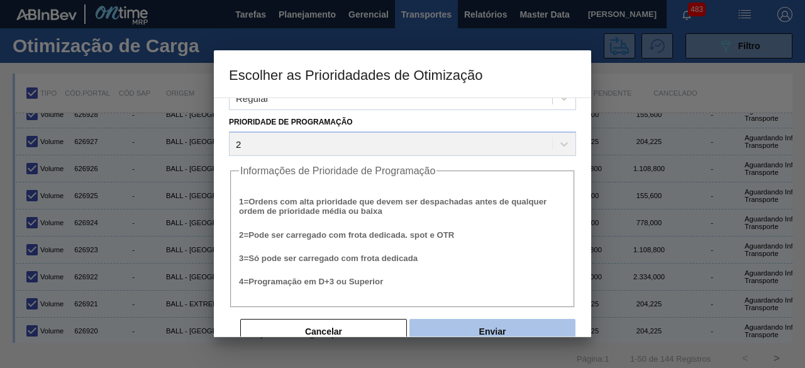
scroll to position [48, 0]
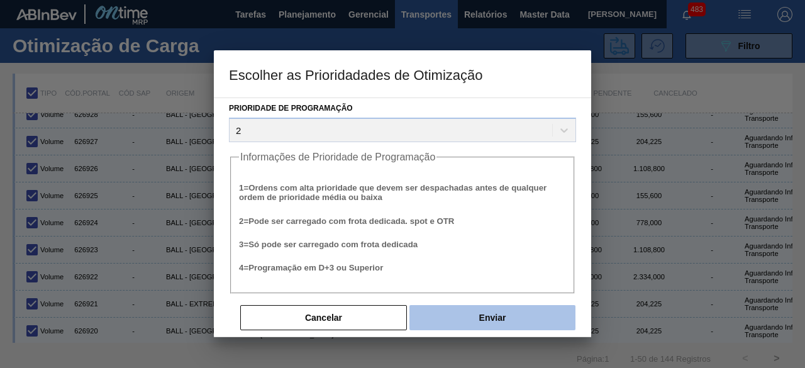
click at [488, 328] on button "Enviar" at bounding box center [493, 317] width 166 height 25
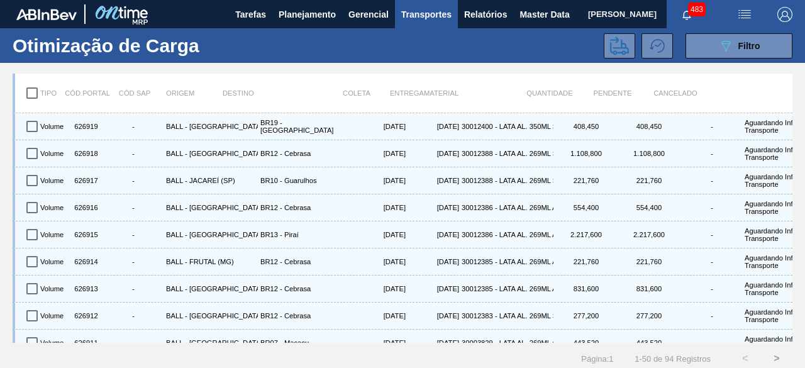
click at [35, 94] on input "checkbox" at bounding box center [32, 93] width 26 height 26
checkbox input "true"
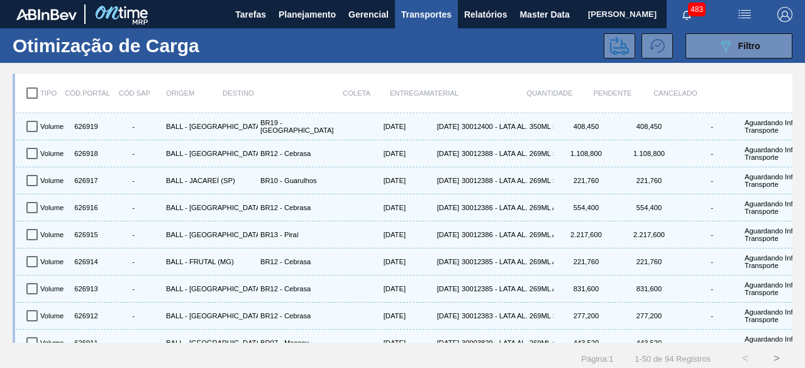
checkbox input "true"
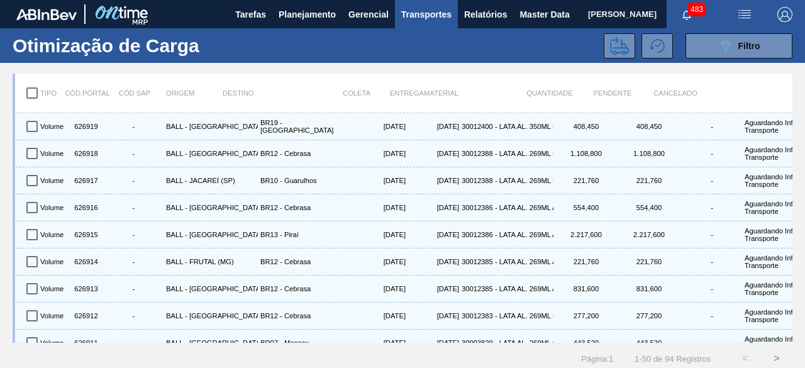
checkbox input "true"
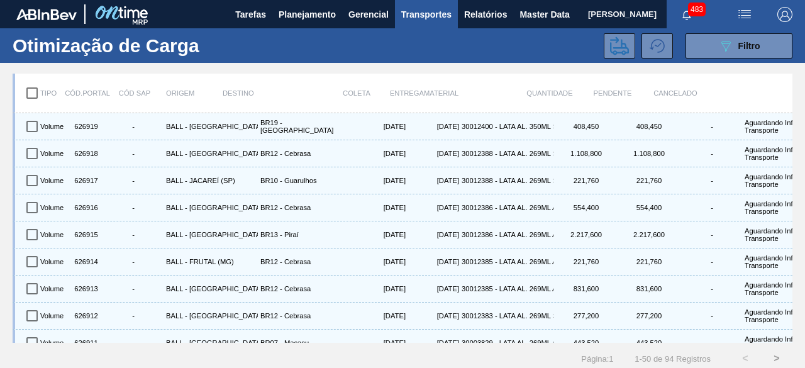
checkbox input "true"
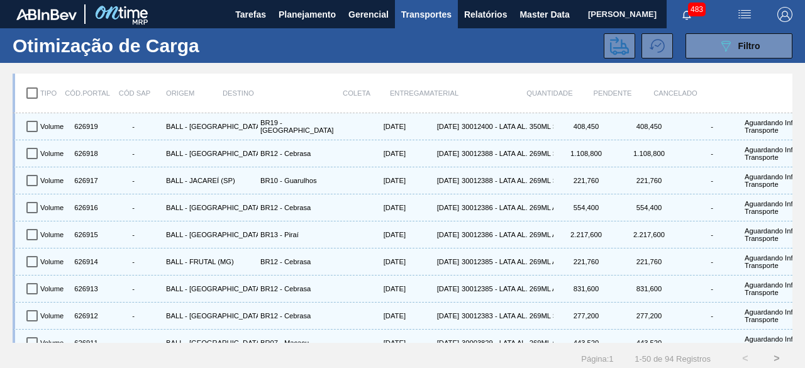
checkbox input "true"
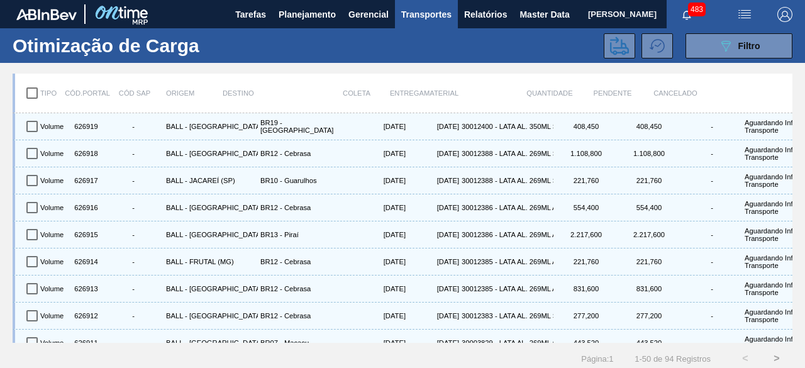
checkbox input "true"
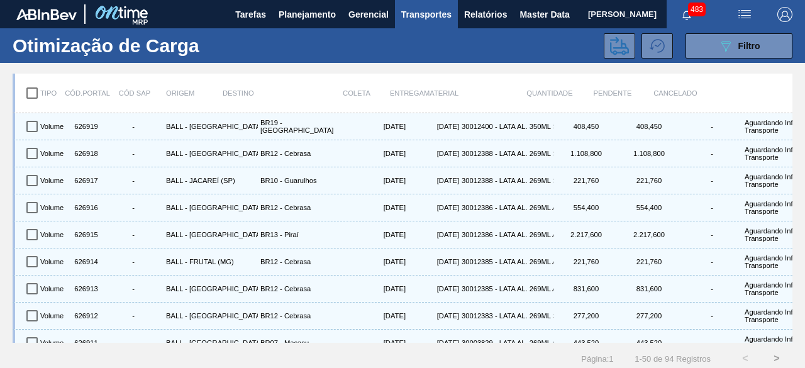
checkbox input "true"
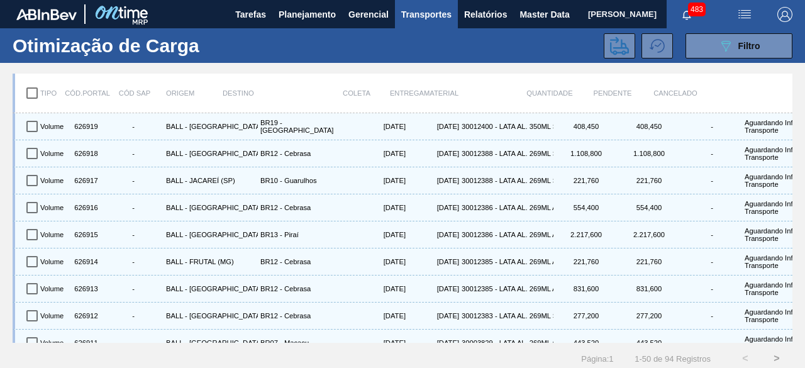
checkbox input "true"
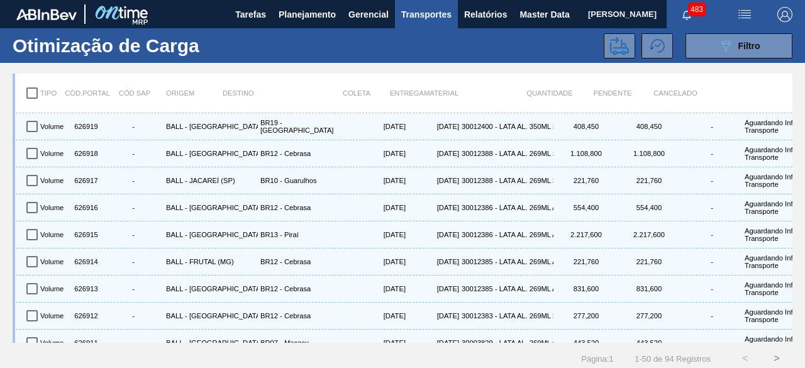
checkbox input "true"
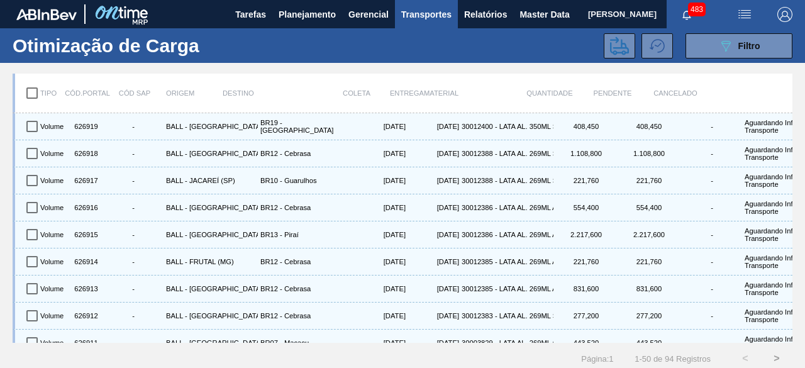
checkbox input "true"
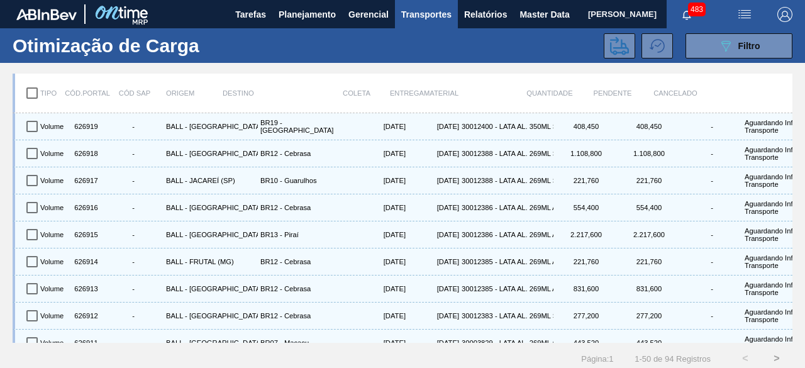
checkbox input "true"
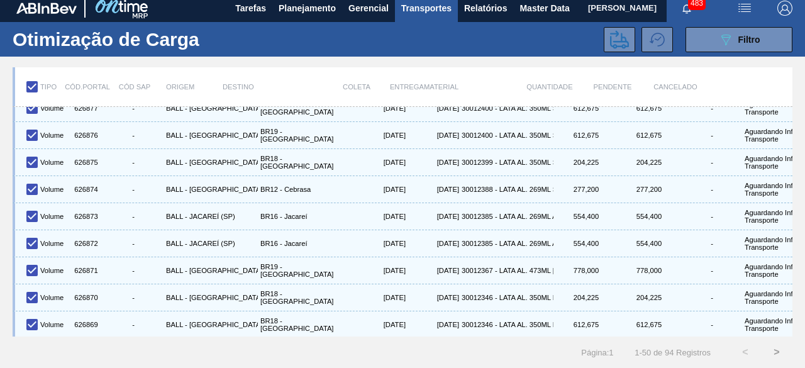
scroll to position [16, 0]
click at [622, 36] on icon at bounding box center [619, 39] width 19 height 19
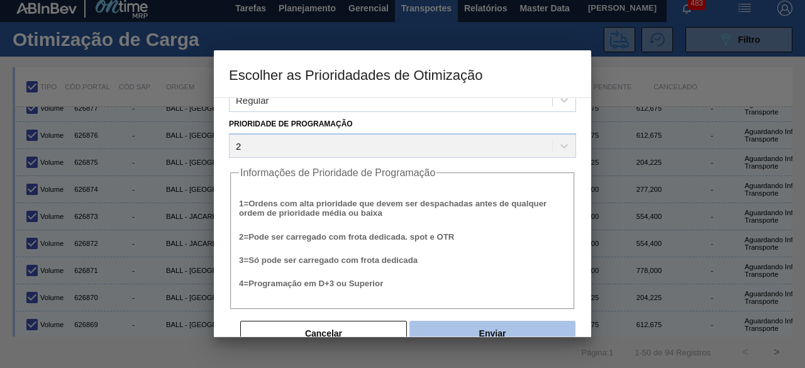
scroll to position [48, 0]
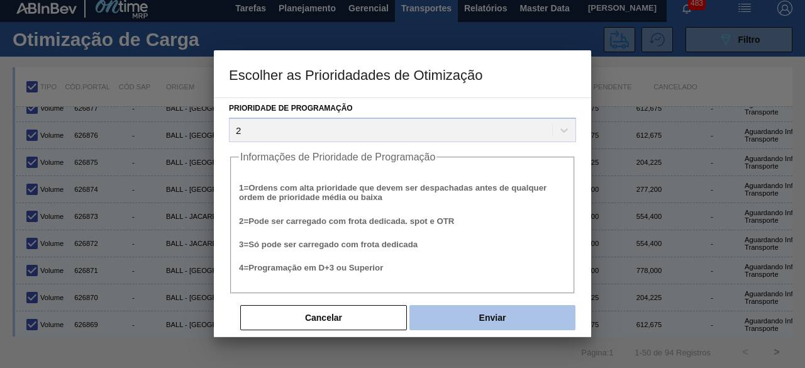
click at [479, 318] on button "Enviar" at bounding box center [493, 317] width 166 height 25
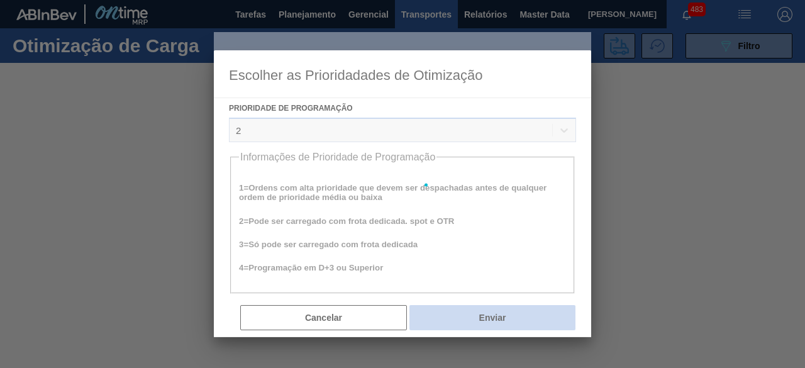
scroll to position [0, 0]
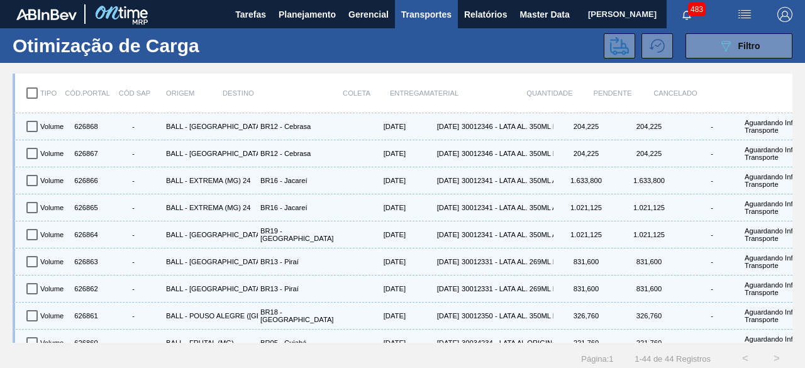
click at [32, 95] on input "checkbox" at bounding box center [32, 93] width 26 height 26
checkbox input "true"
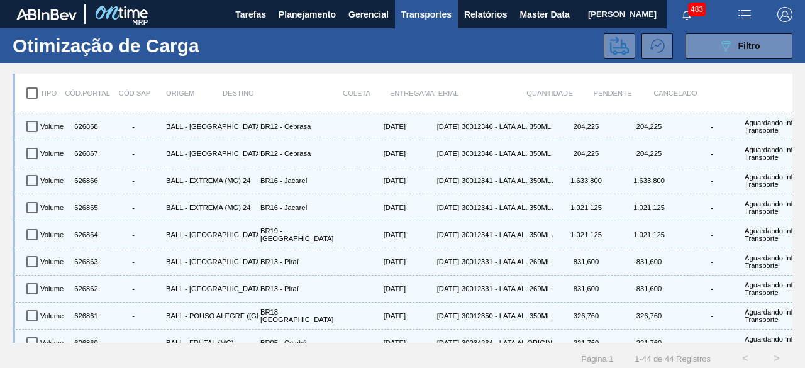
checkbox input "true"
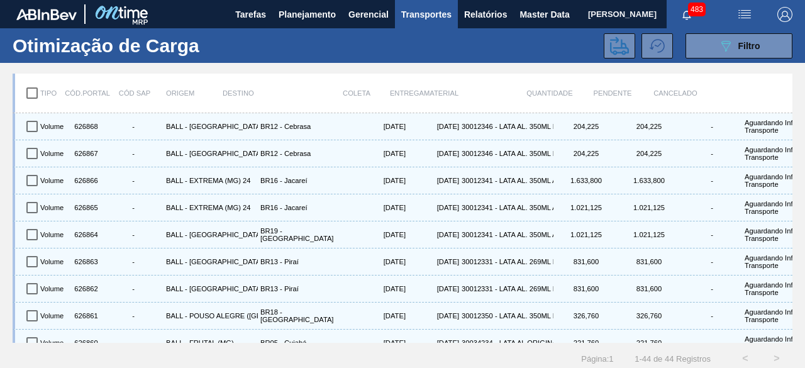
checkbox input "true"
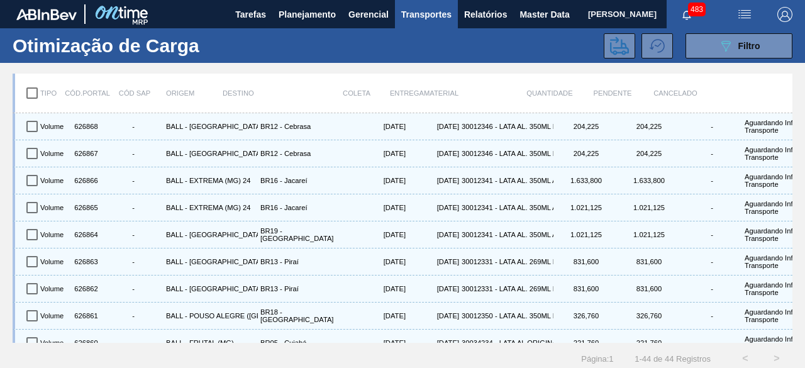
checkbox input "true"
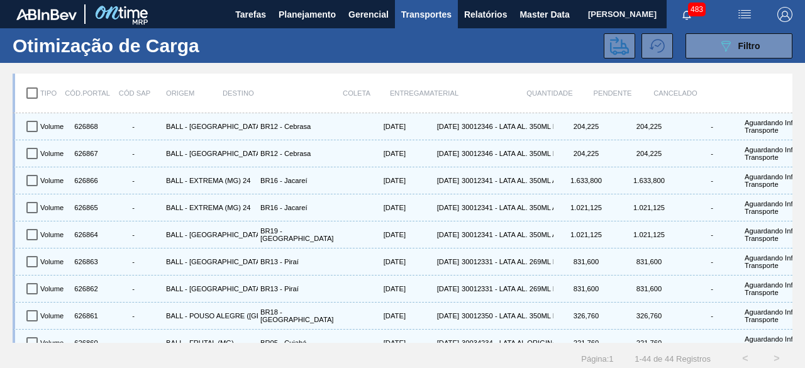
checkbox input "true"
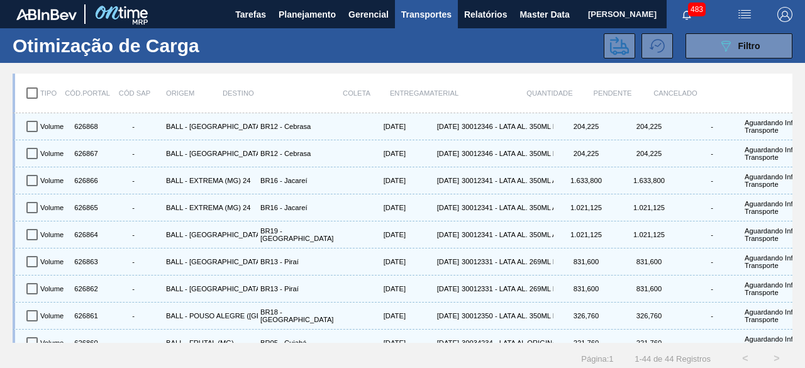
checkbox input "true"
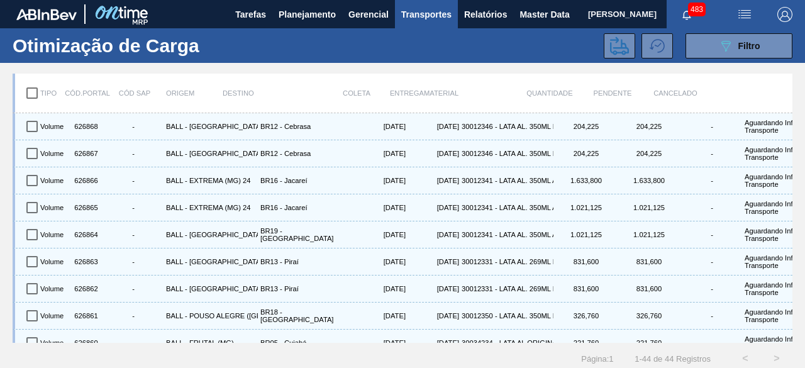
checkbox input "true"
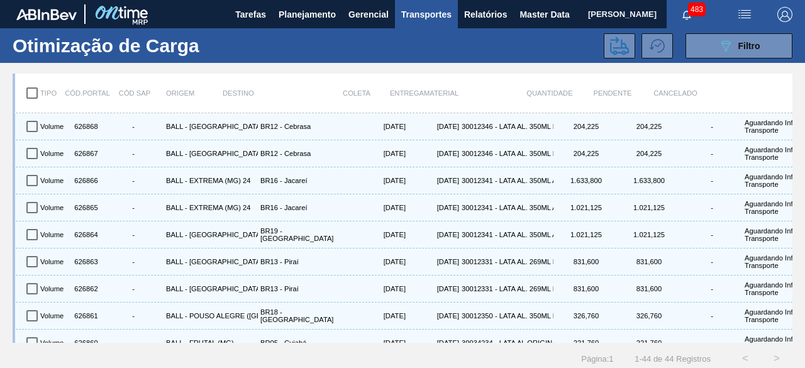
checkbox input "true"
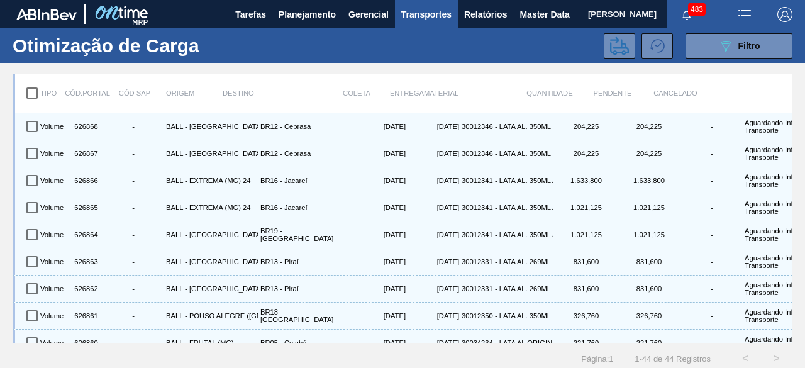
checkbox input "true"
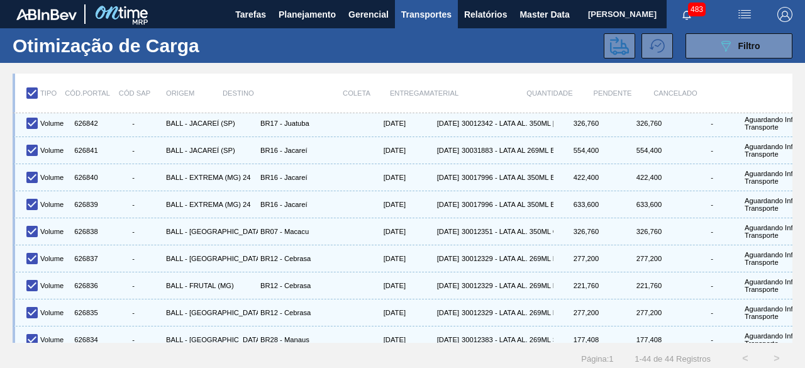
scroll to position [646, 0]
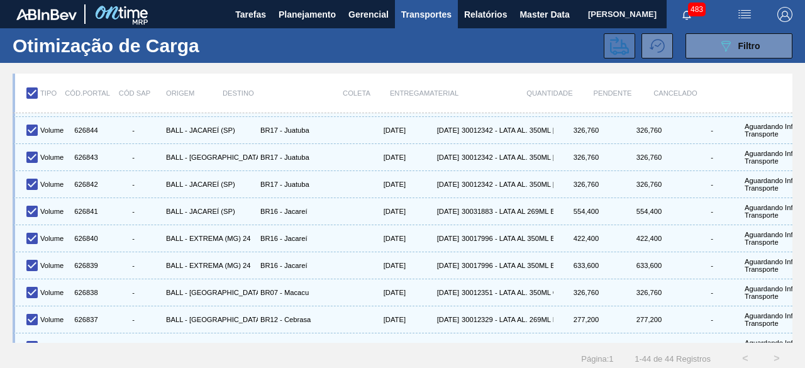
click at [620, 45] on icon at bounding box center [619, 45] width 19 height 18
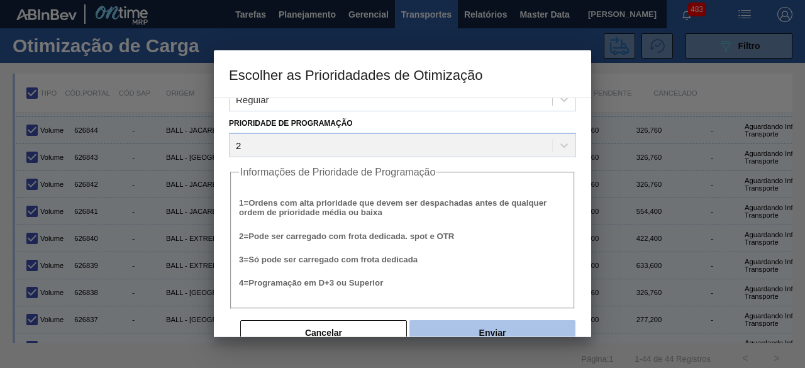
scroll to position [48, 0]
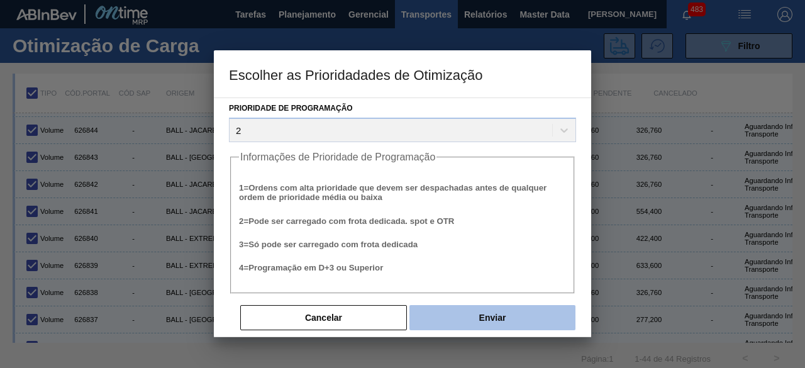
click at [503, 323] on button "Enviar" at bounding box center [493, 317] width 166 height 25
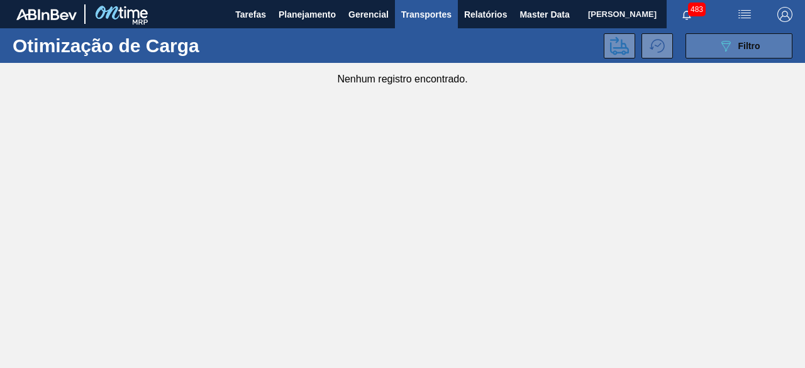
click at [720, 54] on button "089F7B8B-B2A5-4AFE-B5C0-19BA573D28AC Filtro" at bounding box center [739, 45] width 107 height 25
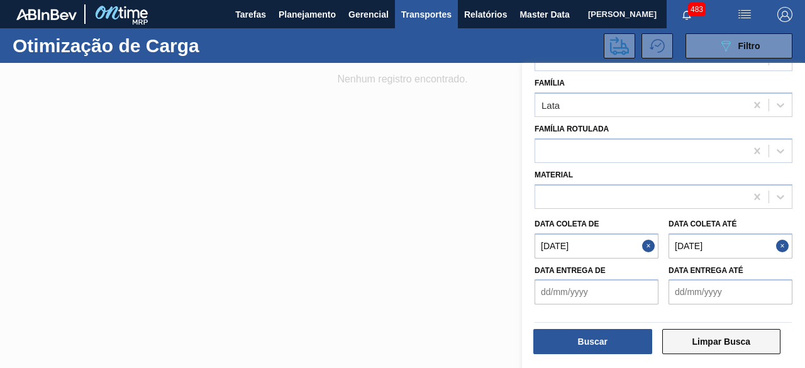
click at [708, 342] on button "Limpar Busca" at bounding box center [722, 341] width 119 height 25
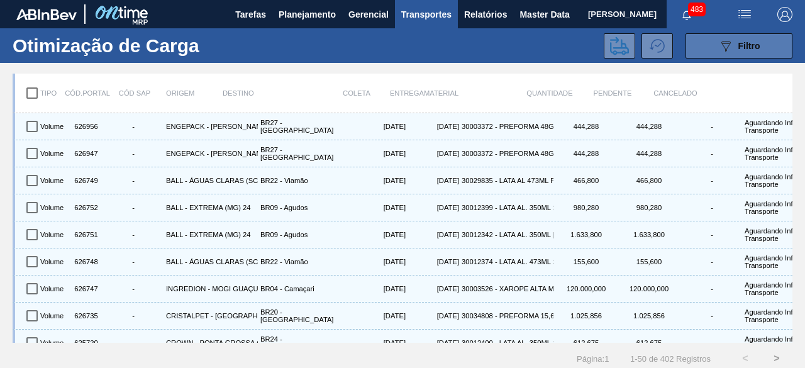
click at [730, 46] on icon "089F7B8B-B2A5-4AFE-B5C0-19BA573D28AC" at bounding box center [726, 45] width 15 height 15
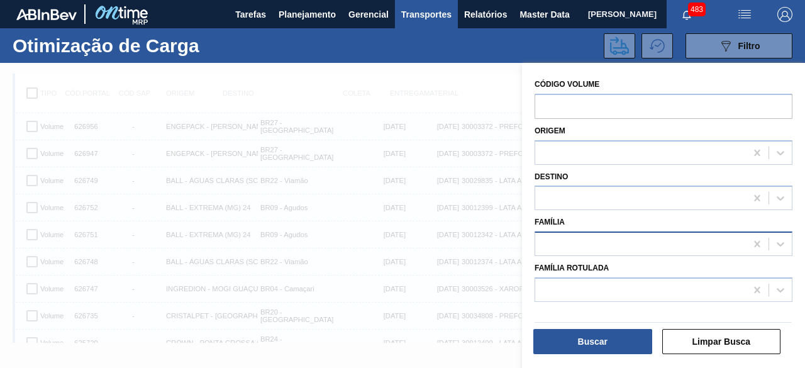
click at [624, 242] on div at bounding box center [640, 244] width 211 height 18
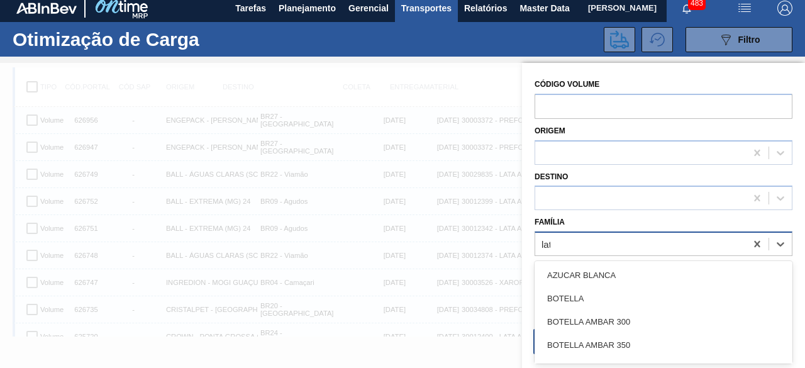
type input "lata"
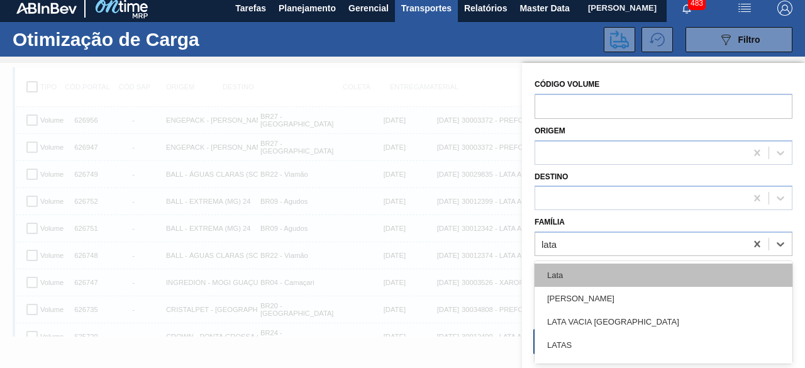
click at [600, 279] on div "Lata" at bounding box center [664, 275] width 258 height 23
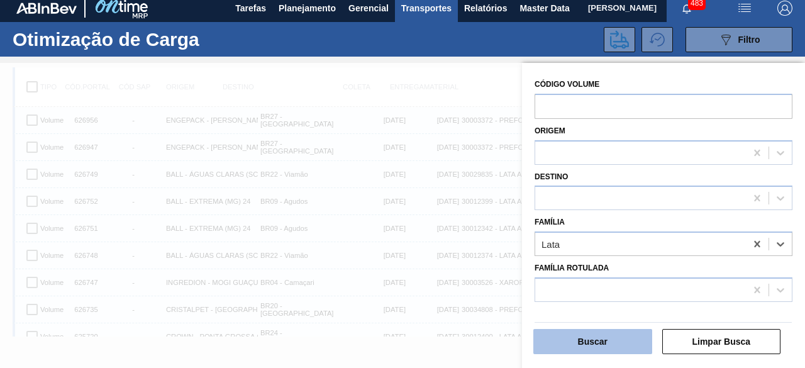
click at [609, 347] on button "Buscar" at bounding box center [593, 341] width 119 height 25
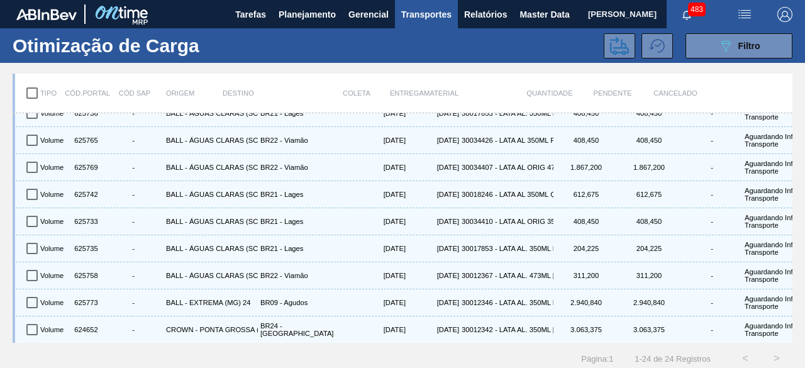
scroll to position [109, 0]
